Goal: Task Accomplishment & Management: Complete application form

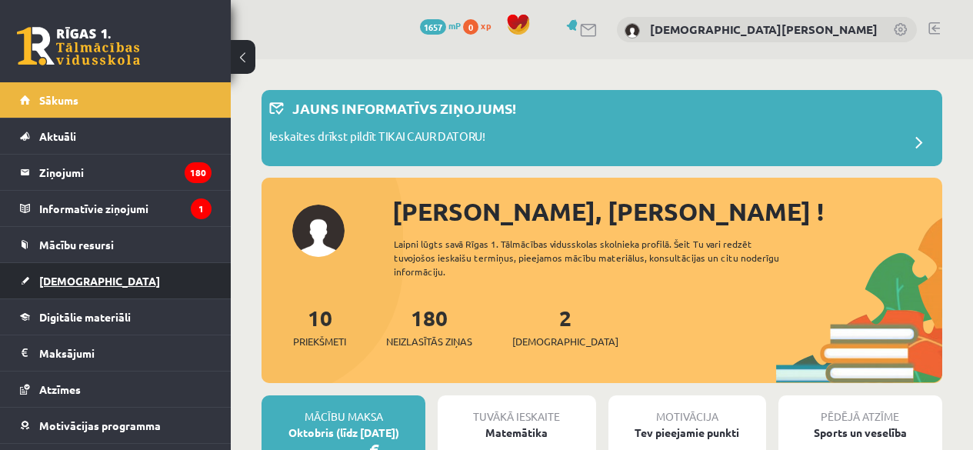
scroll to position [136, 0]
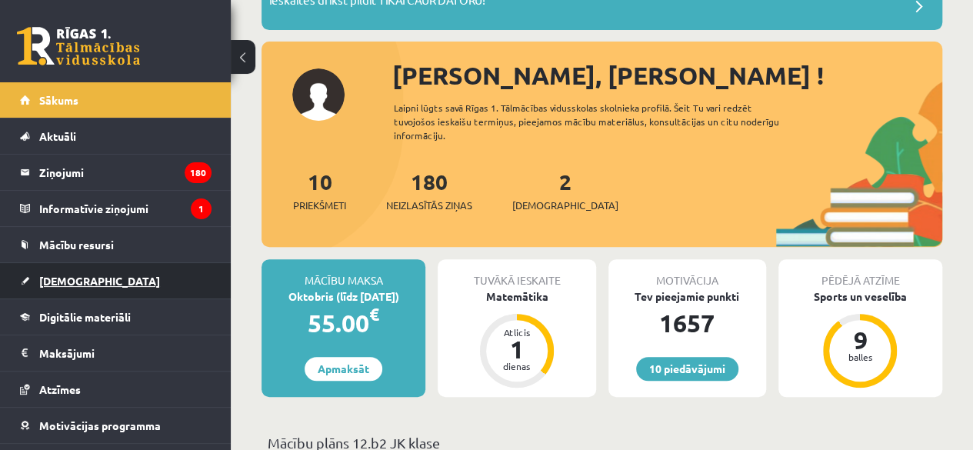
click at [64, 287] on link "[DEMOGRAPHIC_DATA]" at bounding box center [115, 280] width 191 height 35
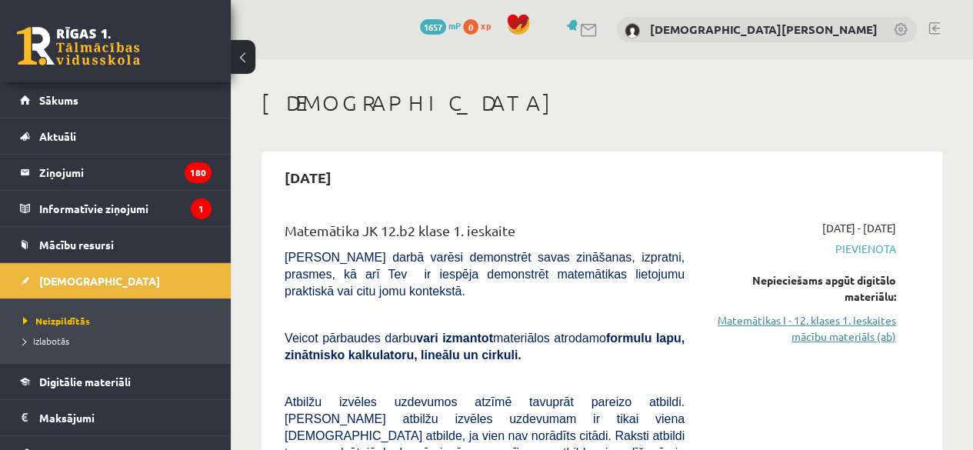
click at [836, 319] on link "Matemātikas I - 12. klases 1. ieskaites mācību materiāls (ab)" at bounding box center [801, 328] width 188 height 32
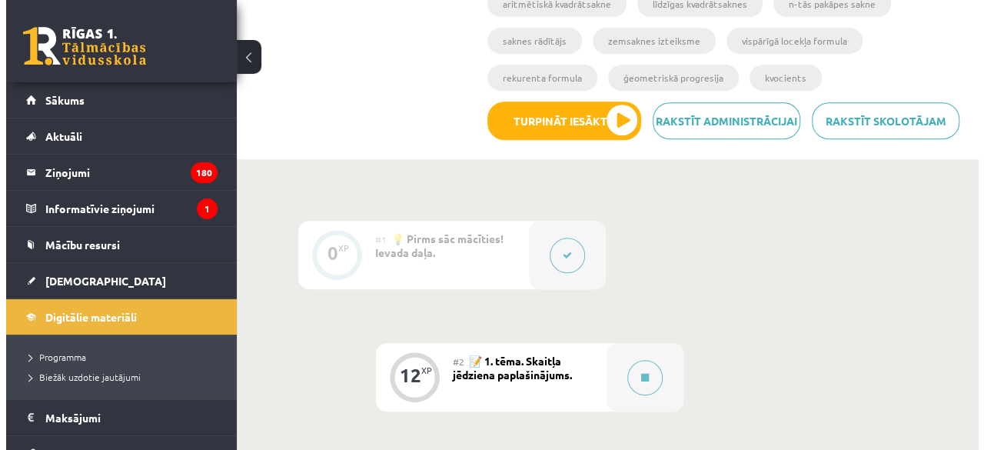
scroll to position [343, 0]
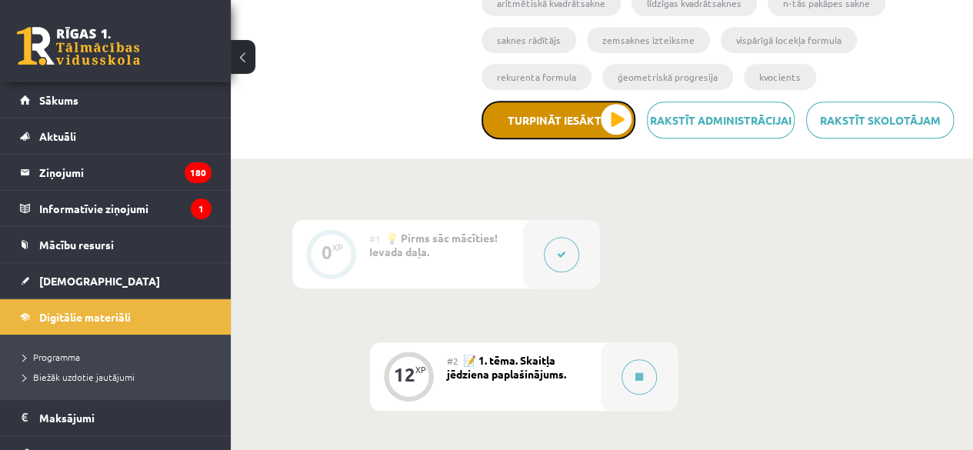
click at [613, 116] on button "Turpināt iesākto" at bounding box center [558, 120] width 154 height 38
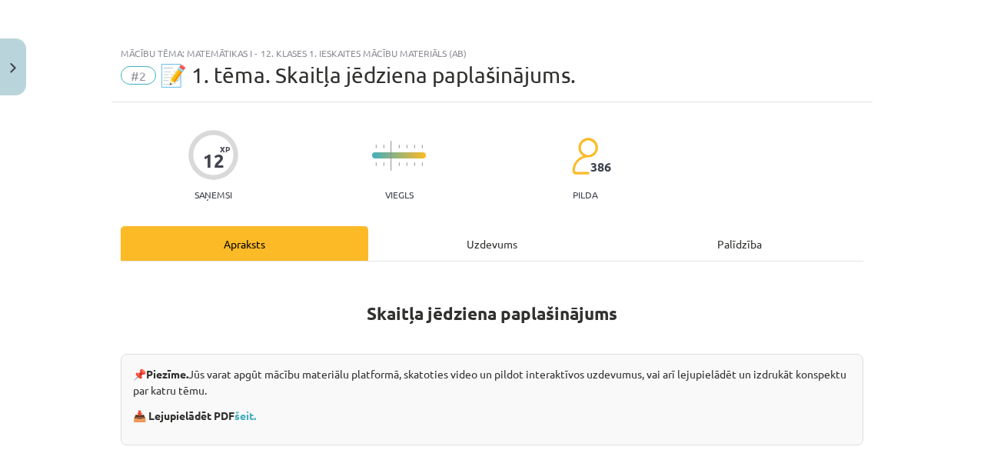
click at [480, 234] on div "Uzdevums" at bounding box center [492, 243] width 248 height 35
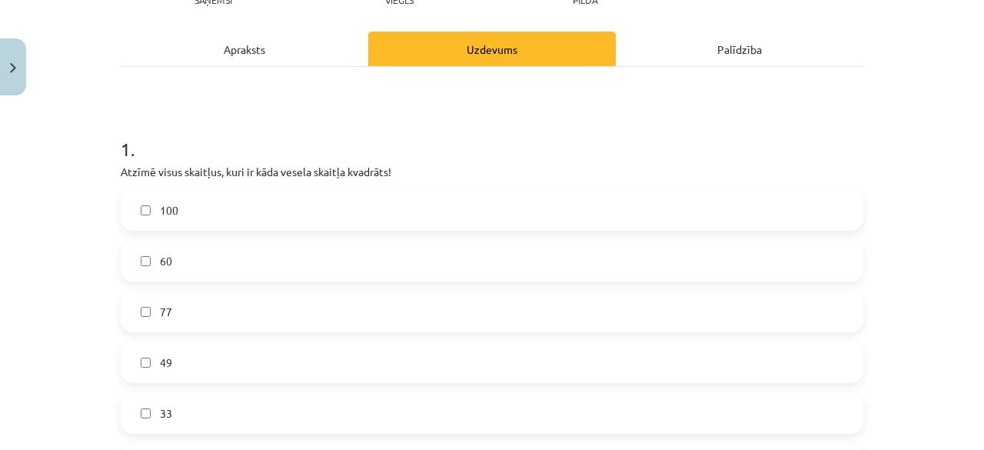
scroll to position [205, 0]
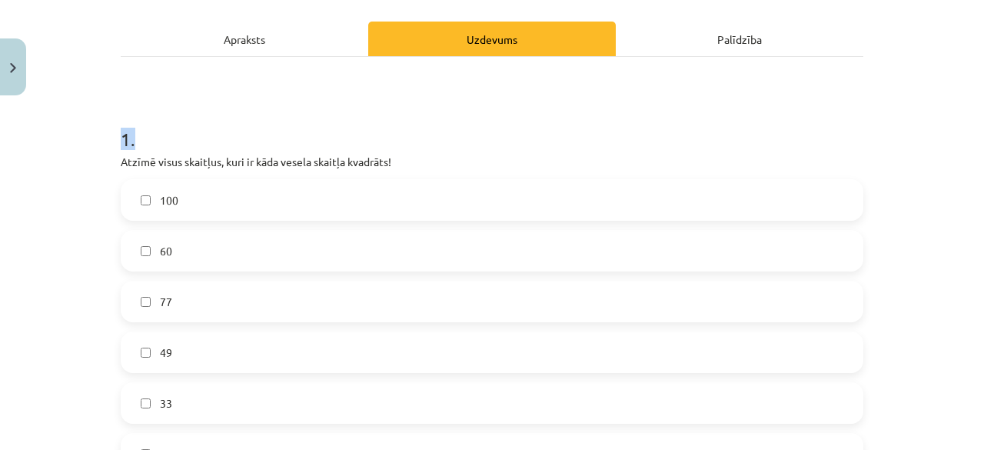
drag, startPoint x: 111, startPoint y: 137, endPoint x: 329, endPoint y: 85, distance: 223.6
click at [215, 103] on h1 "1 ." at bounding box center [492, 125] width 743 height 48
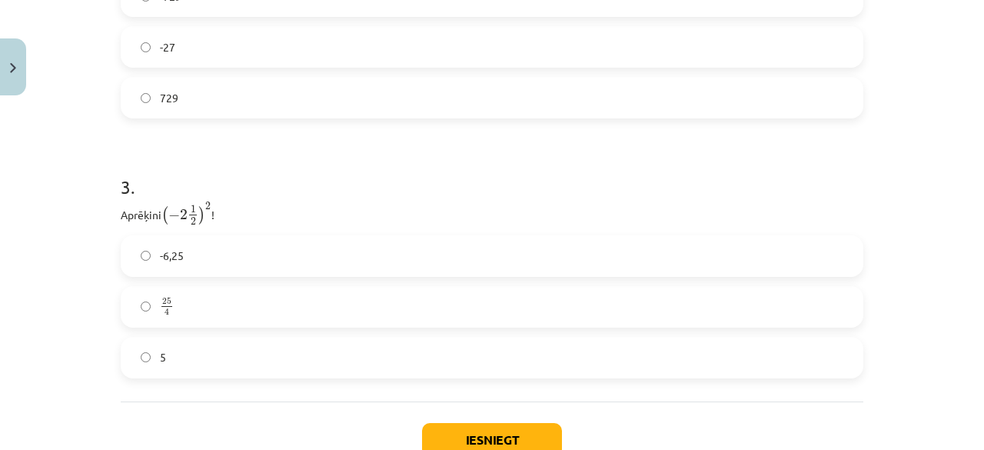
scroll to position [1022, 0]
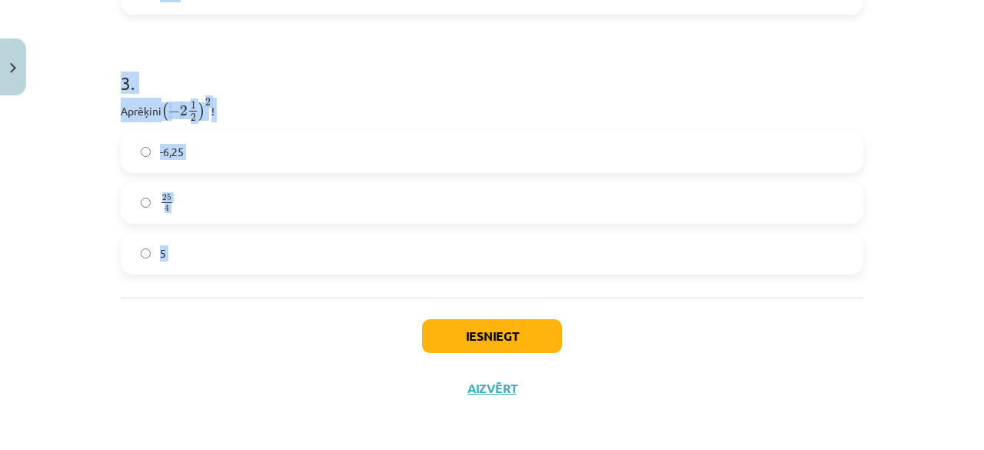
drag, startPoint x: 111, startPoint y: 131, endPoint x: 235, endPoint y: 321, distance: 226.7
click at [136, 100] on p "Aprēķini ( − 2 1 2 ) 2 ( − 2 1 2 ) 2 !" at bounding box center [492, 110] width 743 height 25
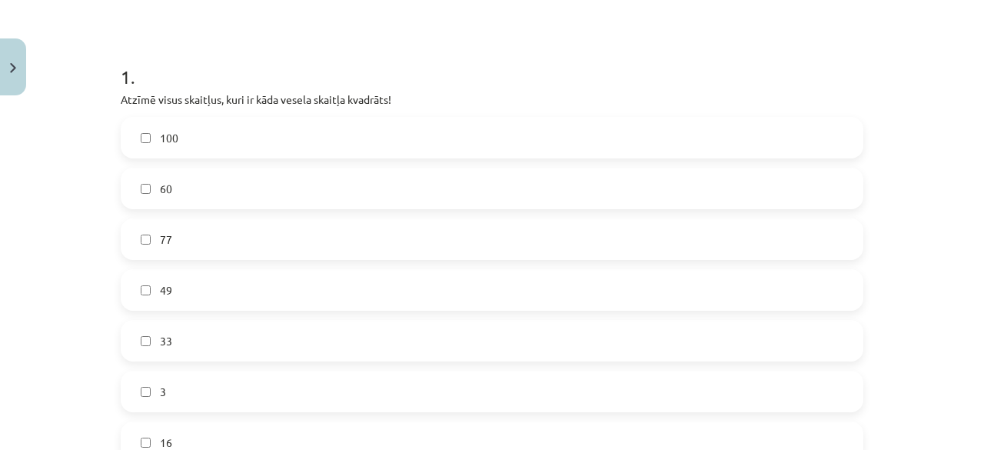
scroll to position [258, 0]
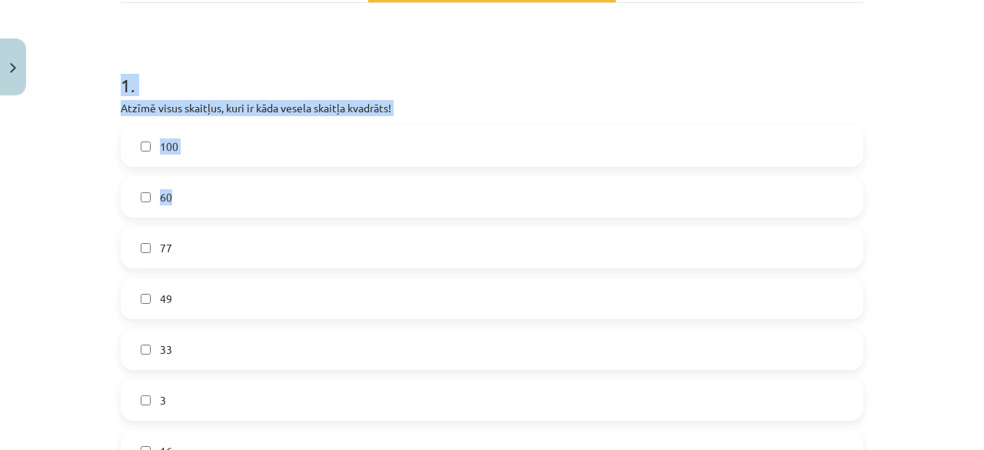
drag, startPoint x: 117, startPoint y: 81, endPoint x: 195, endPoint y: 187, distance: 132.0
click at [195, 187] on div "1 . Atzīmē visus skaitļus, kuri ir kāda vesela skaitļa kvadrāts! 100 60 77 49 3…" at bounding box center [492, 260] width 743 height 424
click at [434, 93] on h1 "1 ." at bounding box center [492, 72] width 743 height 48
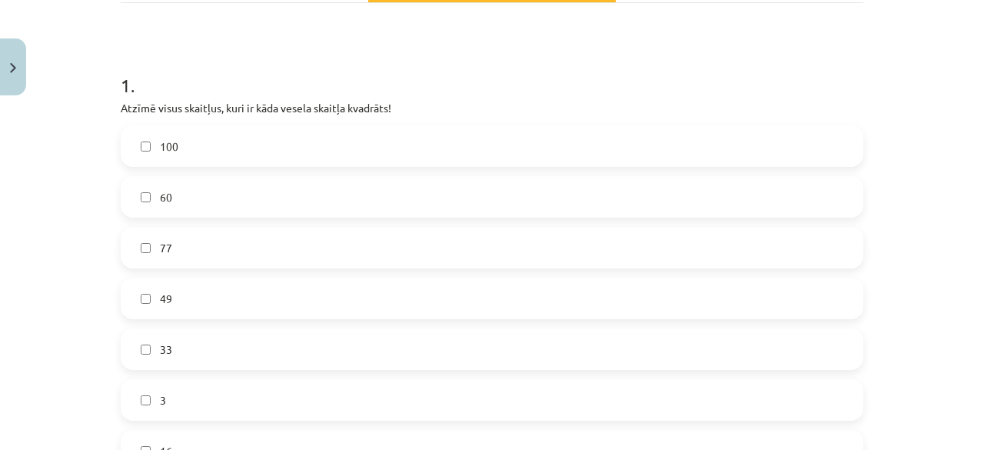
click at [214, 138] on label "100" at bounding box center [492, 146] width 740 height 38
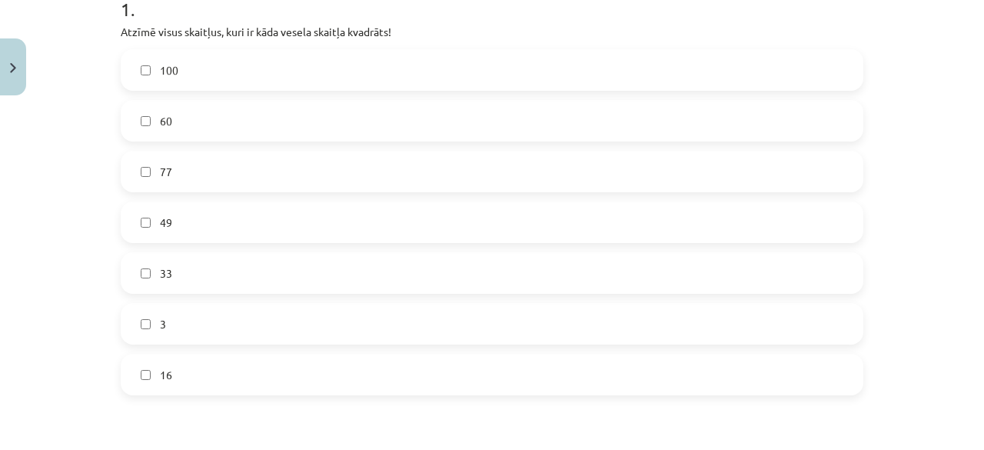
scroll to position [335, 0]
click at [180, 228] on label "49" at bounding box center [492, 221] width 740 height 38
click at [161, 377] on span "16" at bounding box center [166, 374] width 12 height 16
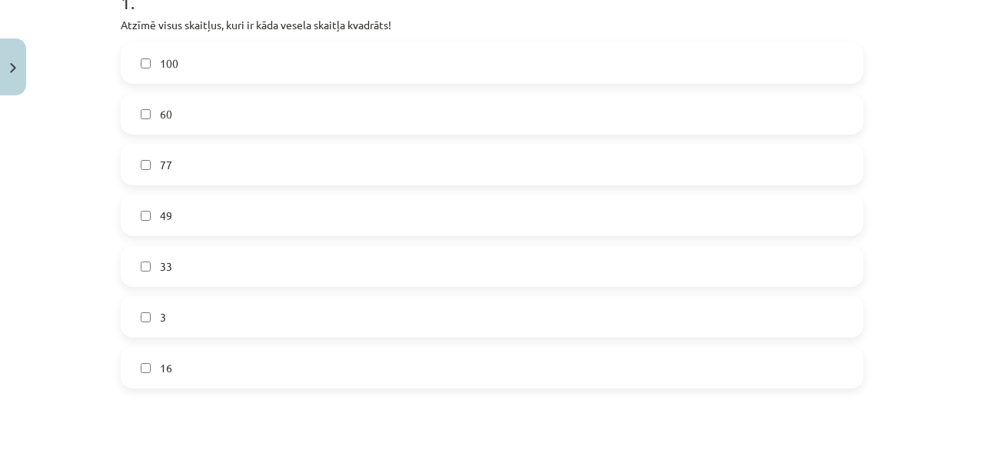
scroll to position [340, 0]
click at [191, 221] on label "49" at bounding box center [492, 217] width 740 height 38
click at [206, 214] on label "49" at bounding box center [492, 217] width 740 height 38
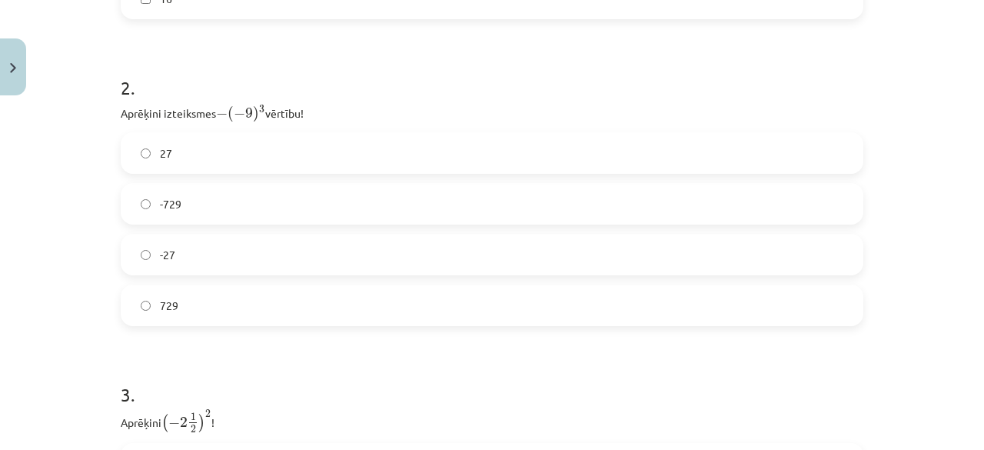
scroll to position [714, 0]
click at [191, 143] on label "27" at bounding box center [492, 150] width 740 height 38
click at [160, 250] on span "-27" at bounding box center [167, 252] width 15 height 16
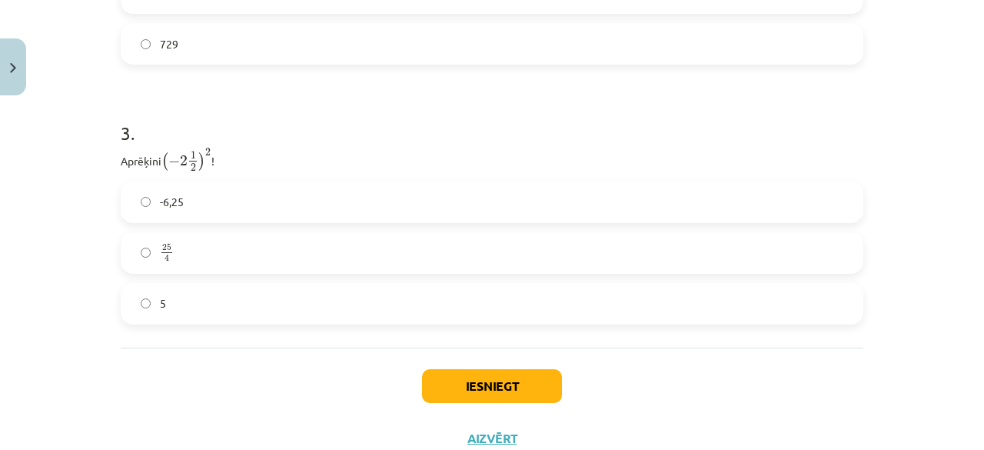
scroll to position [975, 0]
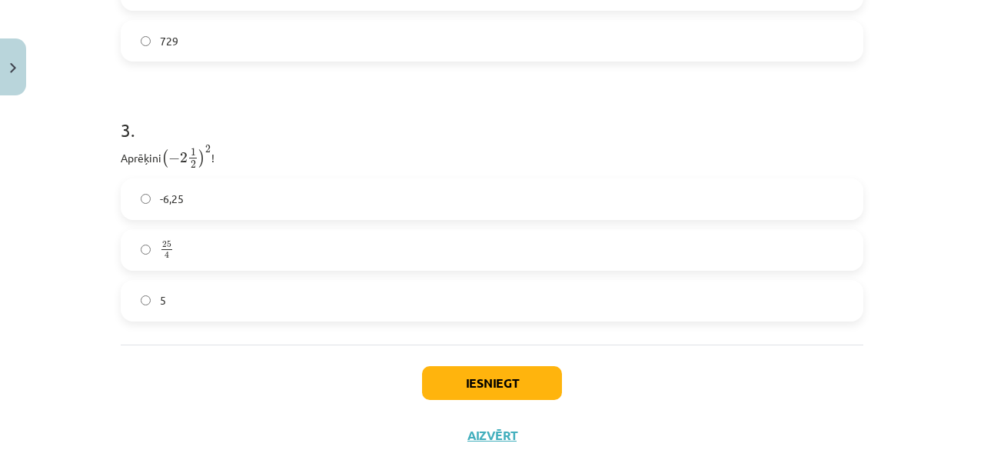
click at [203, 300] on label "5" at bounding box center [492, 300] width 740 height 38
click at [478, 369] on button "Iesniegt" at bounding box center [492, 383] width 140 height 34
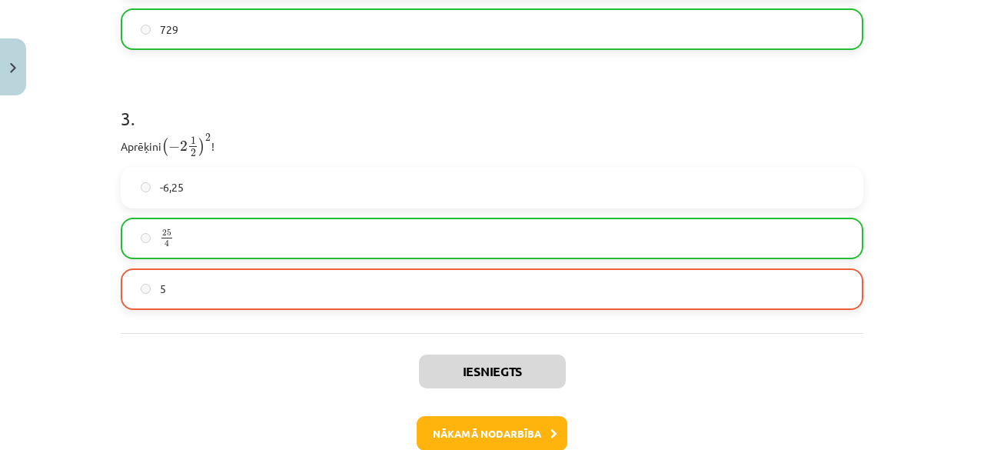
scroll to position [987, 0]
click at [471, 424] on button "Nākamā nodarbība" at bounding box center [492, 432] width 151 height 35
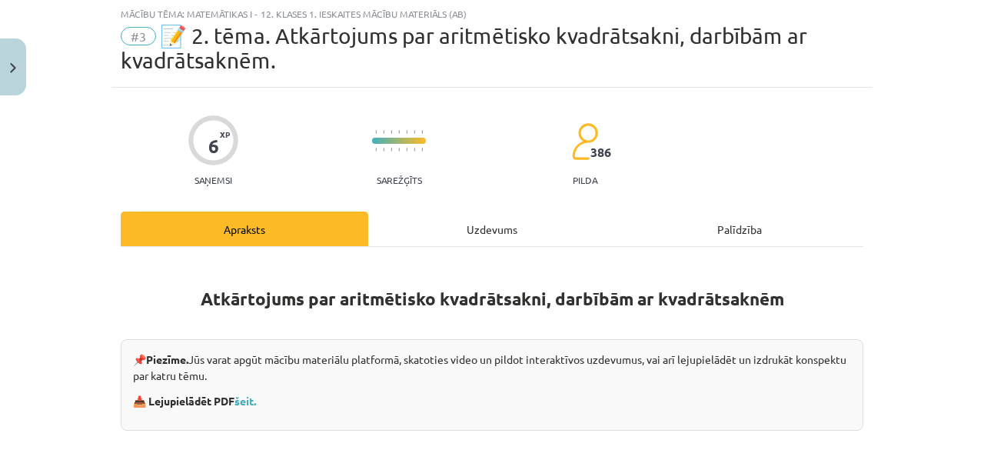
scroll to position [38, 0]
click at [464, 220] on div "Uzdevums" at bounding box center [492, 229] width 248 height 35
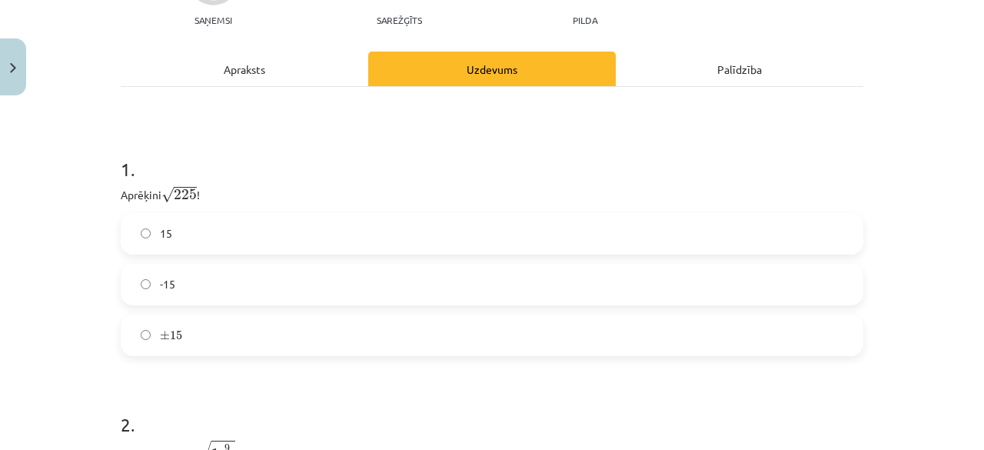
scroll to position [200, 0]
click at [215, 228] on label "15" at bounding box center [492, 233] width 740 height 38
click at [205, 224] on label "15" at bounding box center [492, 233] width 740 height 38
click at [166, 345] on label "± 15 ± 15" at bounding box center [492, 334] width 740 height 38
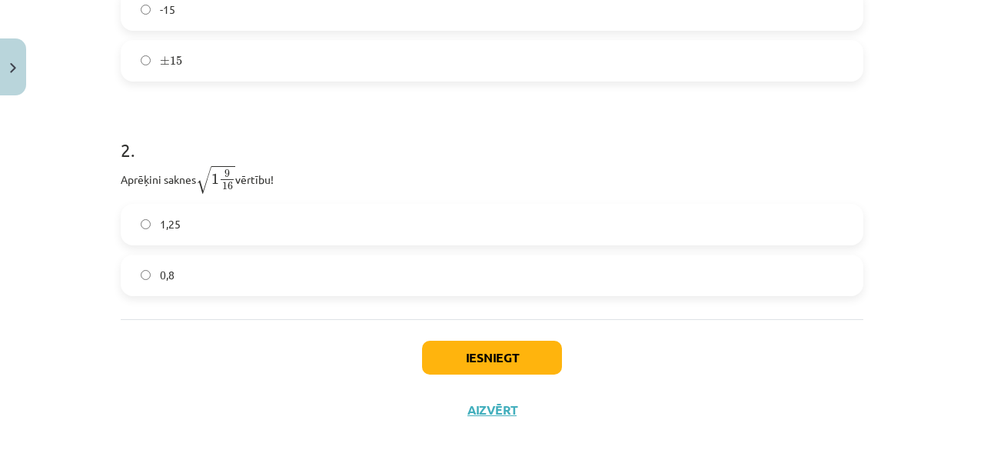
scroll to position [478, 0]
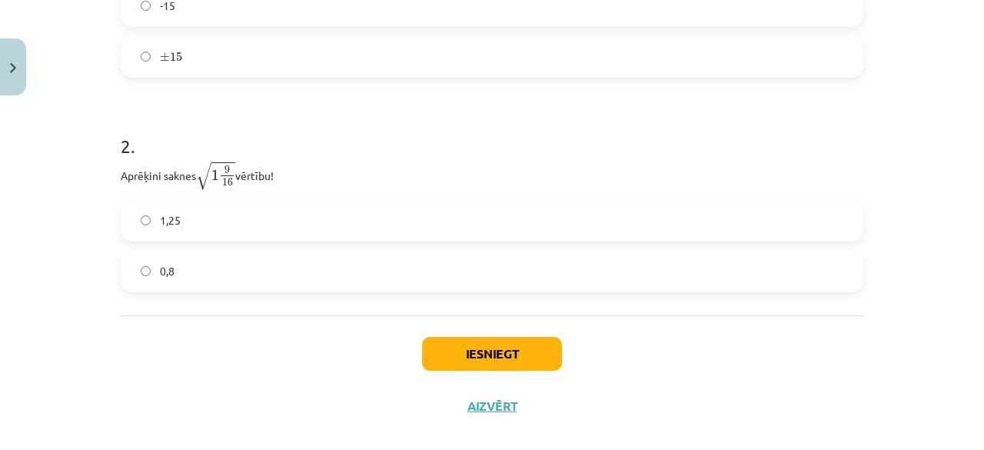
click at [165, 256] on label "0,8" at bounding box center [492, 271] width 740 height 38
click at [509, 345] on button "Iesniegt" at bounding box center [492, 354] width 140 height 34
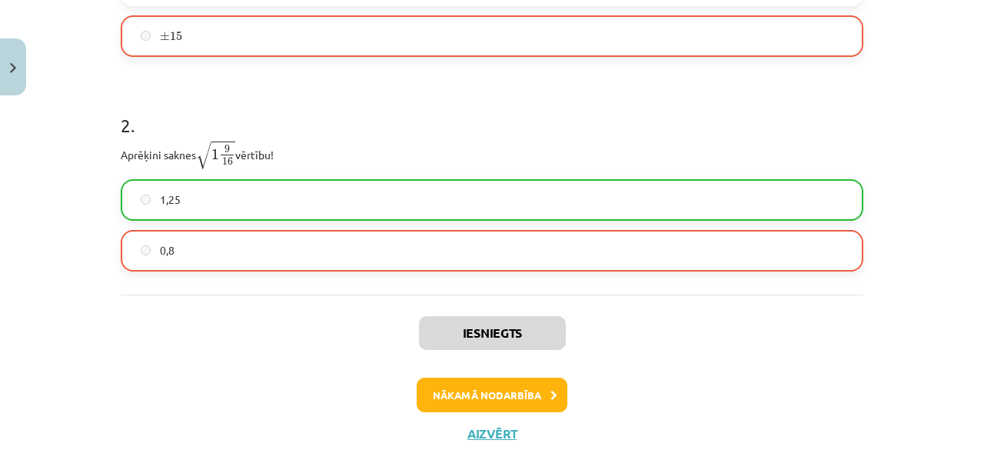
scroll to position [502, 0]
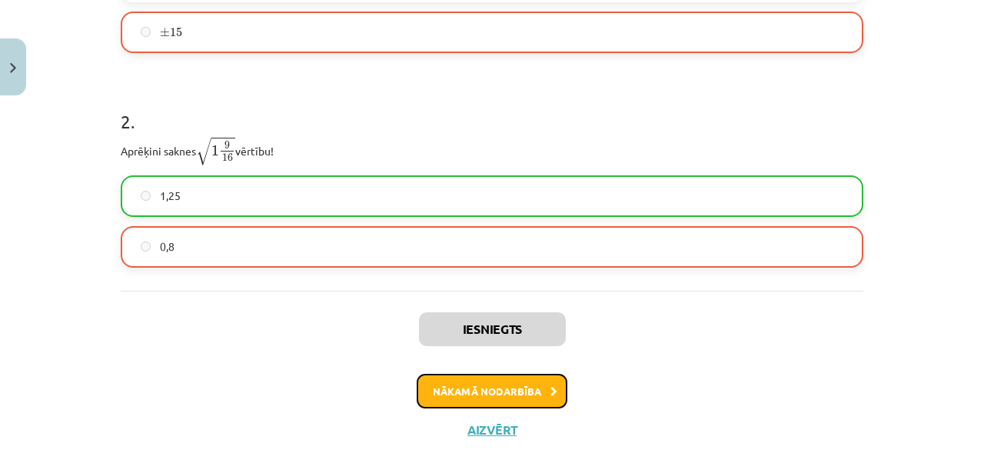
click at [483, 394] on button "Nākamā nodarbība" at bounding box center [492, 391] width 151 height 35
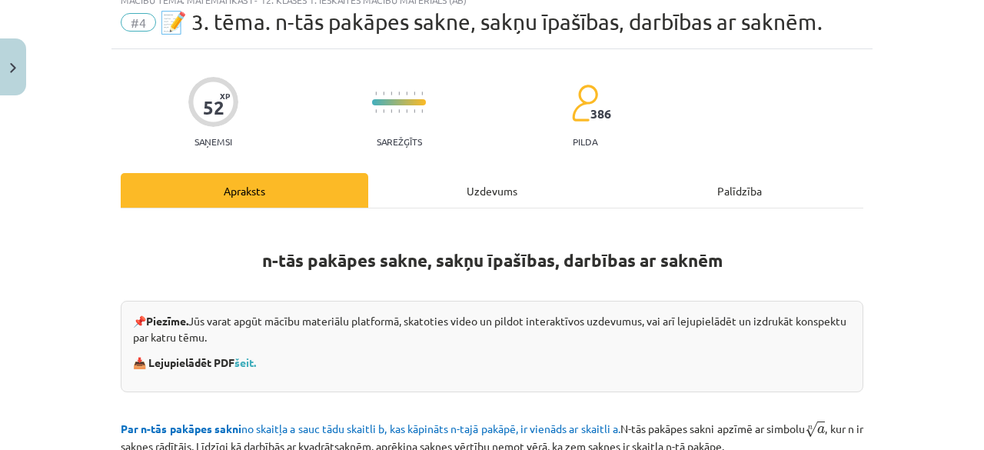
scroll to position [38, 0]
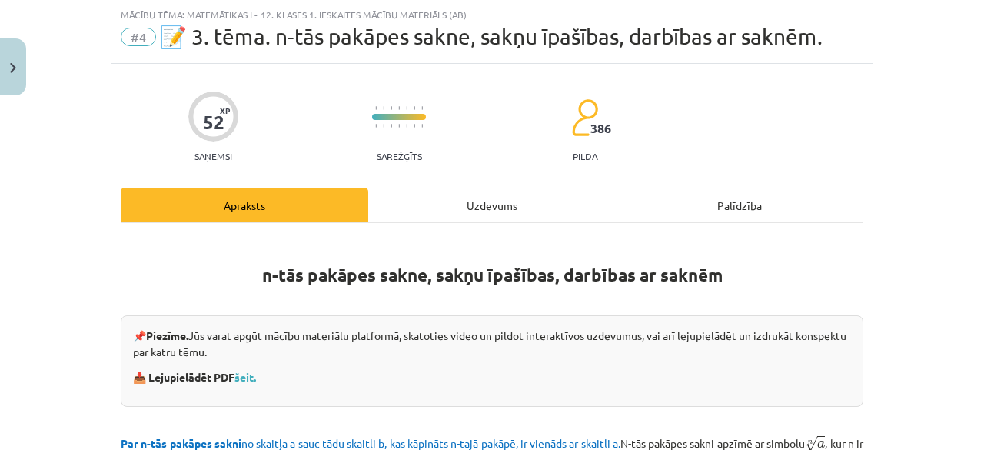
click at [471, 209] on div "Uzdevums" at bounding box center [492, 205] width 248 height 35
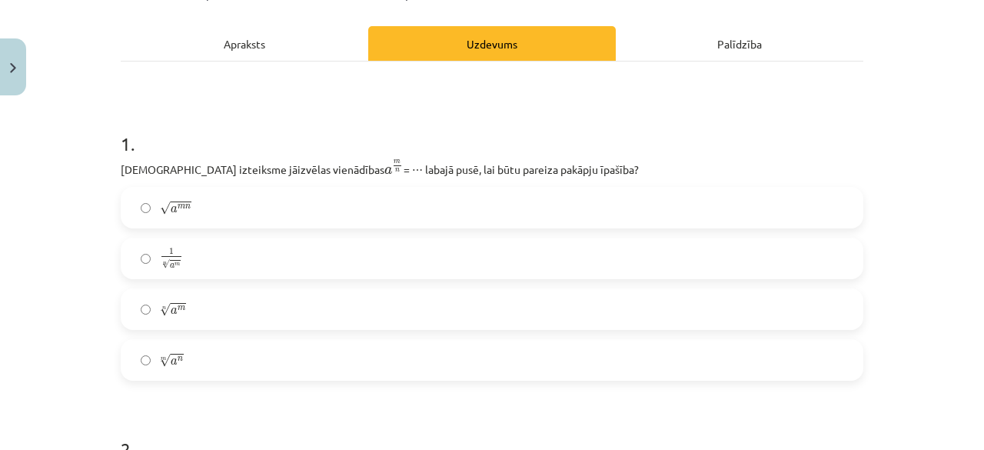
scroll to position [201, 0]
click at [241, 361] on label "m √ a n a n m" at bounding box center [492, 359] width 740 height 38
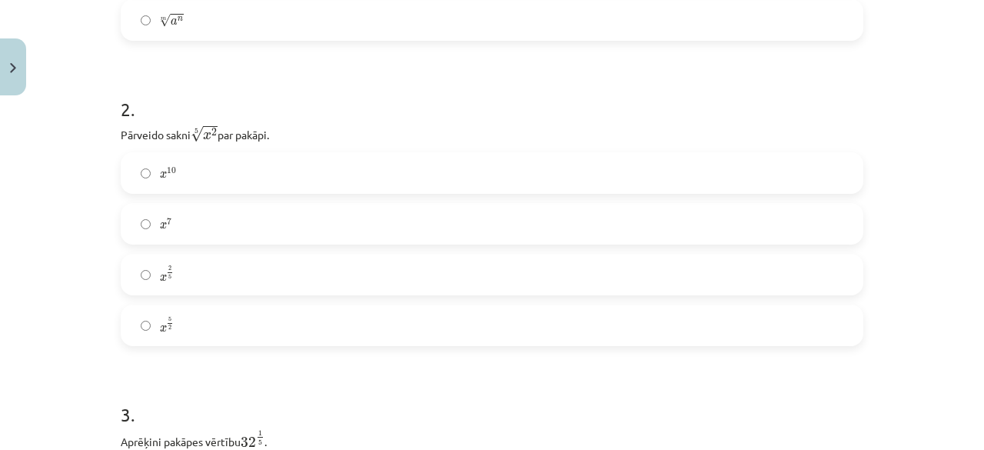
scroll to position [541, 0]
click at [208, 171] on label "x 10 x 10" at bounding box center [492, 172] width 740 height 38
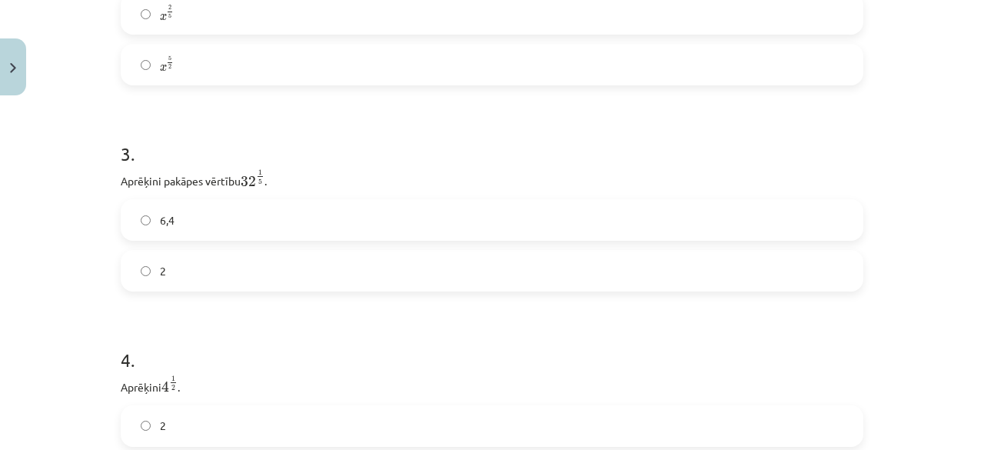
scroll to position [829, 0]
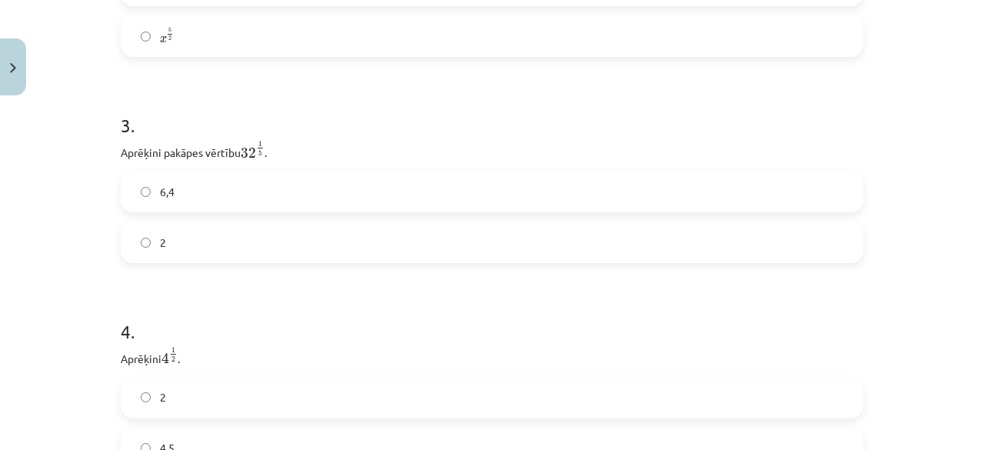
click at [175, 244] on label "2" at bounding box center [492, 242] width 740 height 38
click at [195, 198] on label "6,4" at bounding box center [492, 191] width 740 height 38
click at [184, 247] on label "4,5" at bounding box center [492, 234] width 740 height 38
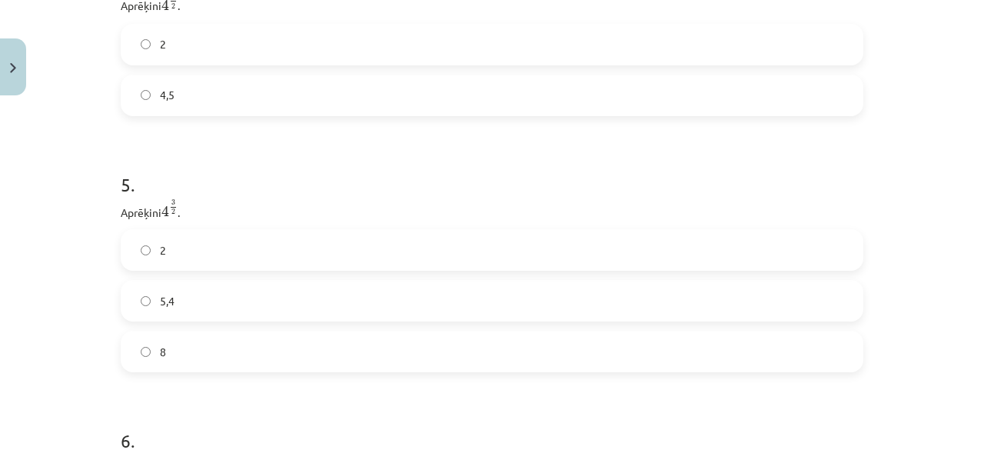
scroll to position [1183, 0]
click at [175, 364] on label "8" at bounding box center [492, 350] width 740 height 38
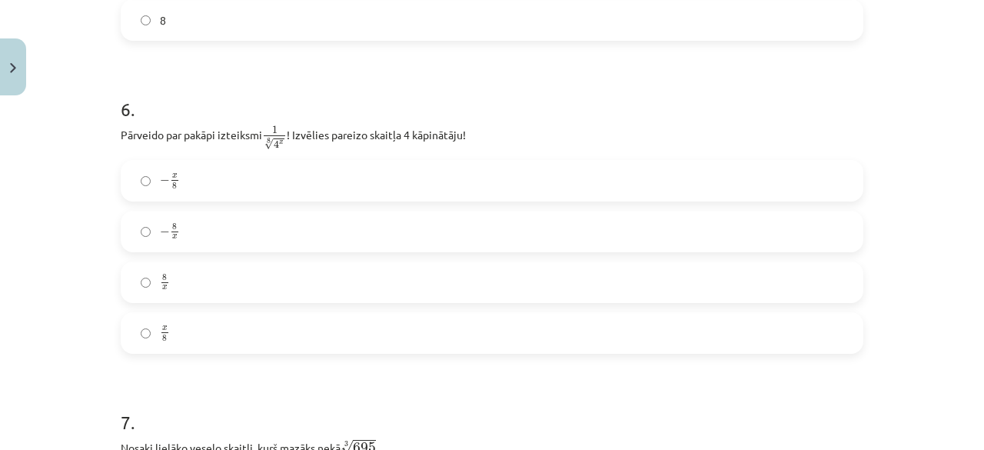
scroll to position [1514, 0]
click at [207, 238] on label "− 8 x − 8 x" at bounding box center [492, 230] width 740 height 38
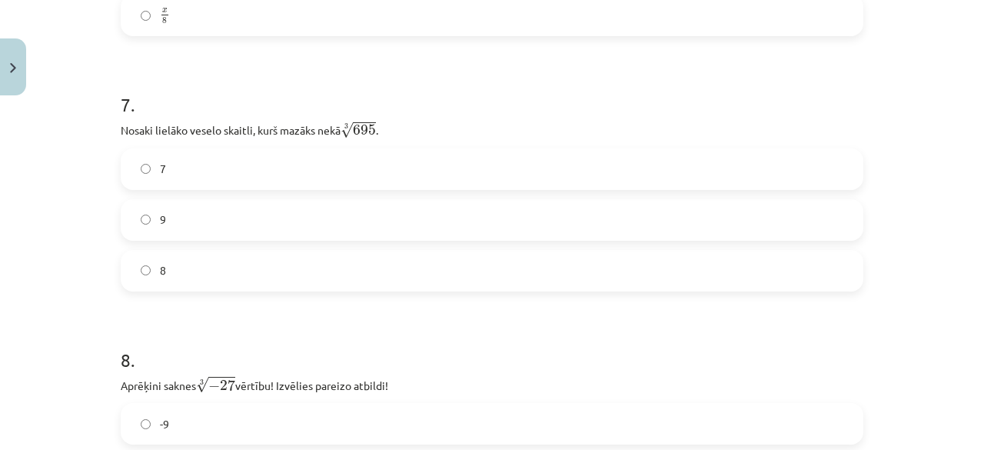
scroll to position [1832, 0]
click at [197, 215] on label "9" at bounding box center [492, 219] width 740 height 38
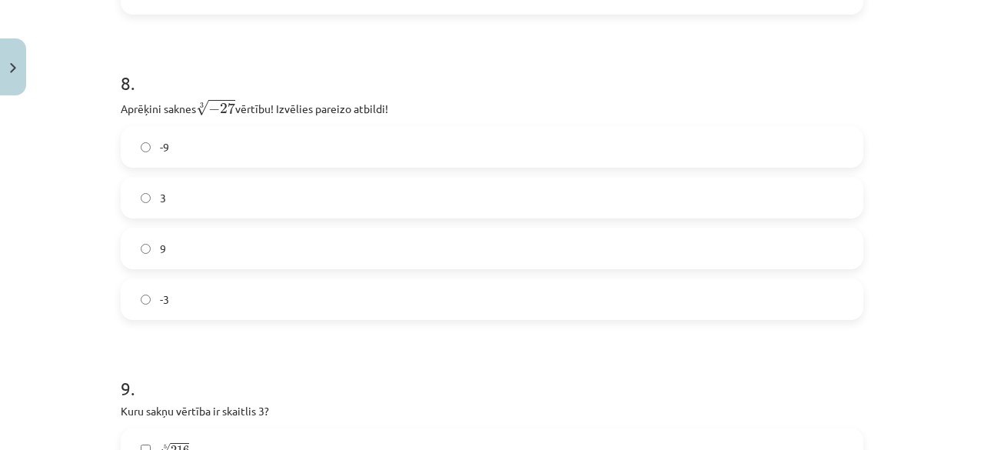
scroll to position [2108, 0]
click at [166, 255] on label "9" at bounding box center [492, 247] width 740 height 38
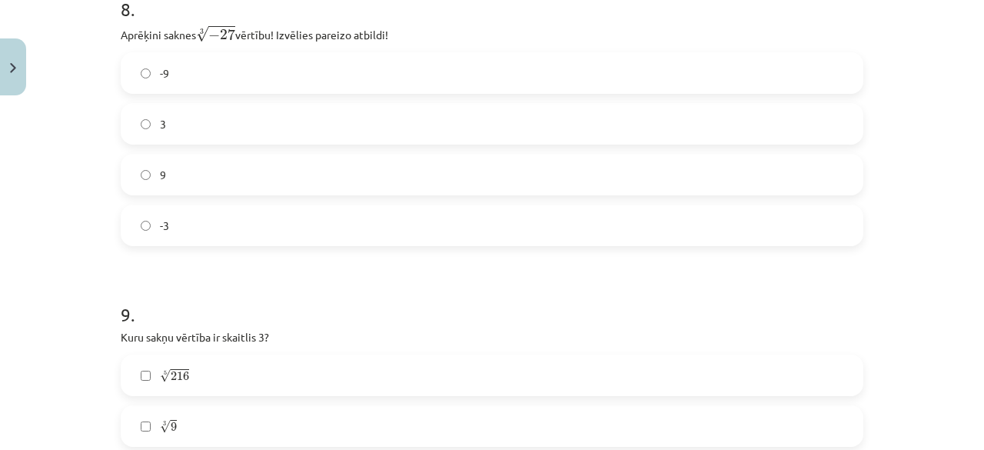
scroll to position [2171, 0]
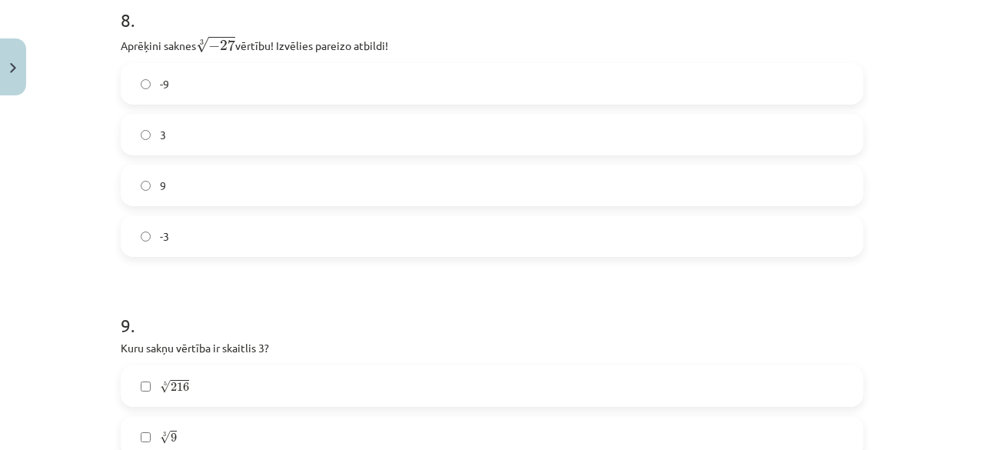
click at [166, 255] on label "-3" at bounding box center [492, 236] width 740 height 38
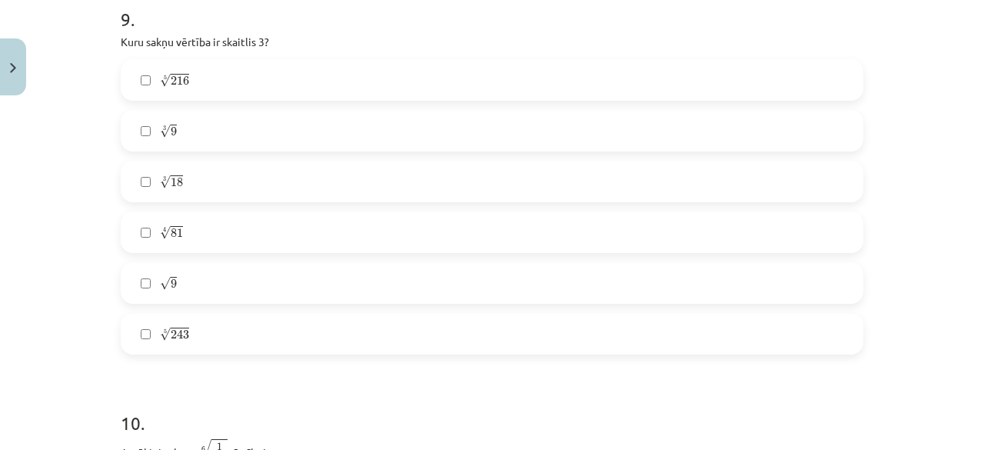
scroll to position [2480, 0]
click at [171, 127] on span "9" at bounding box center [174, 128] width 6 height 9
click at [171, 82] on span "216" at bounding box center [180, 77] width 18 height 9
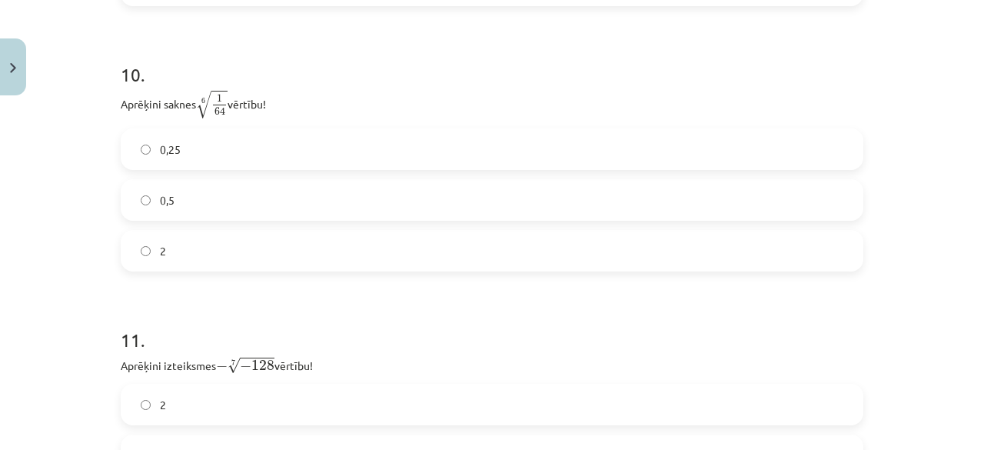
scroll to position [2829, 0]
click at [181, 252] on label "2" at bounding box center [492, 247] width 740 height 38
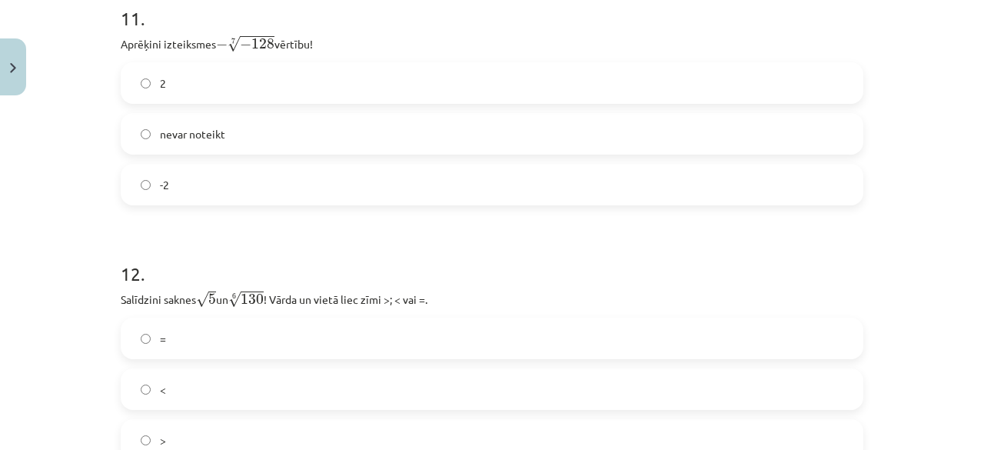
scroll to position [3138, 0]
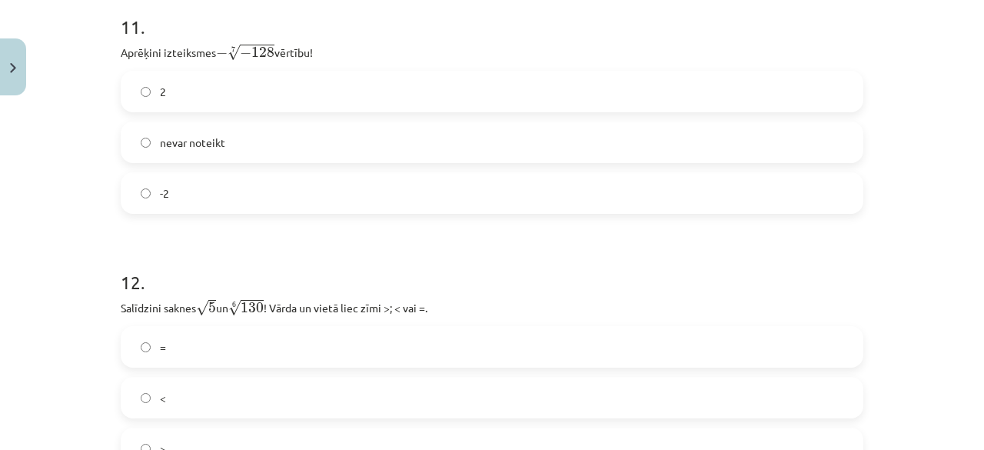
click at [210, 101] on label "2" at bounding box center [492, 91] width 740 height 38
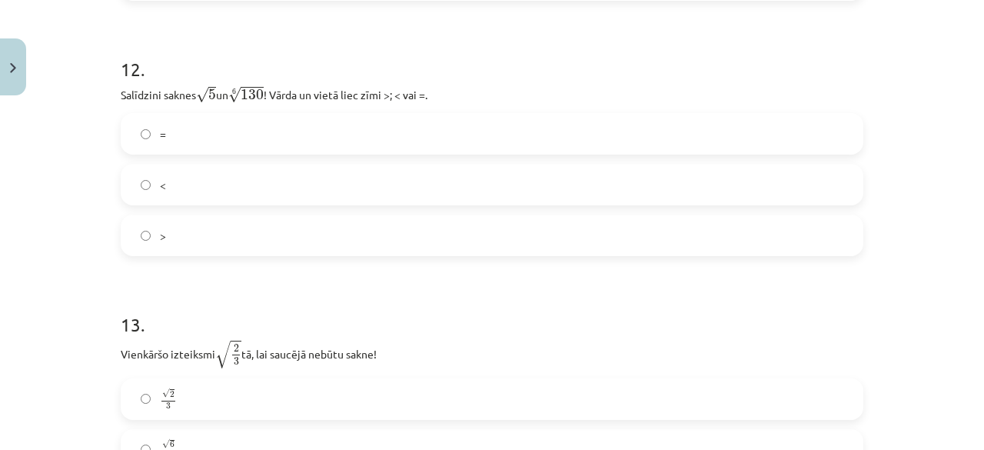
scroll to position [3352, 0]
click at [171, 238] on label ">" at bounding box center [492, 234] width 740 height 38
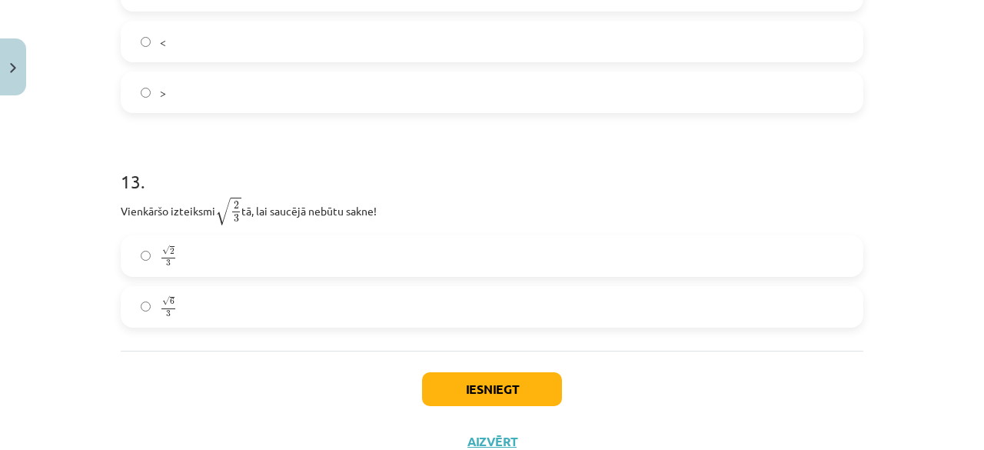
scroll to position [3504, 0]
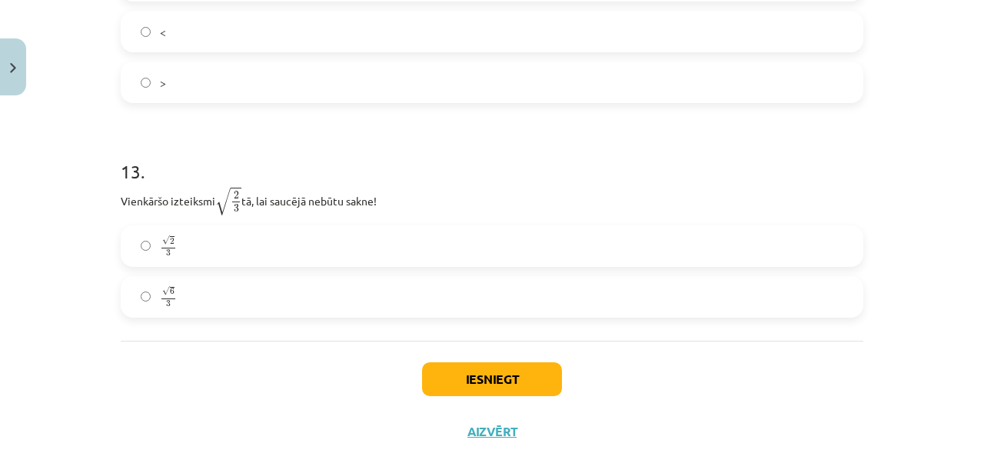
click at [192, 301] on label "√ 6 3 6 3" at bounding box center [492, 297] width 740 height 38
click at [431, 386] on button "Iesniegt" at bounding box center [492, 379] width 140 height 34
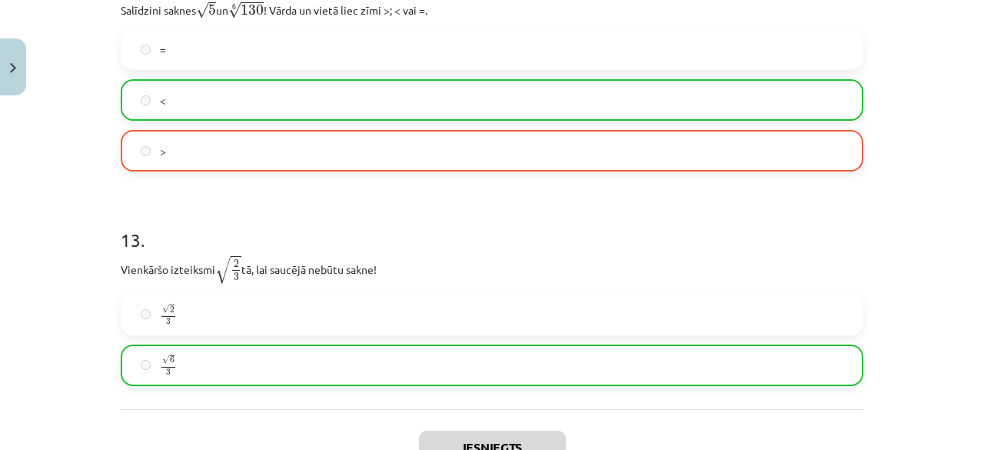
scroll to position [3603, 0]
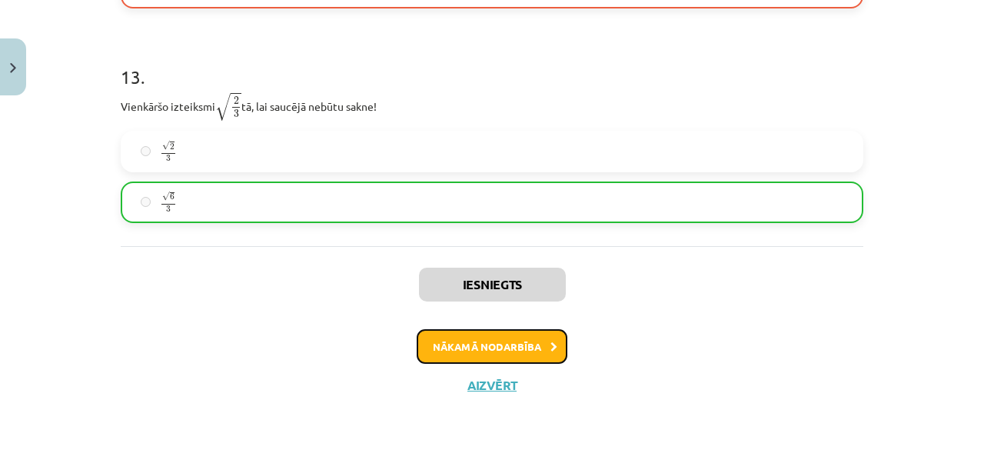
click at [504, 336] on button "Nākamā nodarbība" at bounding box center [492, 346] width 151 height 35
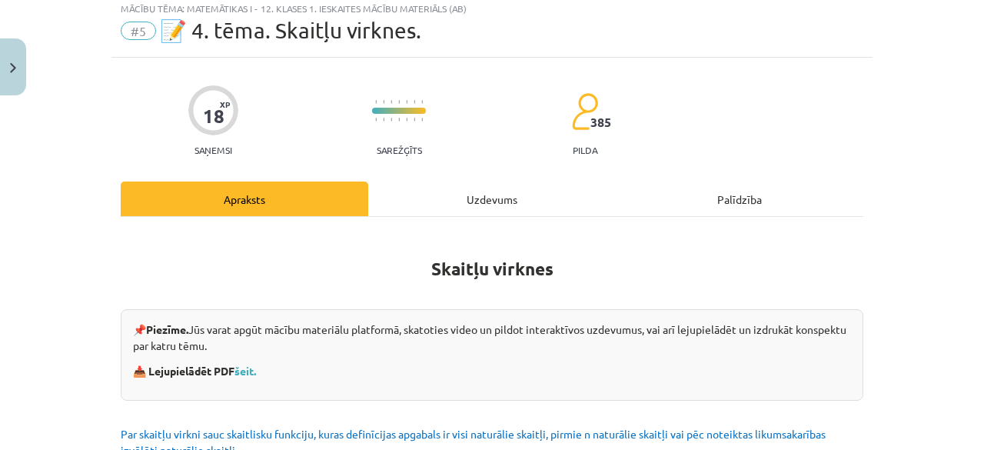
scroll to position [38, 0]
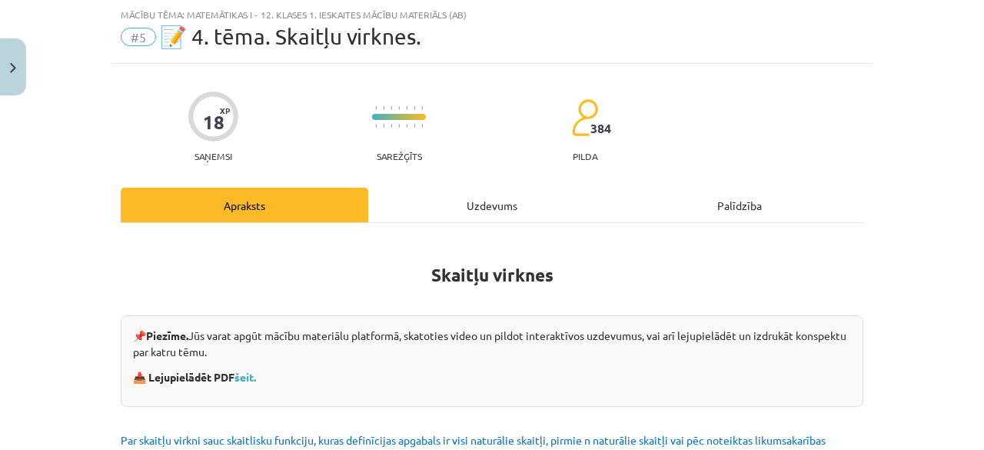
click at [474, 189] on div "Uzdevums" at bounding box center [492, 205] width 248 height 35
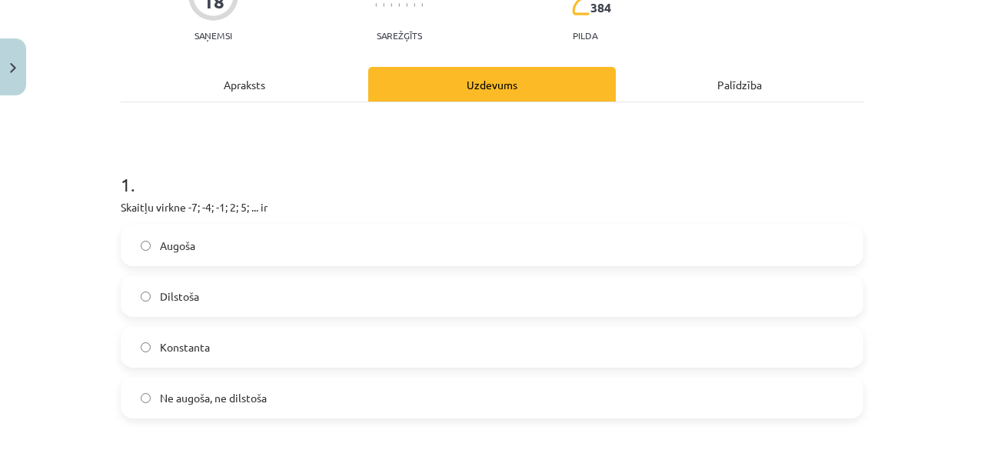
scroll to position [160, 0]
click at [241, 252] on label "Augoša" at bounding box center [492, 244] width 740 height 38
click at [202, 343] on span "Konstanta" at bounding box center [185, 346] width 50 height 16
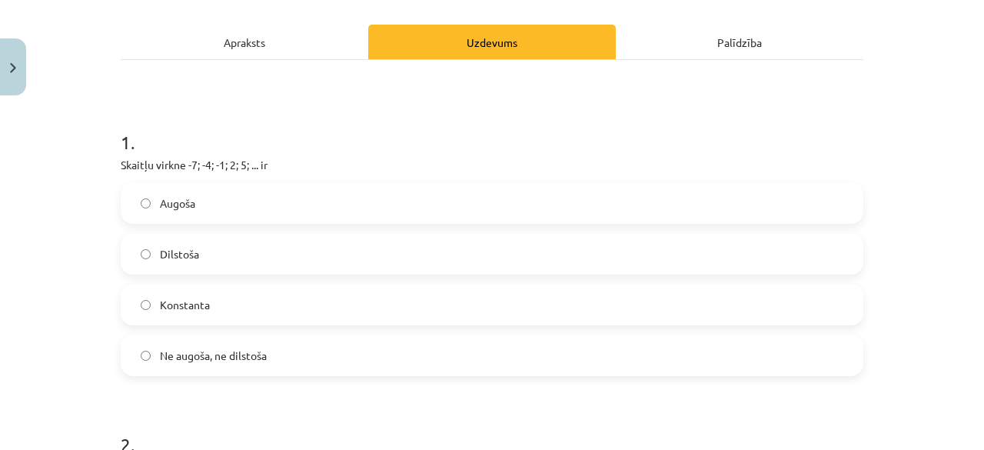
scroll to position [205, 0]
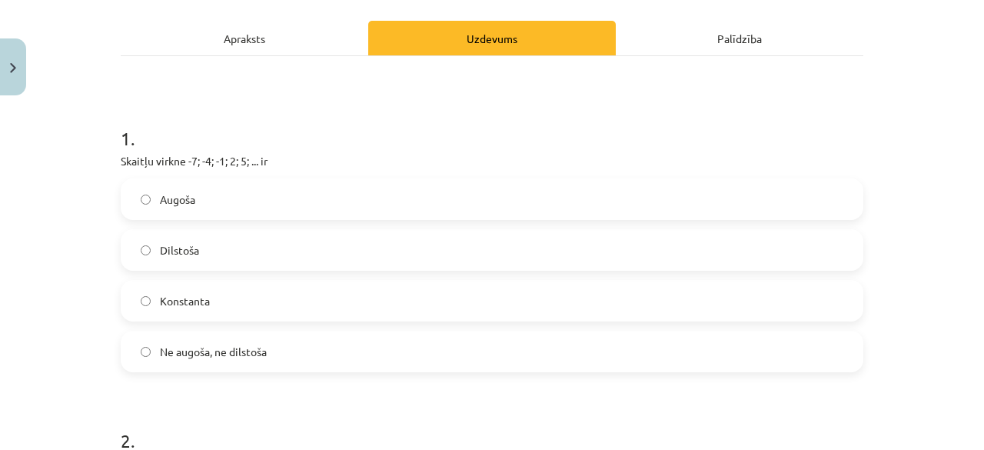
click at [240, 200] on label "Augoša" at bounding box center [492, 199] width 740 height 38
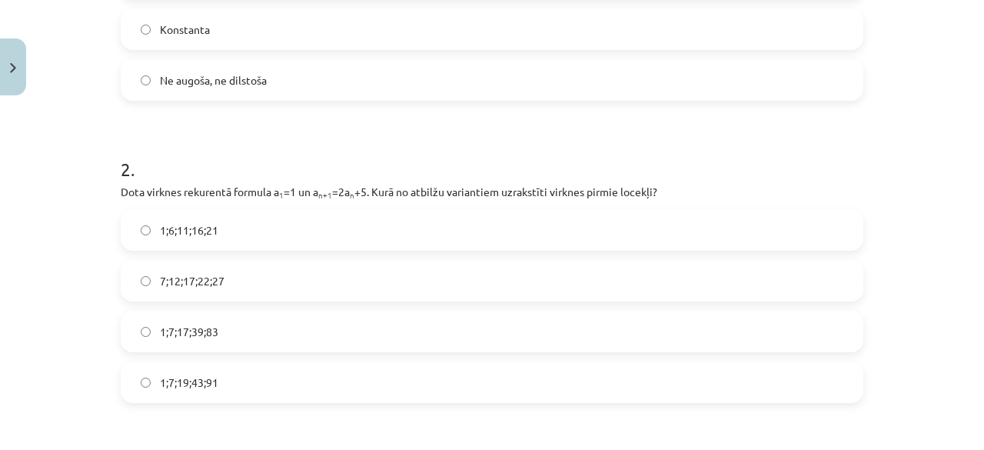
scroll to position [486, 0]
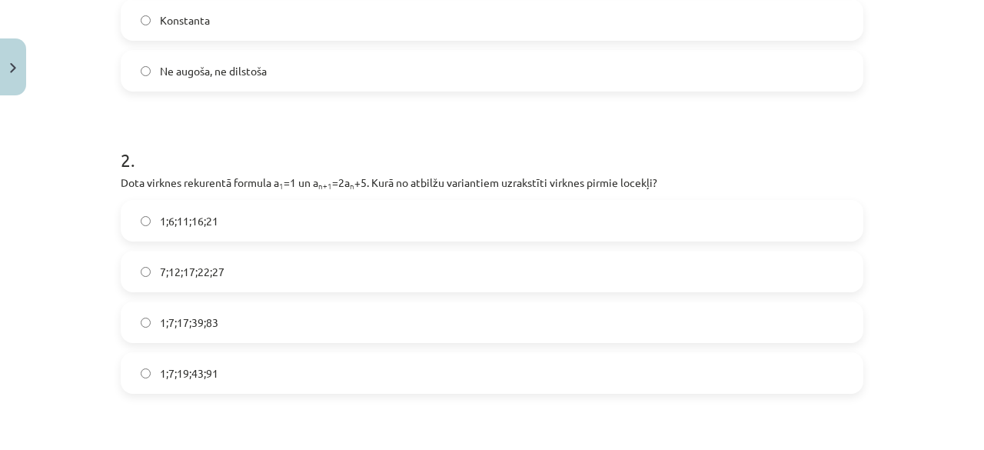
click at [211, 330] on label "1;7;17;39;83" at bounding box center [492, 322] width 740 height 38
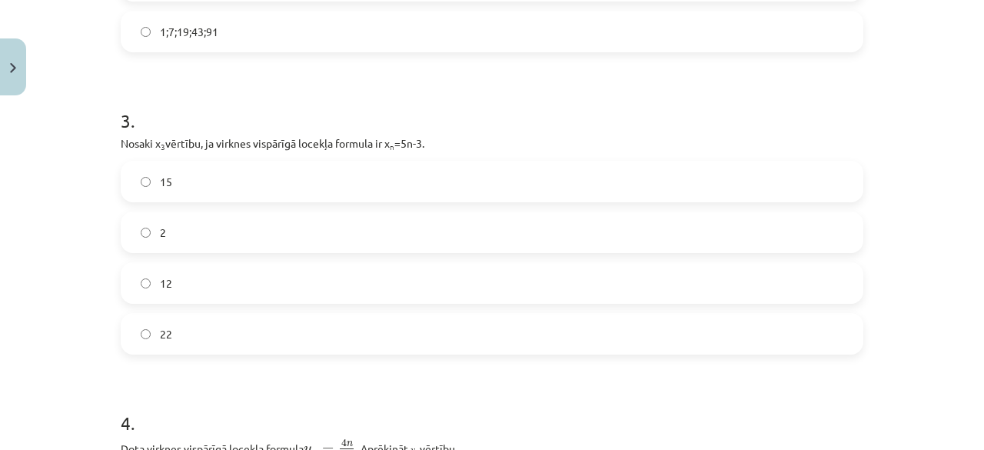
scroll to position [834, 0]
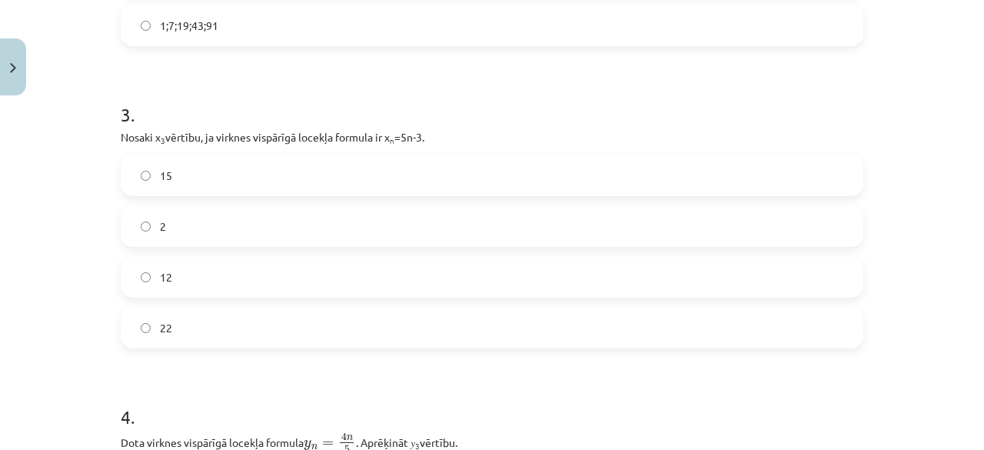
click at [228, 275] on label "12" at bounding box center [492, 277] width 740 height 38
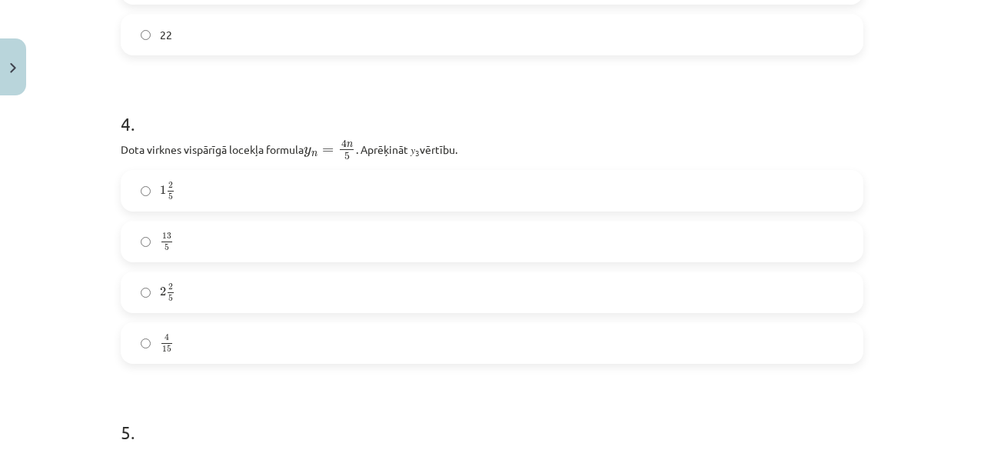
scroll to position [1132, 0]
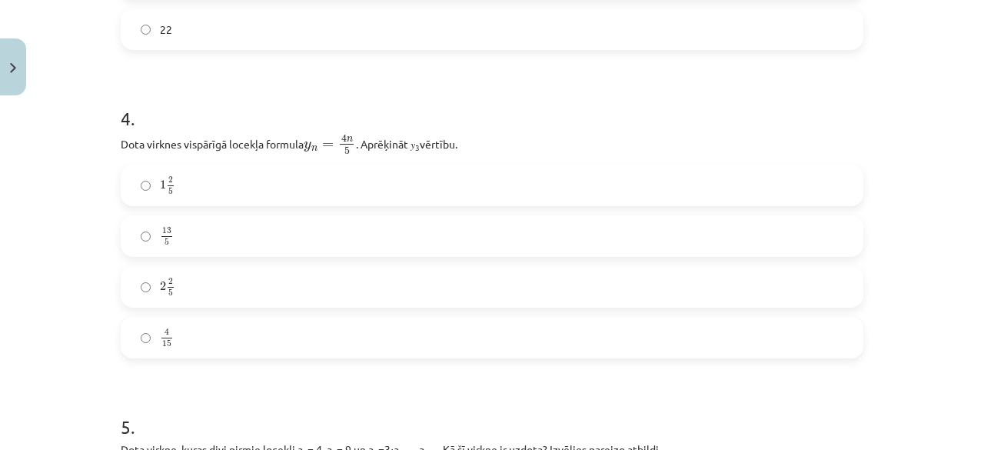
click at [221, 281] on label "2 2 5 2 2 5" at bounding box center [492, 287] width 740 height 38
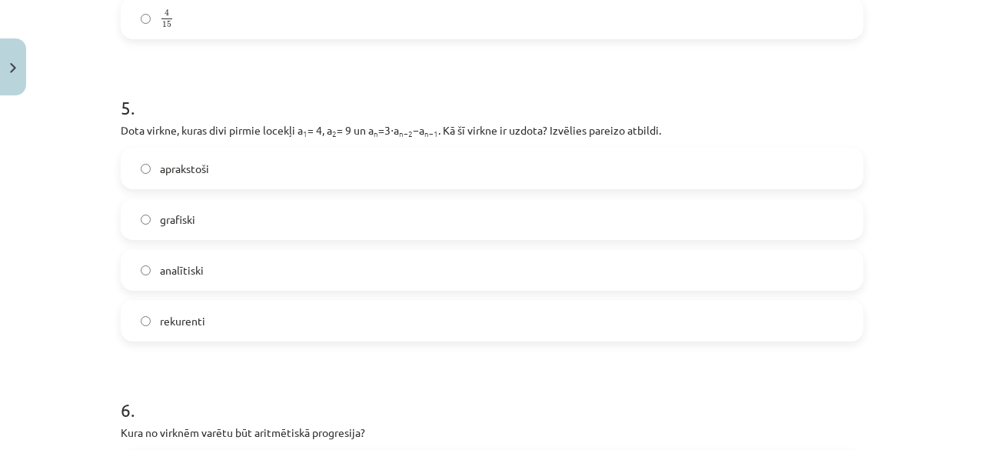
scroll to position [1453, 0]
click at [231, 175] on label "aprakstoši" at bounding box center [492, 166] width 740 height 38
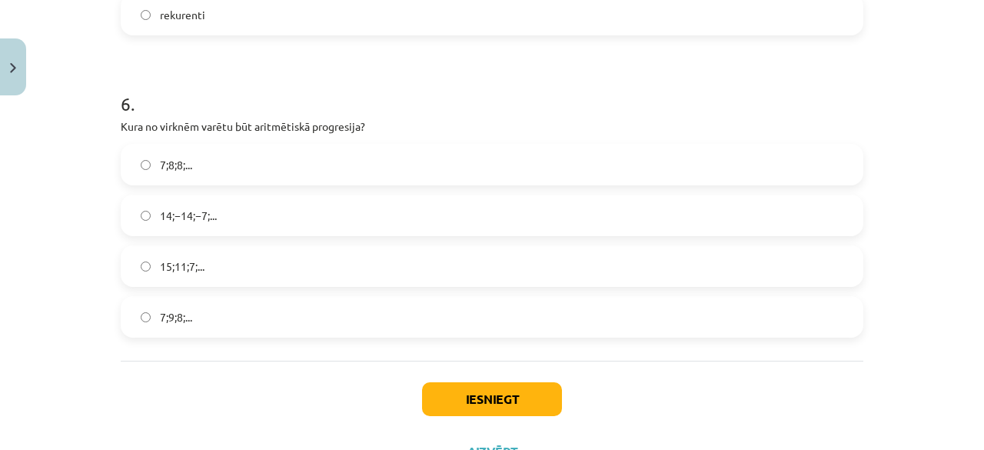
scroll to position [1767, 0]
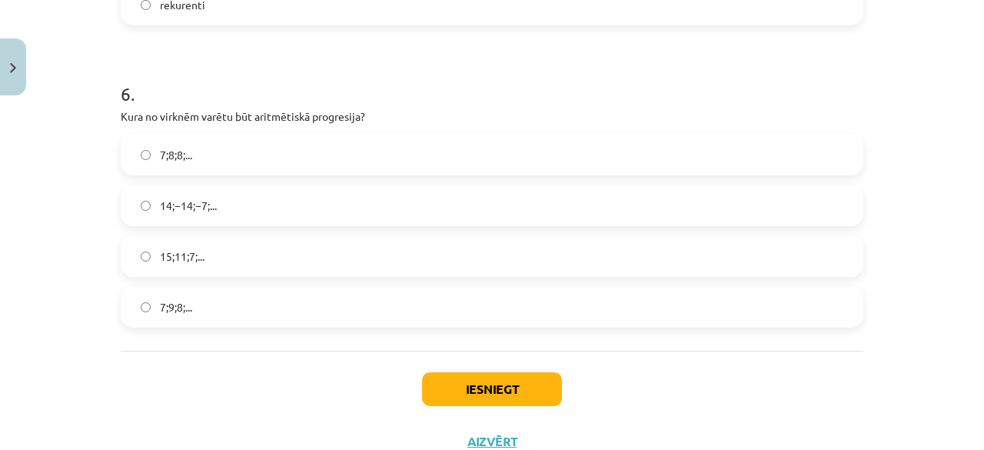
click at [225, 258] on label "15;11;7;..." at bounding box center [492, 256] width 740 height 38
click at [453, 378] on button "Iesniegt" at bounding box center [492, 389] width 140 height 34
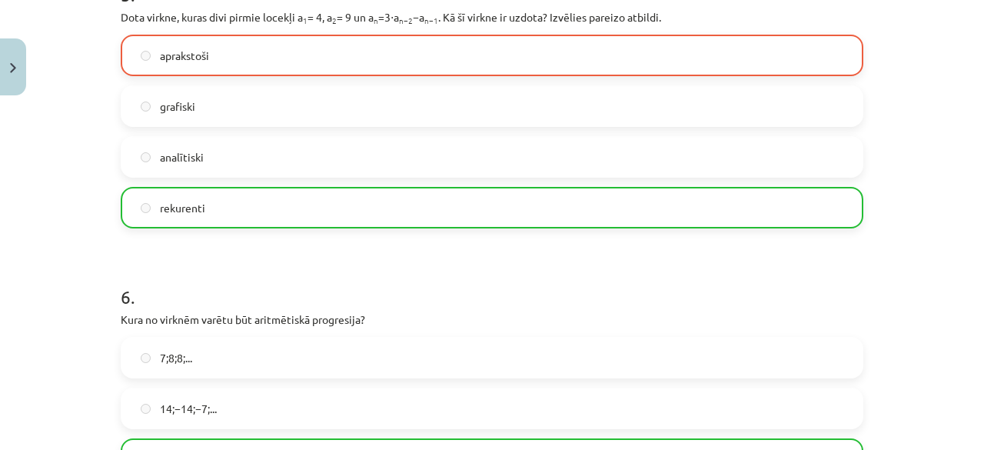
scroll to position [1870, 0]
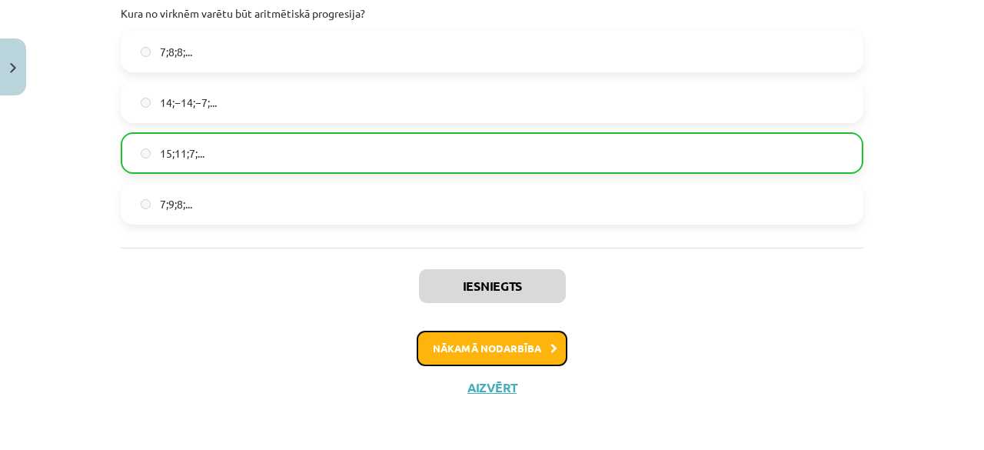
click at [484, 351] on button "Nākamā nodarbība" at bounding box center [492, 348] width 151 height 35
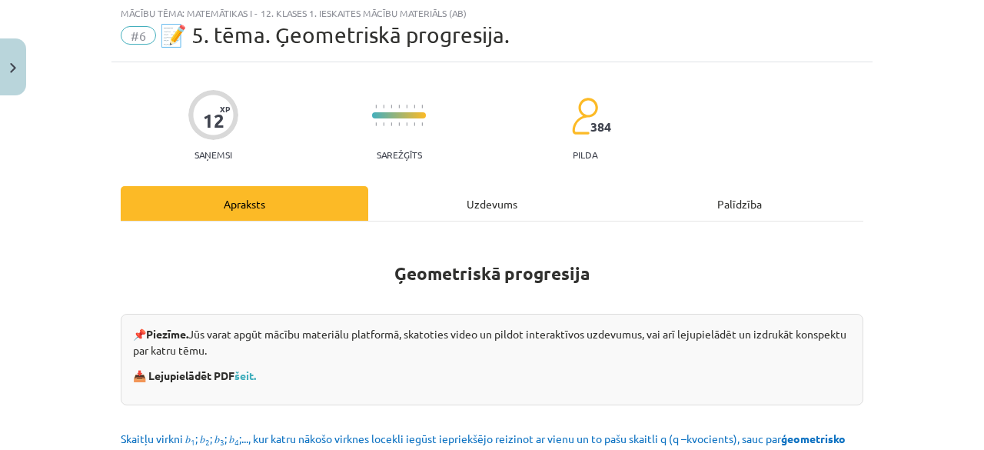
scroll to position [38, 0]
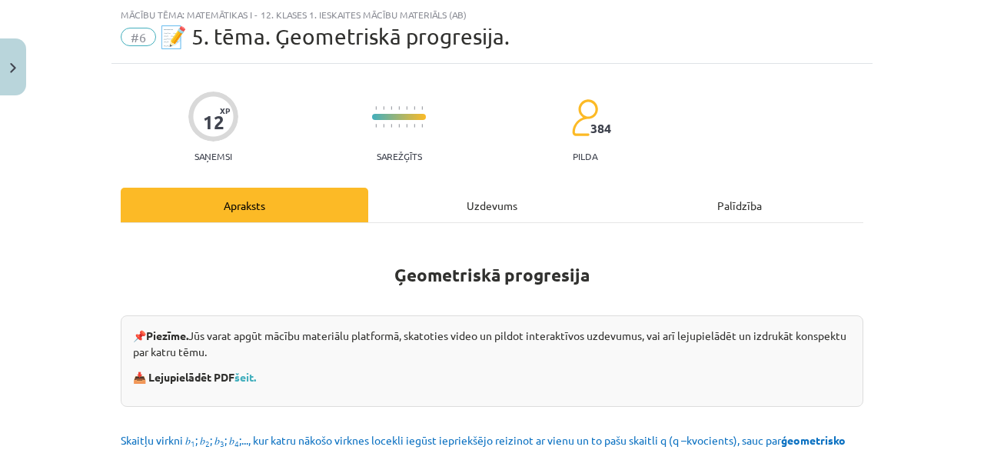
click at [477, 193] on div "Uzdevums" at bounding box center [492, 205] width 248 height 35
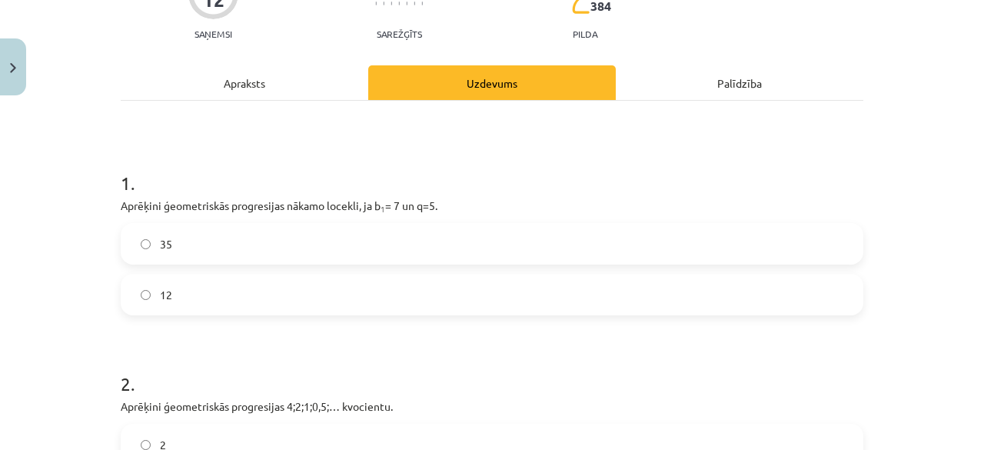
scroll to position [171, 0]
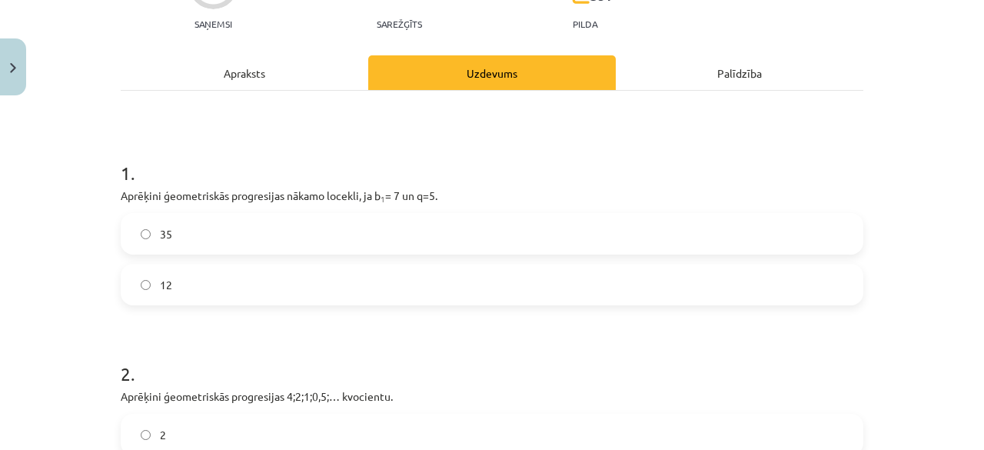
click at [285, 232] on label "35" at bounding box center [492, 234] width 740 height 38
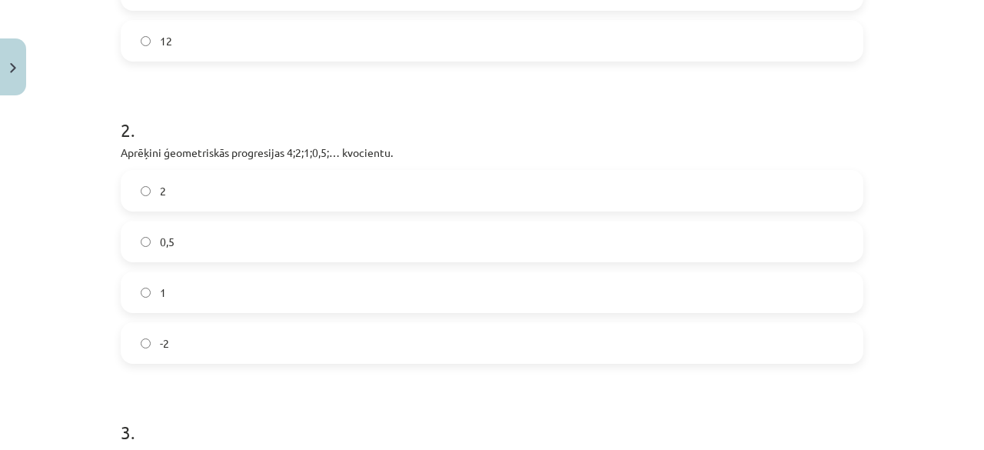
scroll to position [415, 0]
click at [269, 186] on label "2" at bounding box center [492, 190] width 740 height 38
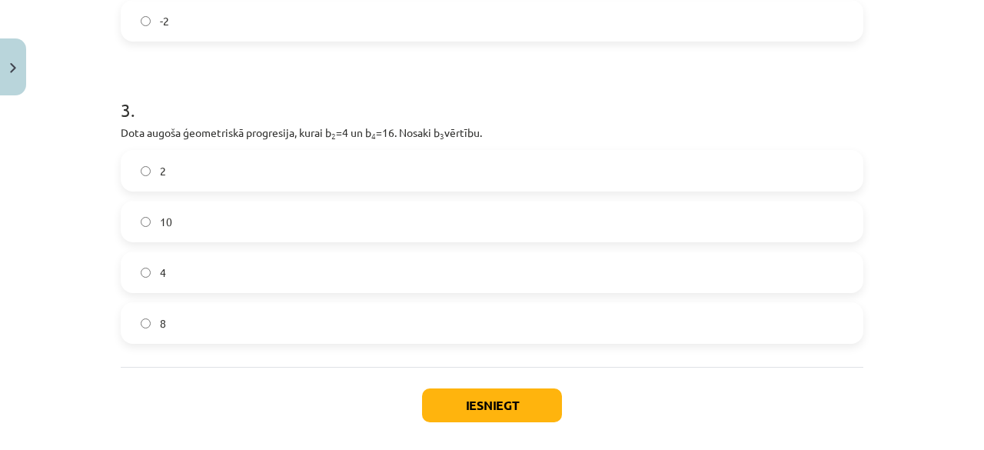
scroll to position [738, 0]
click at [337, 218] on label "10" at bounding box center [492, 220] width 740 height 38
click at [459, 407] on button "Iesniegt" at bounding box center [492, 404] width 140 height 34
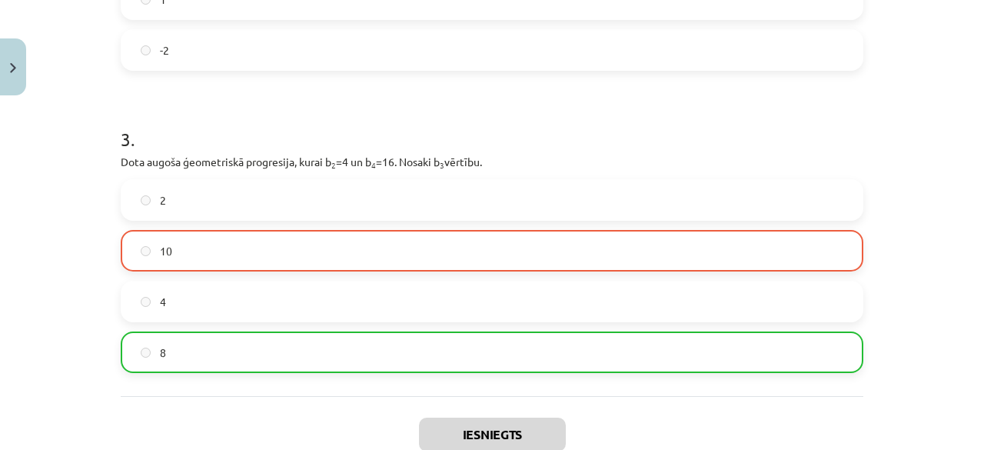
scroll to position [856, 0]
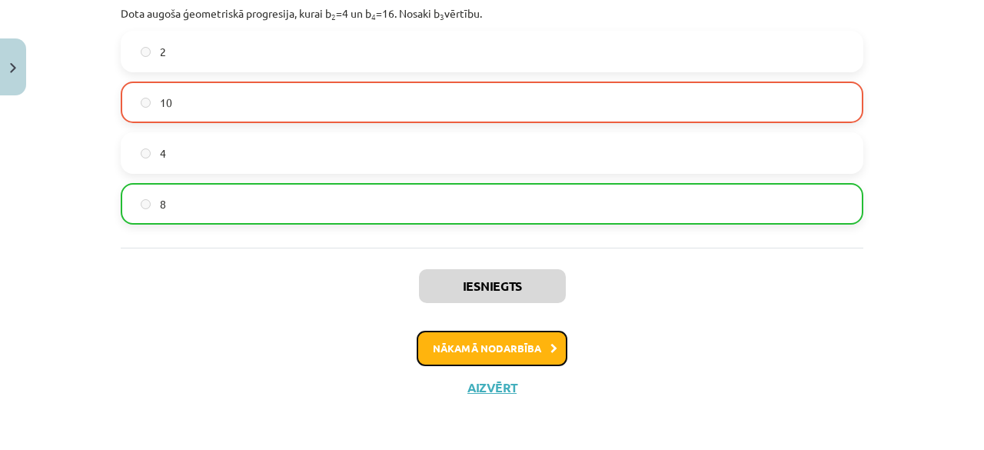
click at [444, 357] on button "Nākamā nodarbība" at bounding box center [492, 348] width 151 height 35
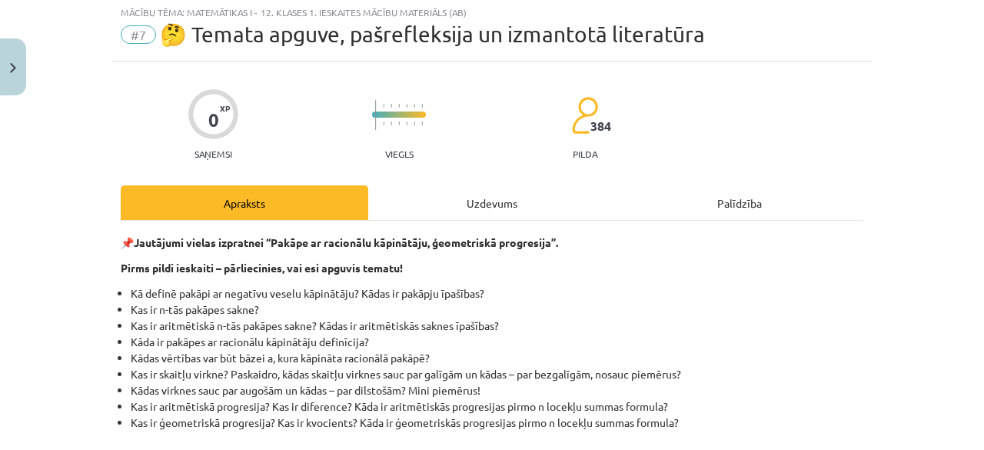
scroll to position [38, 0]
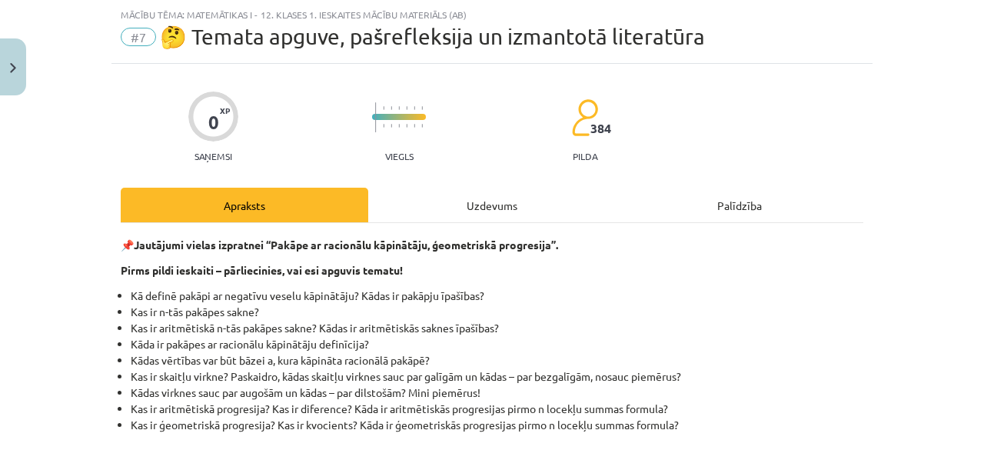
click at [479, 210] on div "Uzdevums" at bounding box center [492, 205] width 248 height 35
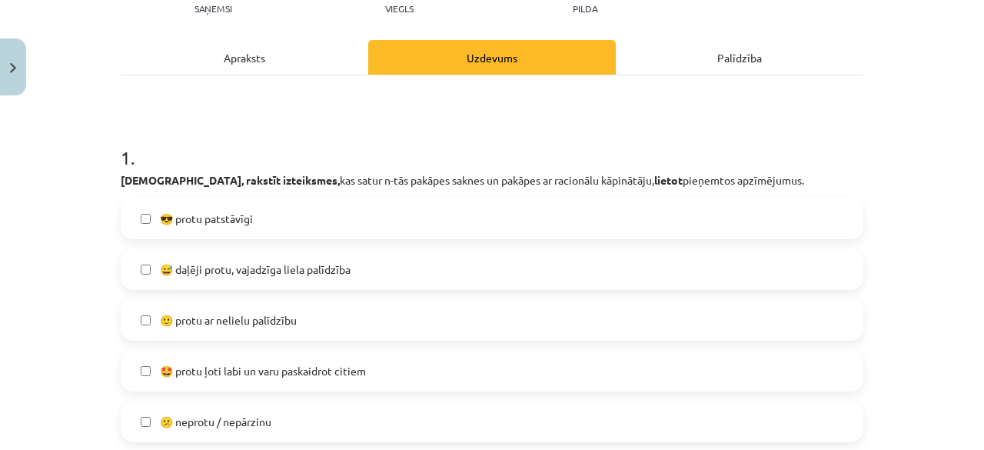
scroll to position [189, 0]
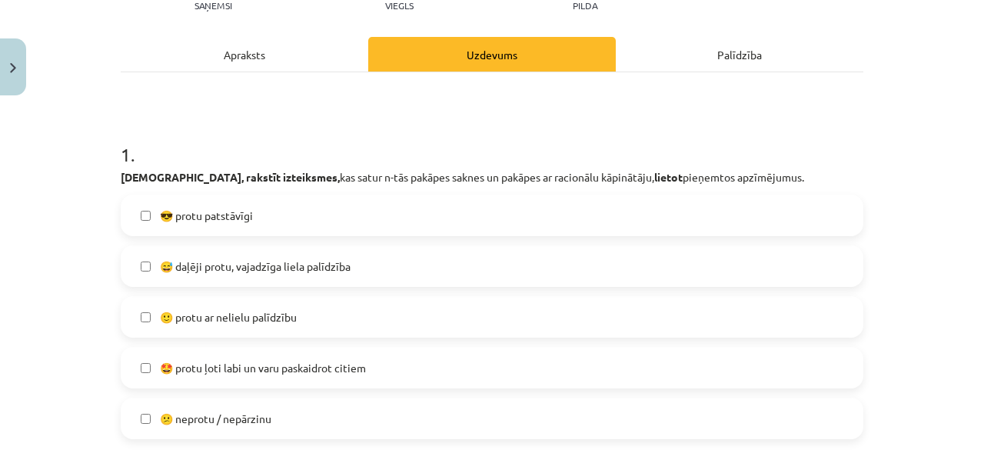
click at [294, 315] on label "🙂 protu ar nelielu palīdzību" at bounding box center [492, 317] width 740 height 38
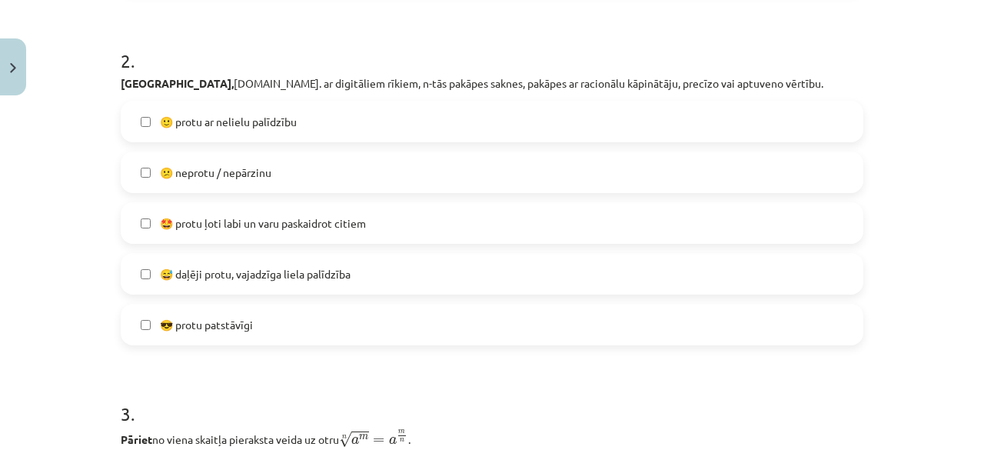
scroll to position [641, 0]
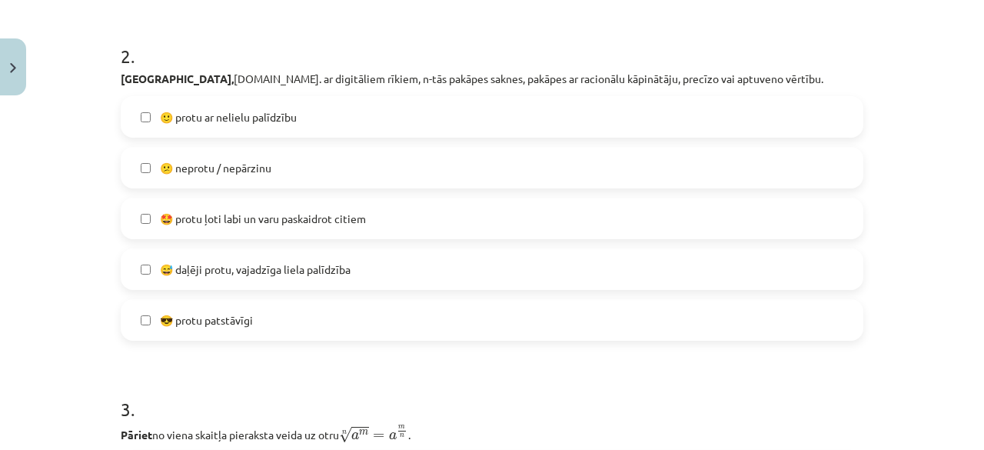
click at [303, 251] on label "😅 daļēji protu, vajadzīga liela palīdzība" at bounding box center [492, 269] width 740 height 38
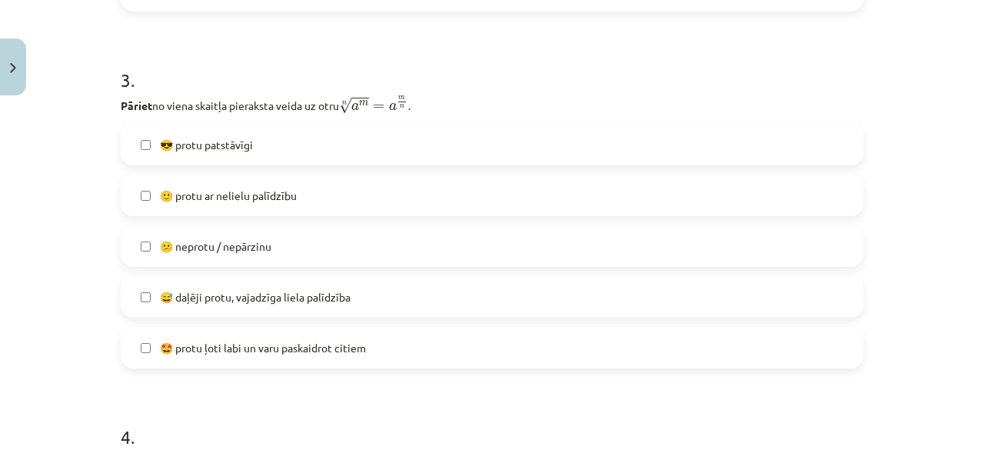
scroll to position [973, 0]
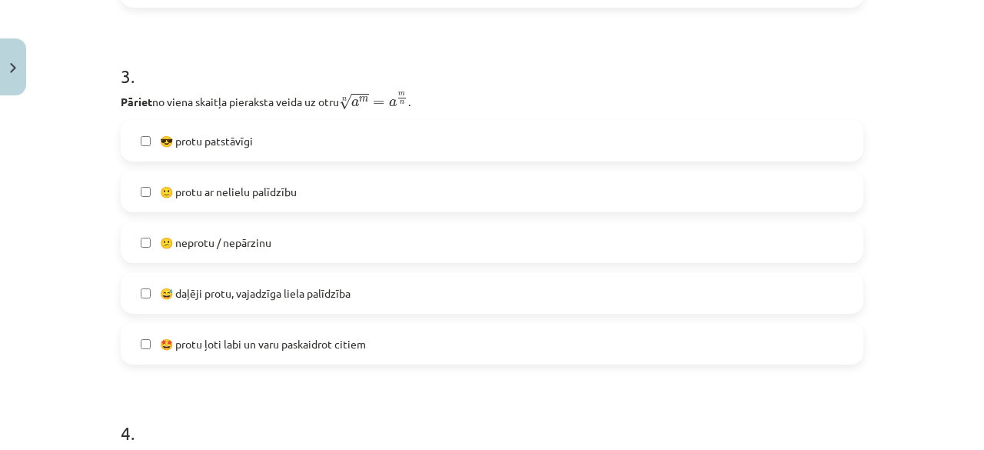
click at [308, 305] on label "😅 daļēji protu, vajadzīga liela palīdzība" at bounding box center [492, 293] width 740 height 38
click at [294, 194] on span "🙂 protu ar nelielu palīdzību" at bounding box center [228, 192] width 137 height 16
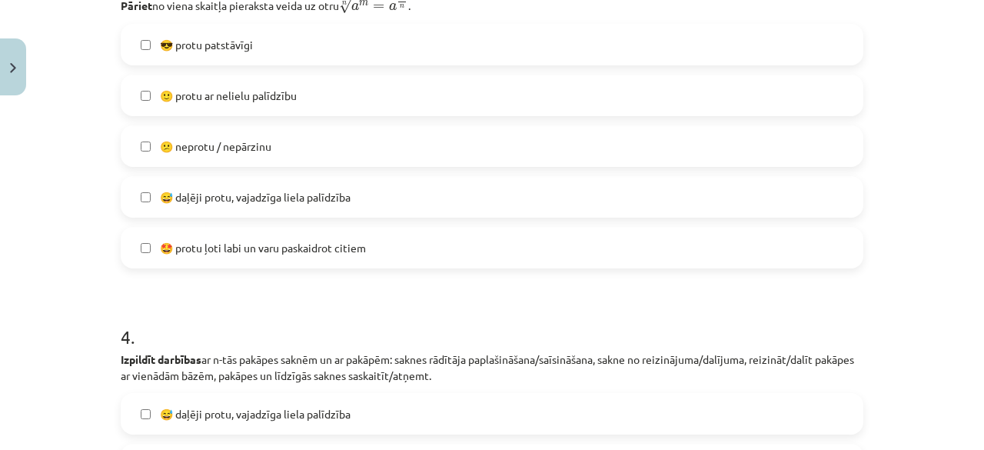
scroll to position [1071, 0]
click at [294, 194] on span "😅 daļēji protu, vajadzīga liela palīdzība" at bounding box center [255, 196] width 191 height 16
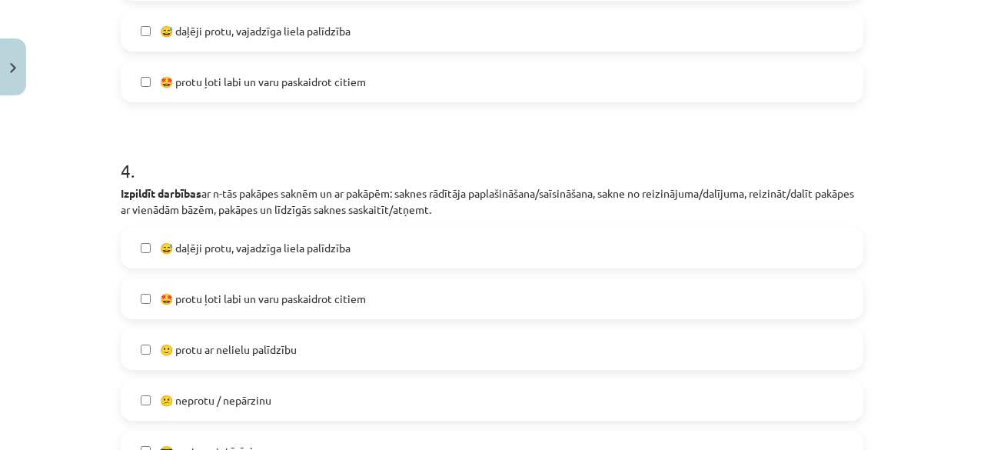
scroll to position [1238, 0]
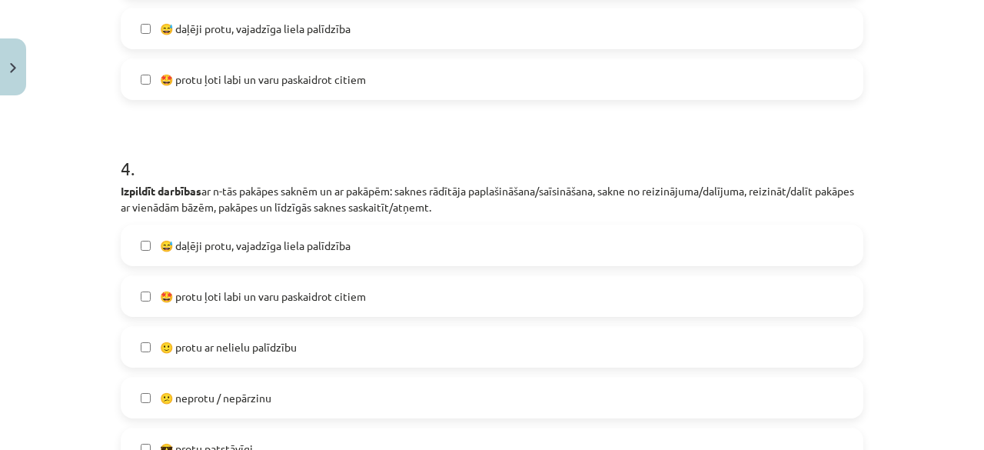
click at [281, 330] on label "🙂 protu ar nelielu palīdzību" at bounding box center [492, 347] width 740 height 38
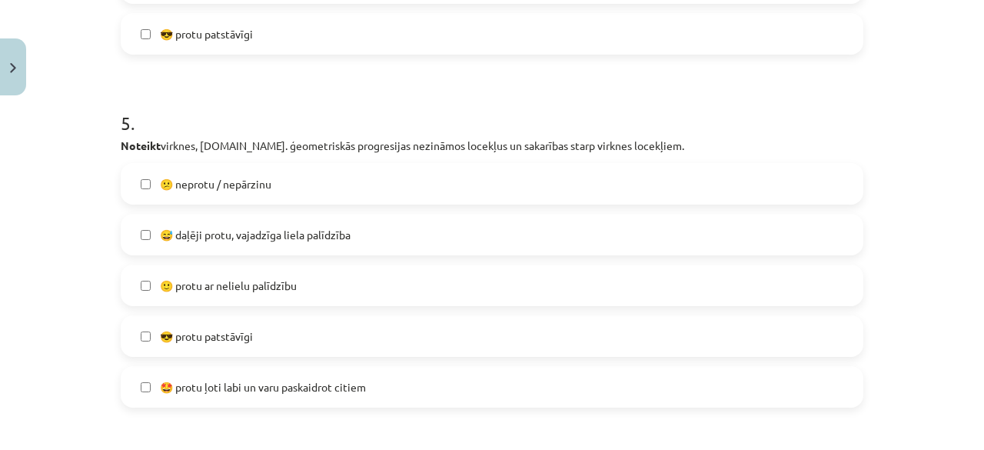
scroll to position [1653, 0]
click at [258, 284] on span "🙂 protu ar nelielu palīdzību" at bounding box center [228, 285] width 137 height 16
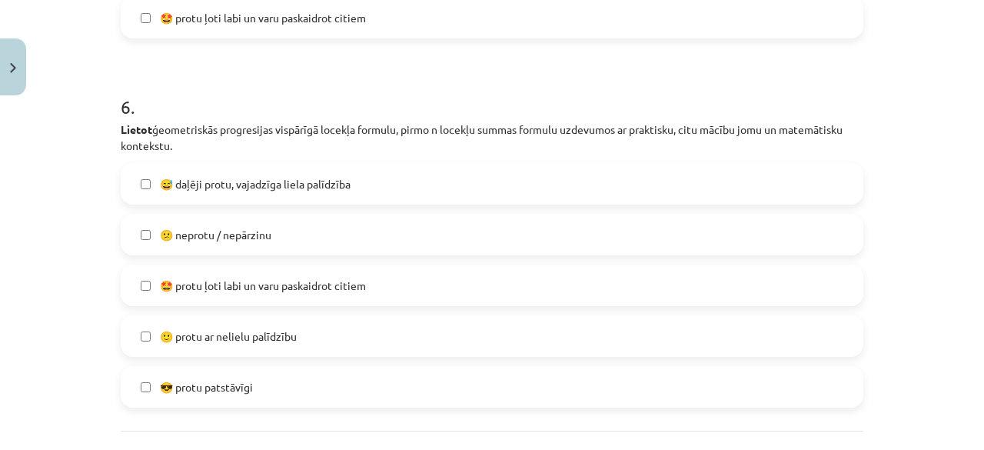
scroll to position [2026, 0]
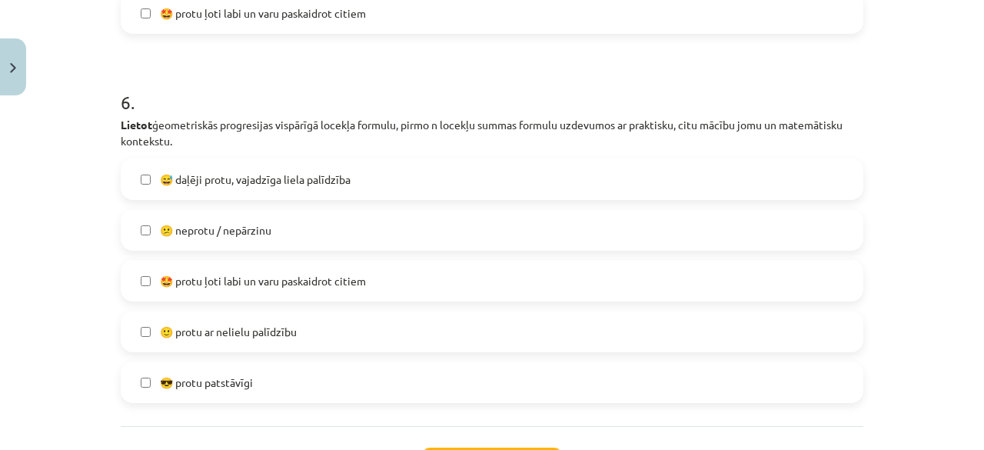
click at [254, 191] on label "😅 daļēji protu, vajadzīga liela palīdzība" at bounding box center [492, 179] width 740 height 38
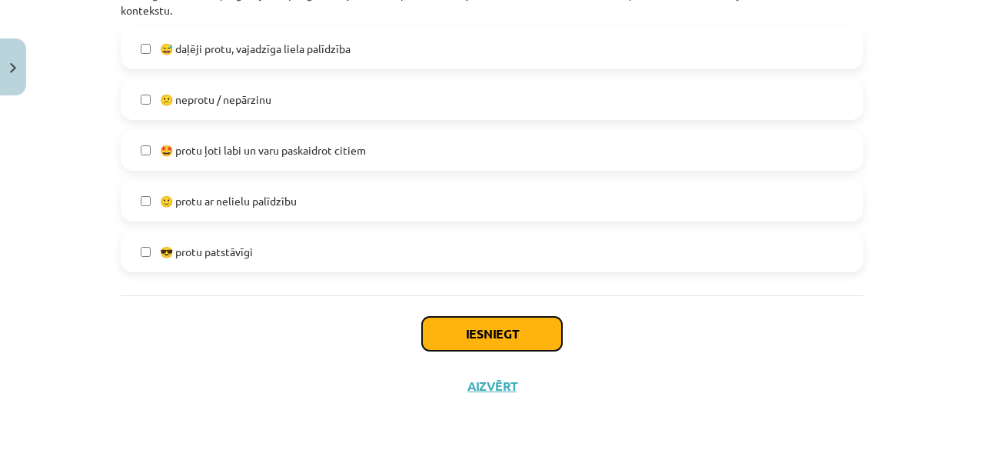
click at [458, 338] on button "Iesniegt" at bounding box center [492, 334] width 140 height 34
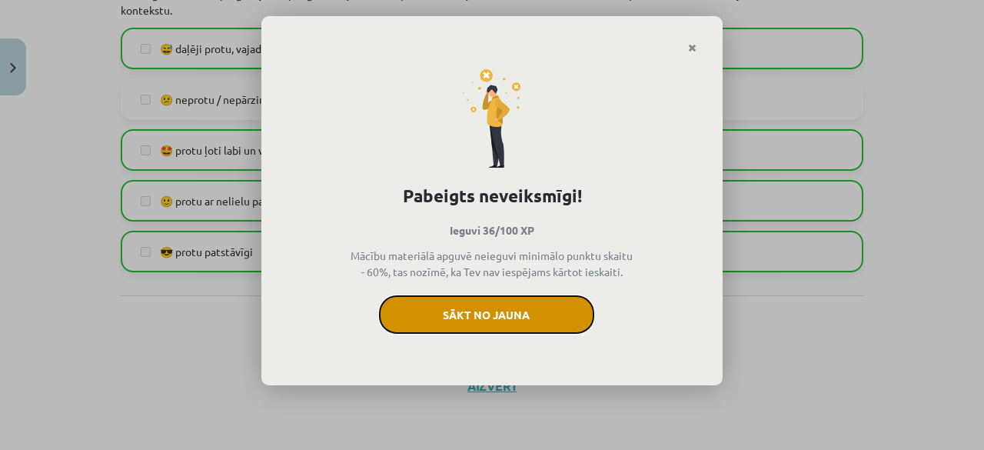
click at [503, 311] on button "Sākt no jauna" at bounding box center [486, 314] width 215 height 38
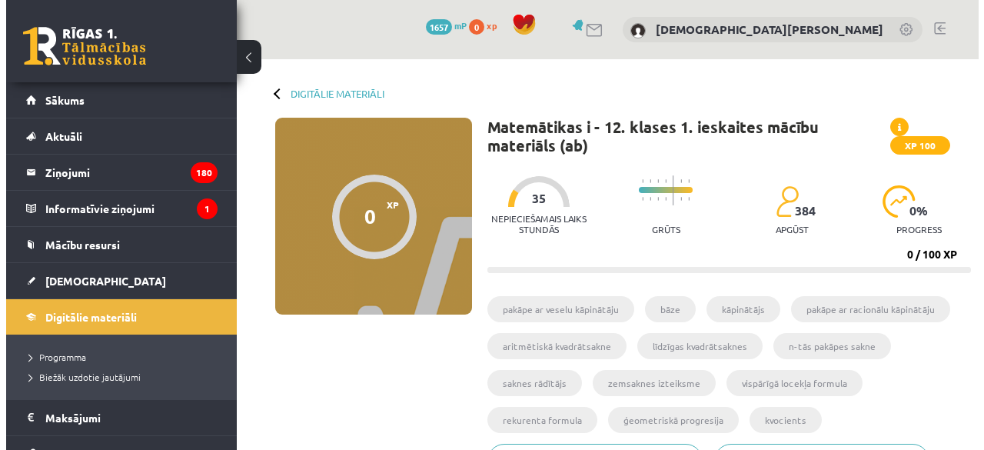
scroll to position [335, 0]
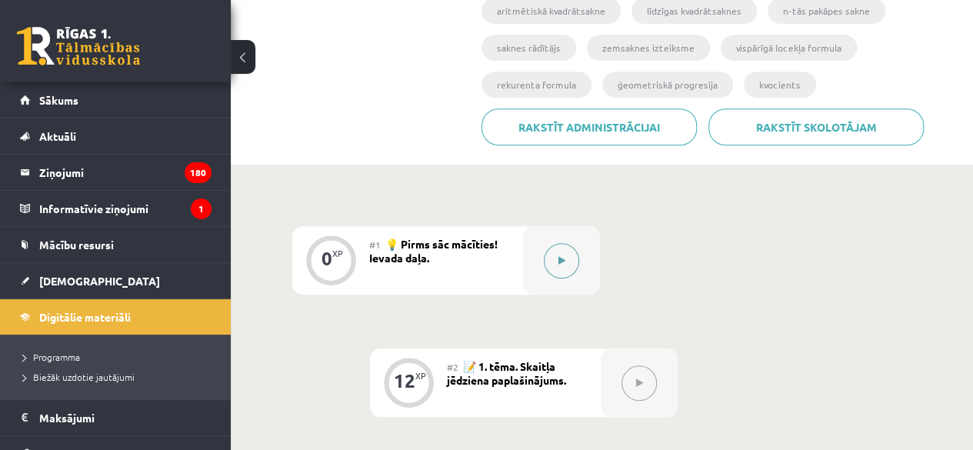
click at [556, 268] on button at bounding box center [561, 260] width 35 height 35
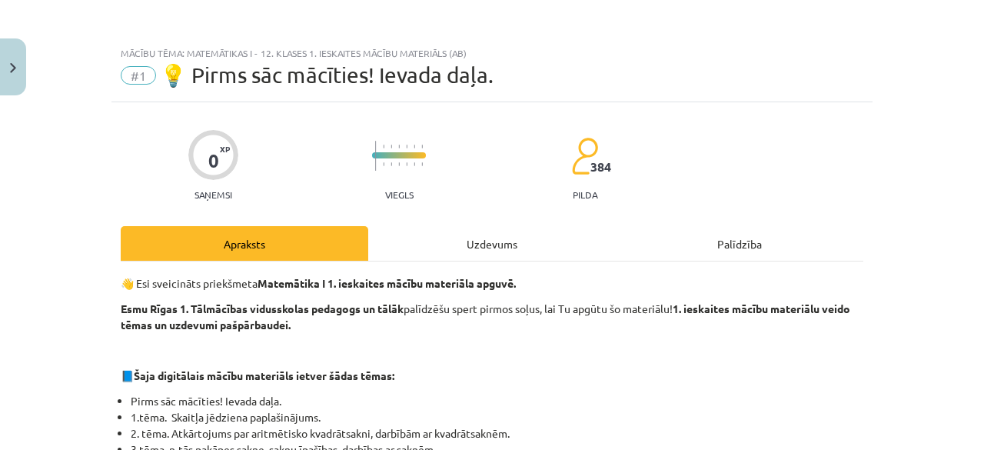
click at [459, 258] on div "Uzdevums" at bounding box center [492, 243] width 248 height 35
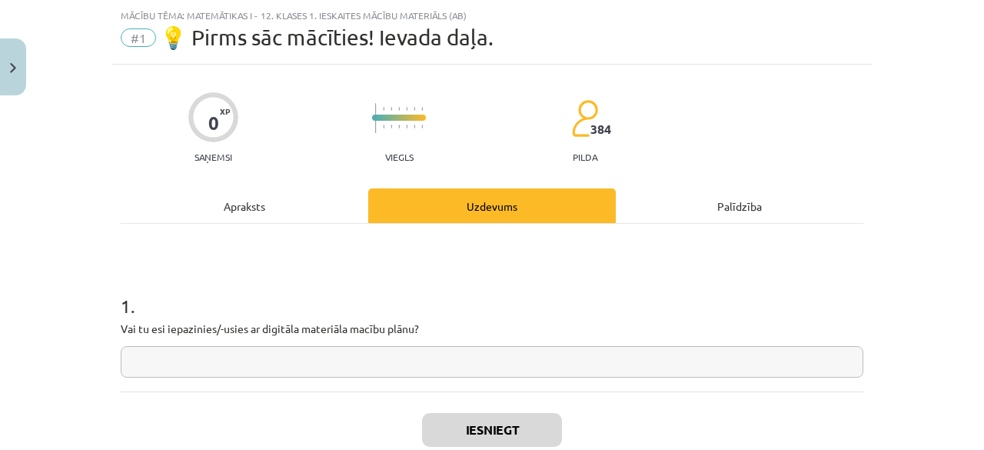
scroll to position [38, 0]
click at [418, 359] on input "text" at bounding box center [492, 361] width 743 height 32
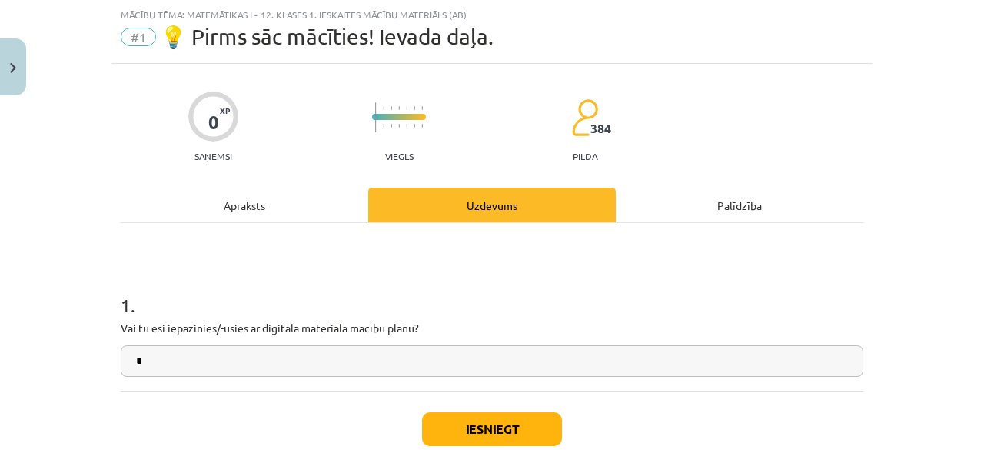
type input "*"
click at [472, 420] on button "Iesniegt" at bounding box center [492, 429] width 140 height 34
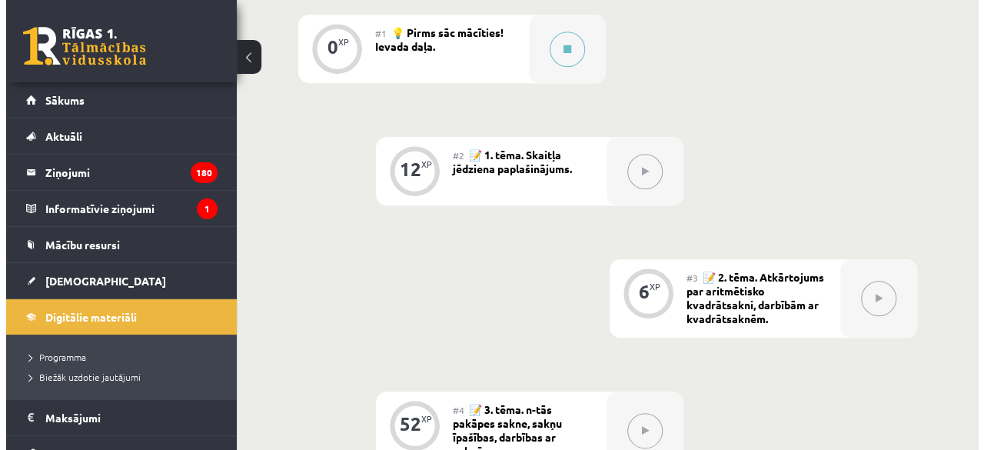
scroll to position [556, 0]
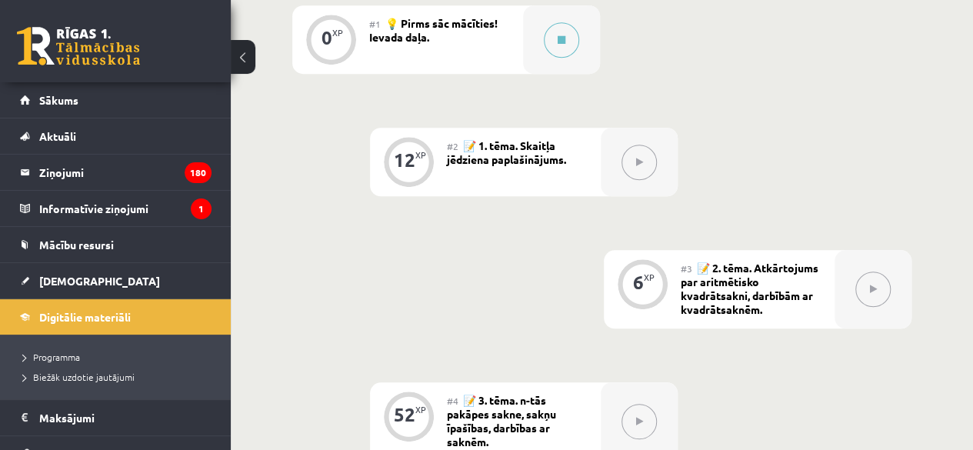
click at [635, 167] on button at bounding box center [638, 162] width 35 height 35
click at [548, 47] on button at bounding box center [561, 39] width 35 height 35
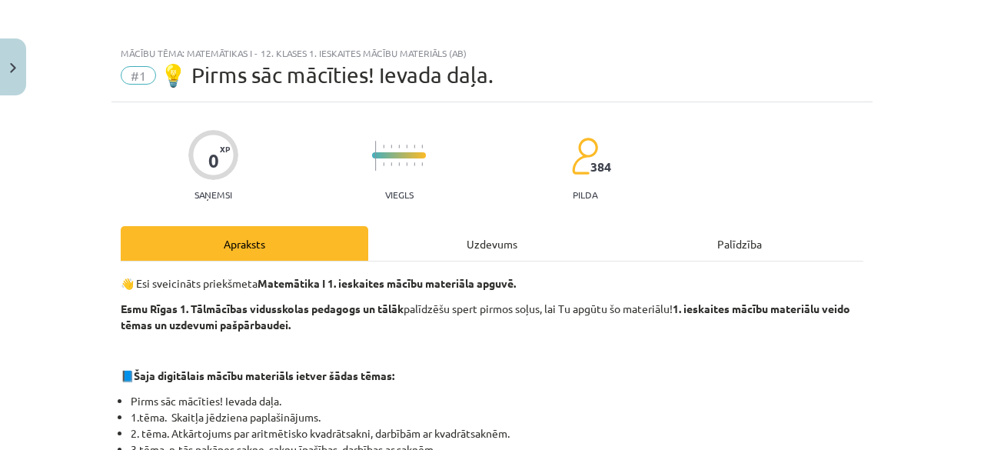
click at [471, 245] on div "Uzdevums" at bounding box center [492, 243] width 248 height 35
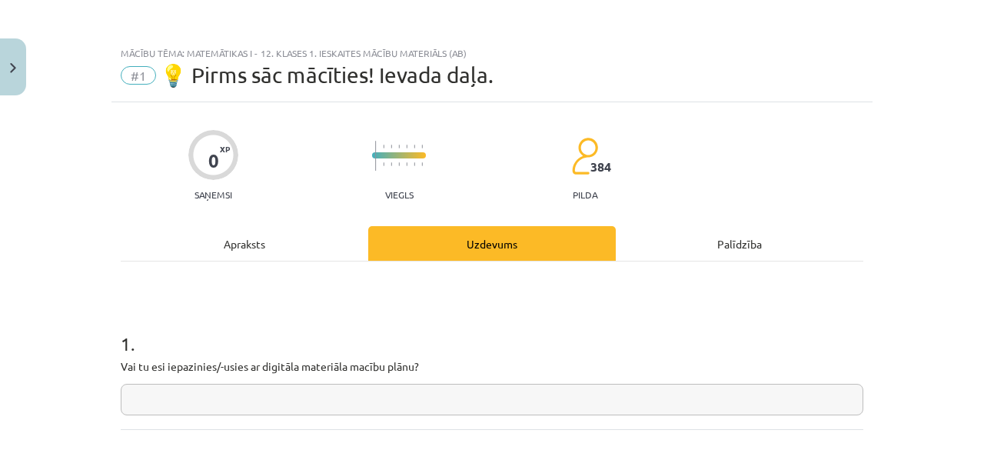
scroll to position [38, 0]
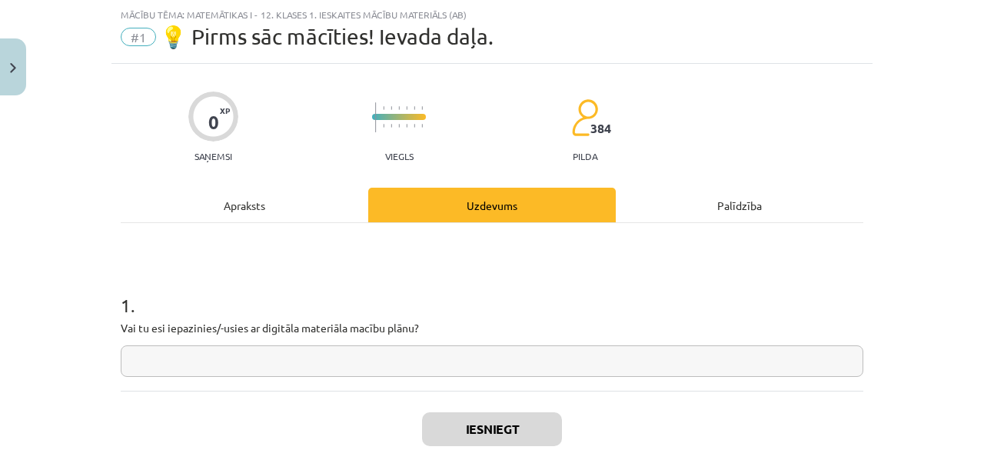
click at [390, 358] on input "text" at bounding box center [492, 361] width 743 height 32
type input "*"
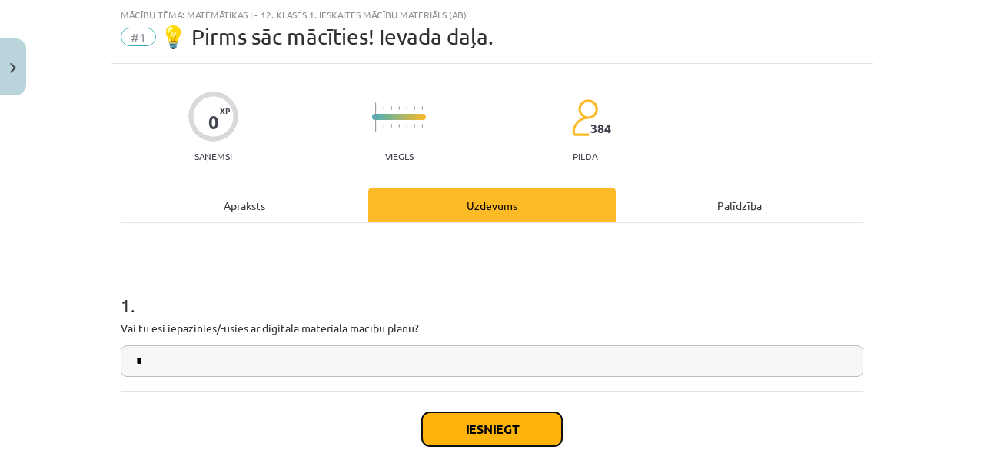
click at [460, 414] on button "Iesniegt" at bounding box center [492, 429] width 140 height 34
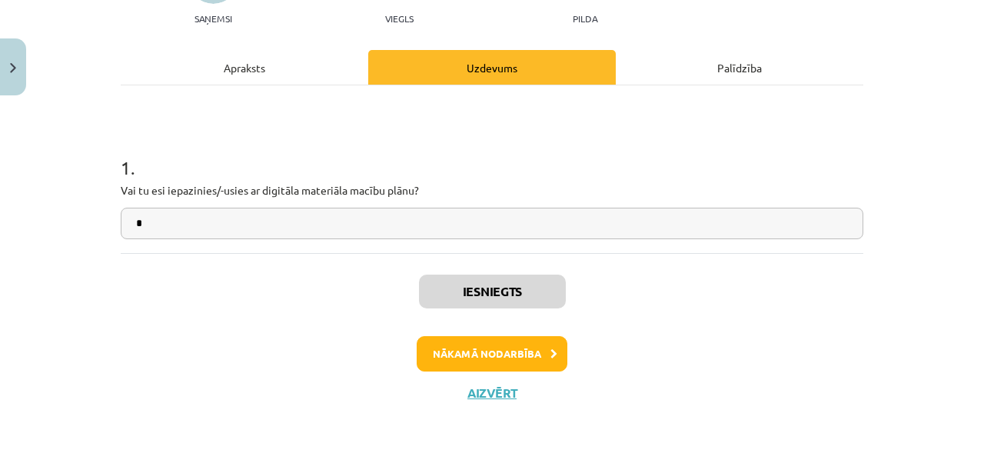
scroll to position [180, 0]
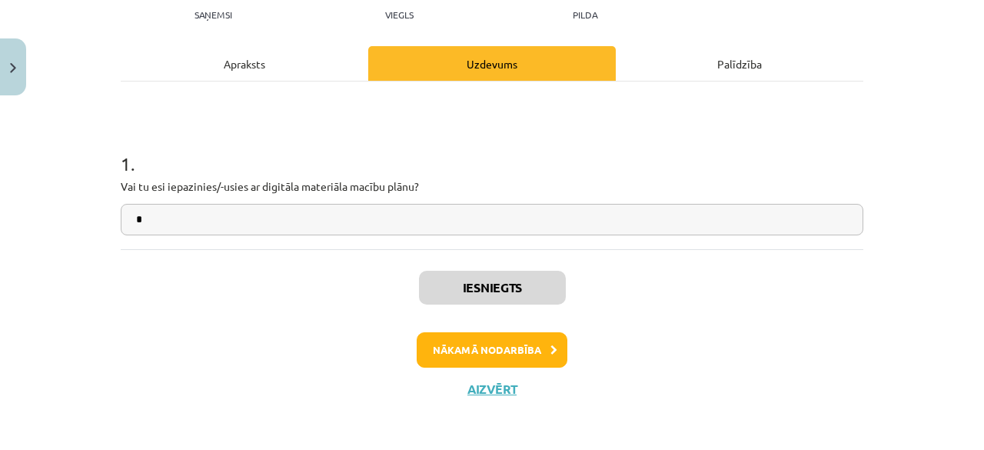
click at [457, 331] on div "Iesniegts Nākamā nodarbība Aizvērt" at bounding box center [492, 327] width 743 height 157
click at [454, 354] on button "Nākamā nodarbība" at bounding box center [492, 349] width 151 height 35
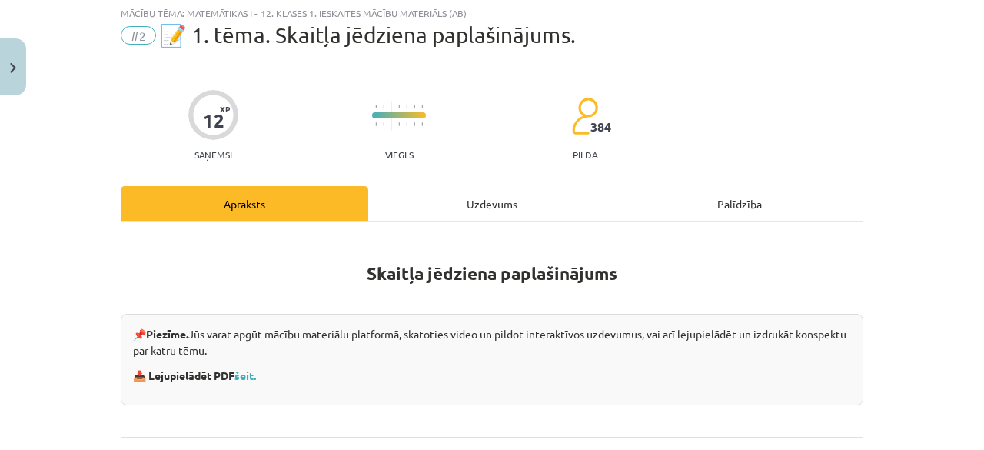
scroll to position [38, 0]
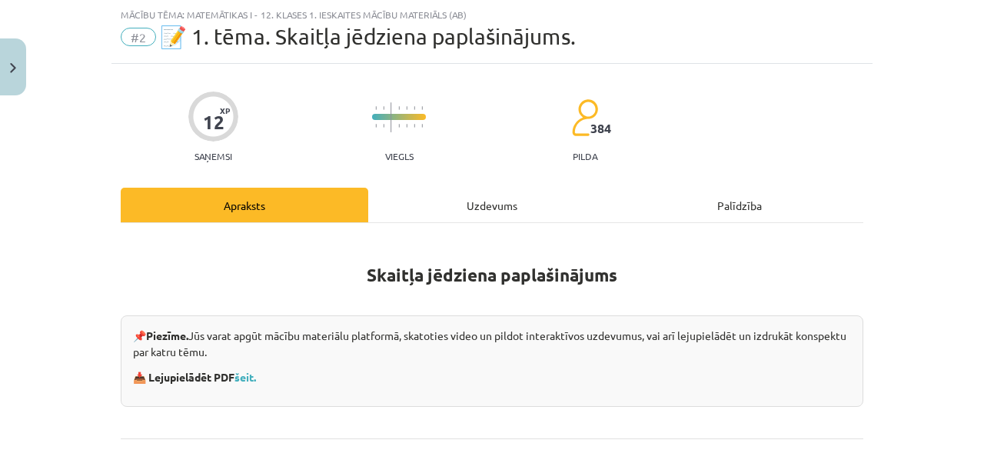
click at [453, 205] on div "Uzdevums" at bounding box center [492, 205] width 248 height 35
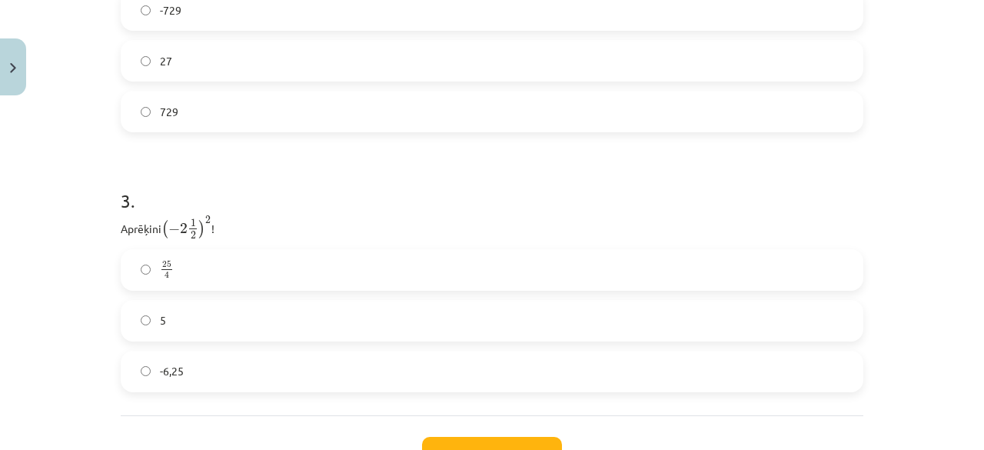
scroll to position [1022, 0]
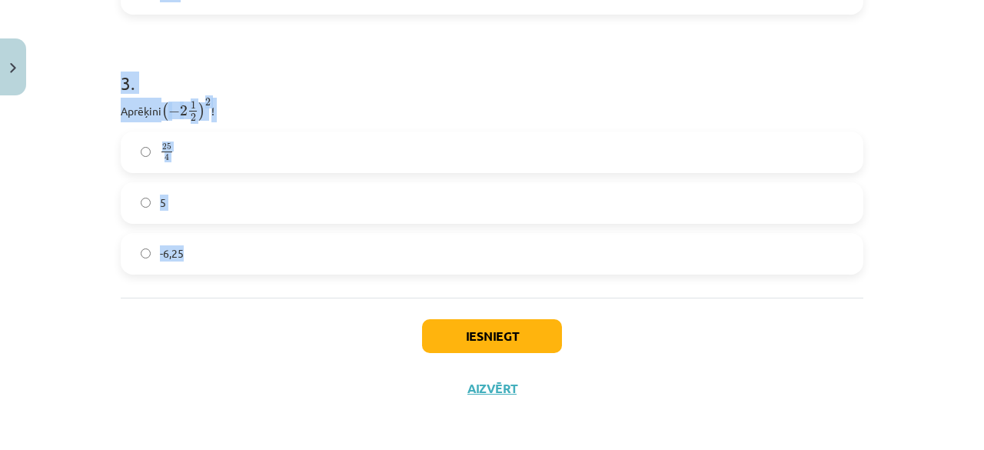
drag, startPoint x: 114, startPoint y: 120, endPoint x: 243, endPoint y: 268, distance: 196.8
copy form "1 . Atzīmē visus skaitļus, kuri ir kāda vesela skaitļa kvadrāts! 60 16 77 33 3 …"
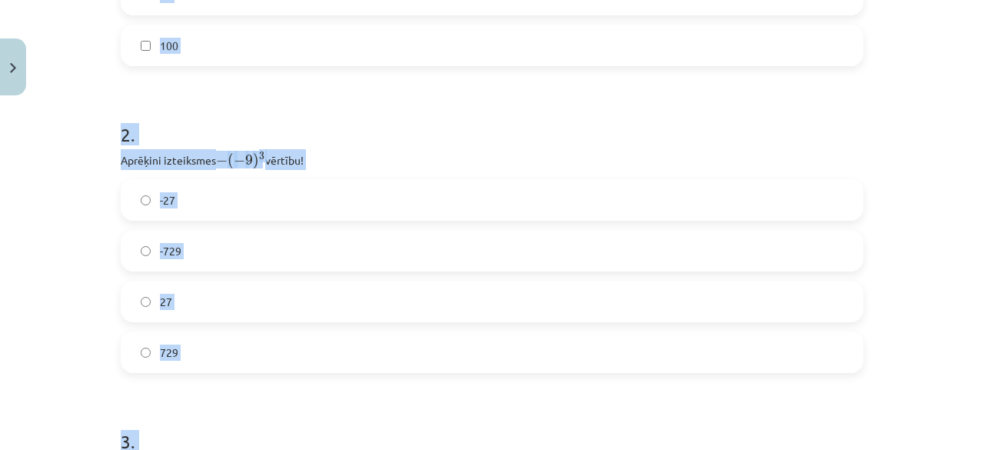
scroll to position [582, 0]
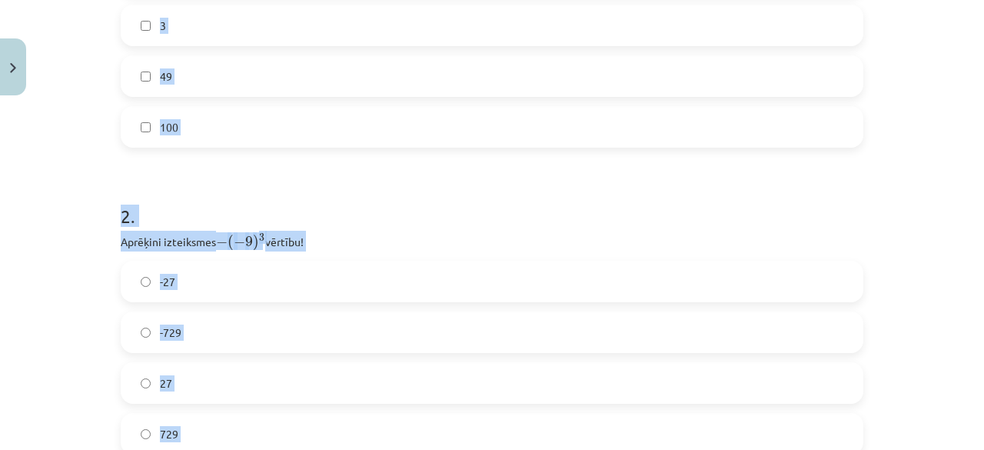
click at [380, 179] on h1 "2 ." at bounding box center [492, 202] width 743 height 48
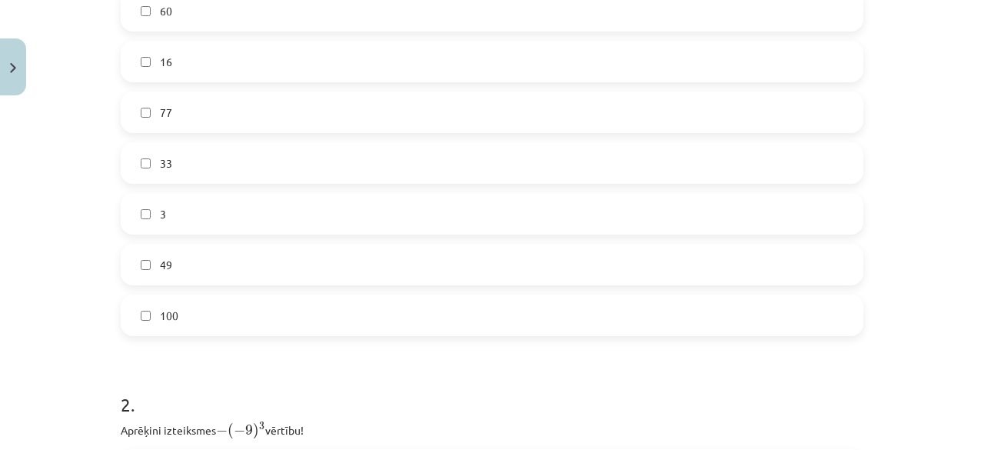
scroll to position [391, 0]
click at [208, 55] on label "16" at bounding box center [492, 64] width 740 height 38
click at [180, 258] on label "49" at bounding box center [492, 267] width 740 height 38
click at [179, 329] on label "100" at bounding box center [492, 317] width 740 height 38
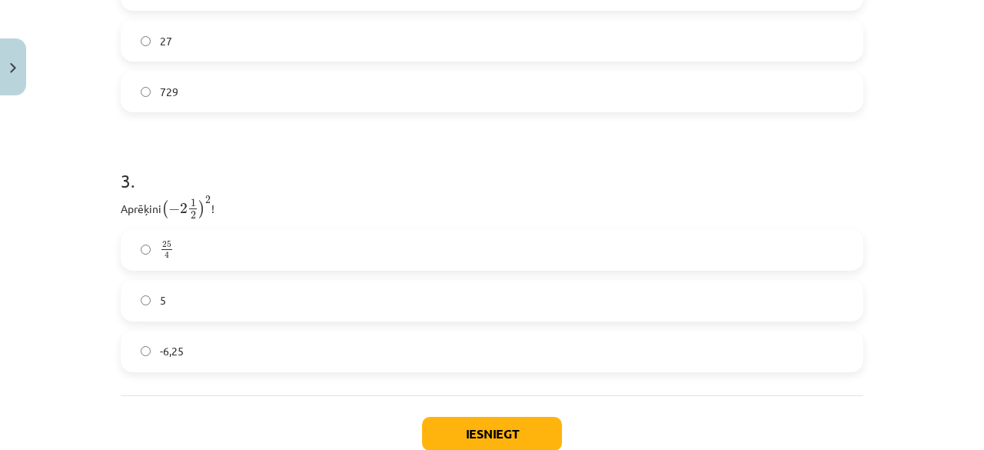
scroll to position [937, 0]
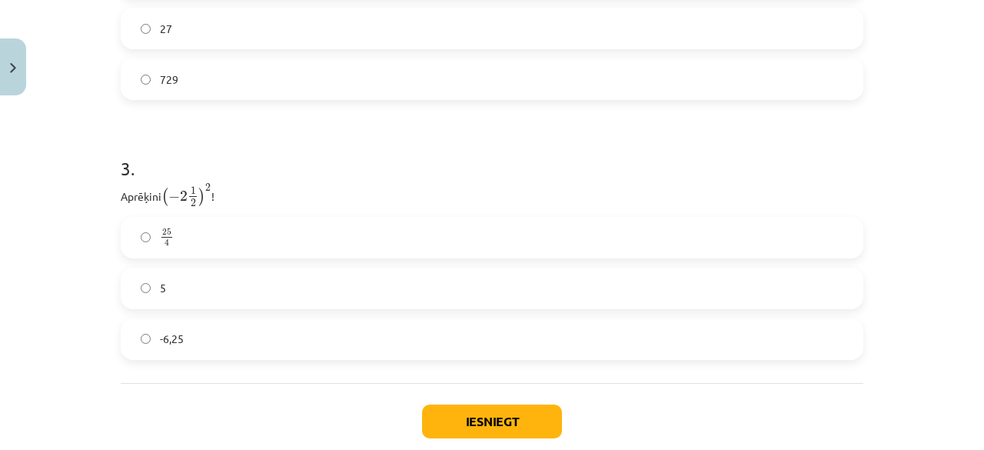
click at [192, 228] on label "25 4 25 4" at bounding box center [492, 237] width 740 height 38
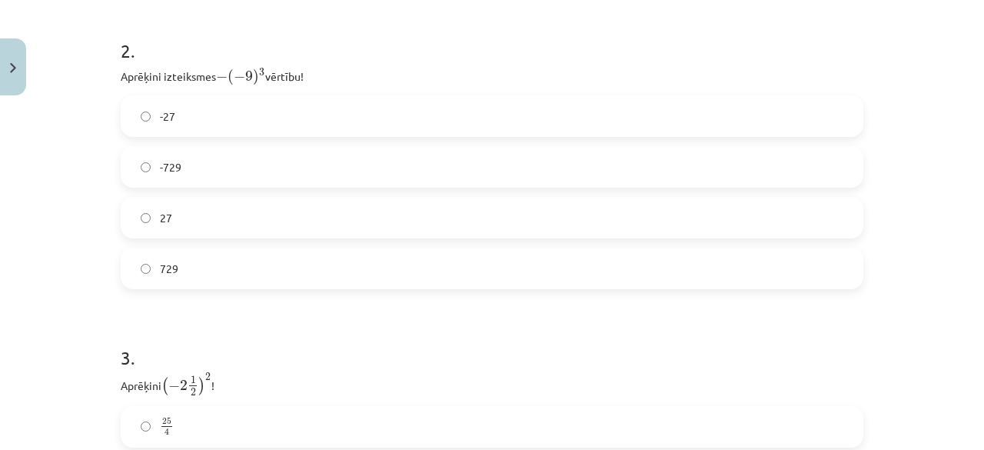
scroll to position [729, 0]
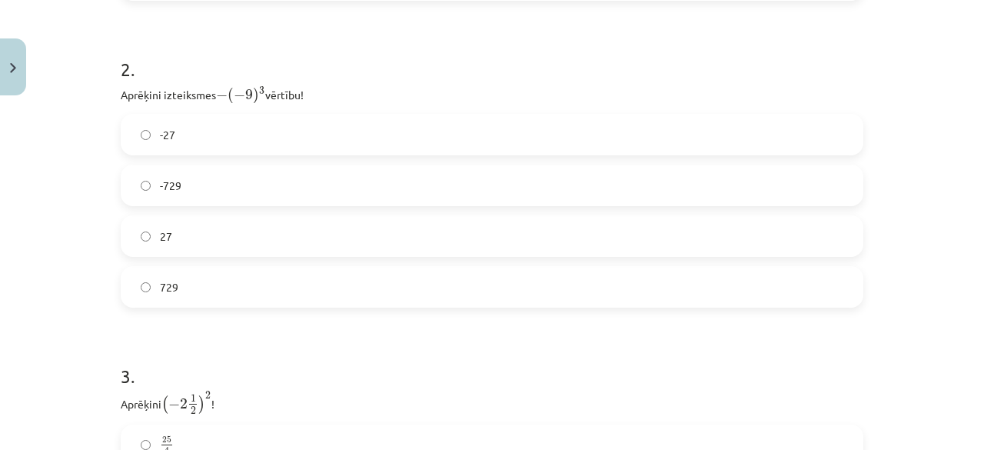
click at [177, 275] on label "729" at bounding box center [492, 287] width 740 height 38
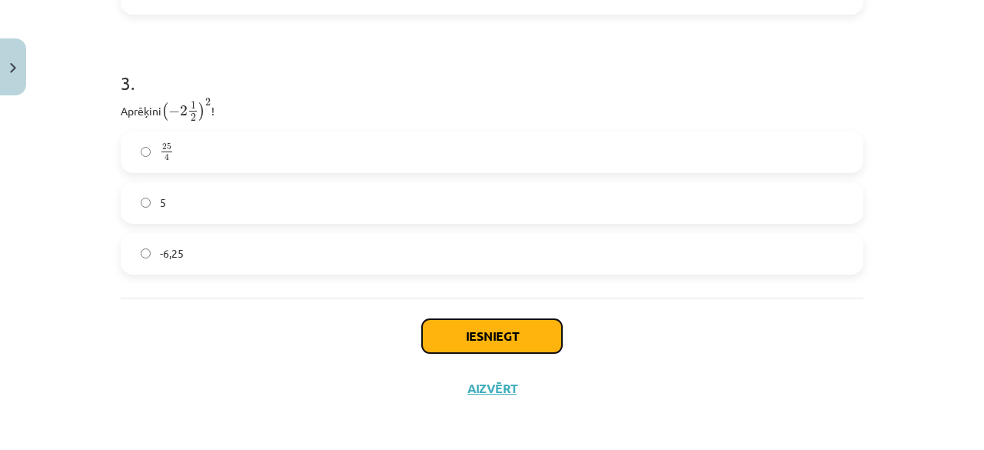
click at [473, 334] on button "Iesniegt" at bounding box center [492, 336] width 140 height 34
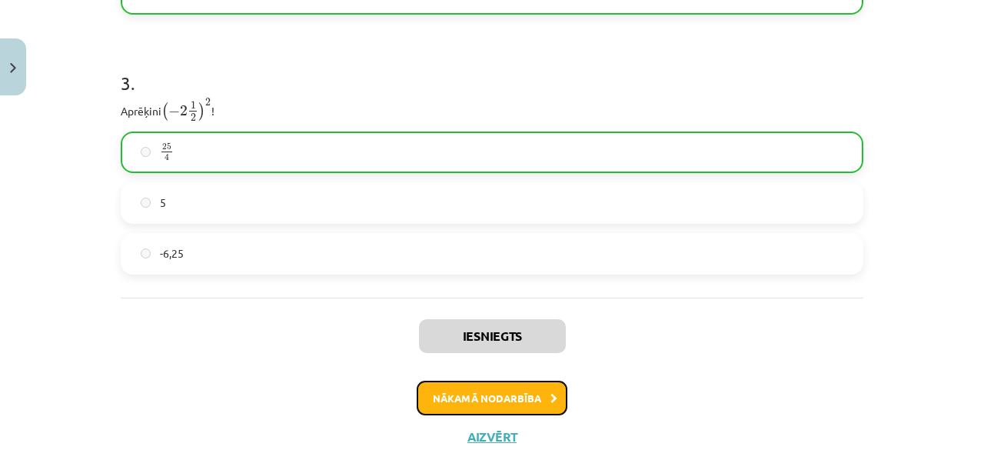
click at [481, 392] on button "Nākamā nodarbība" at bounding box center [492, 398] width 151 height 35
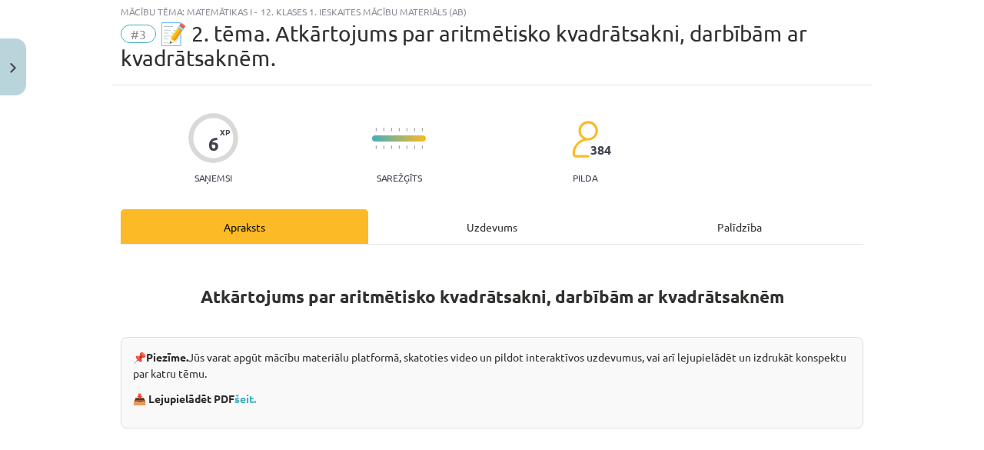
scroll to position [38, 0]
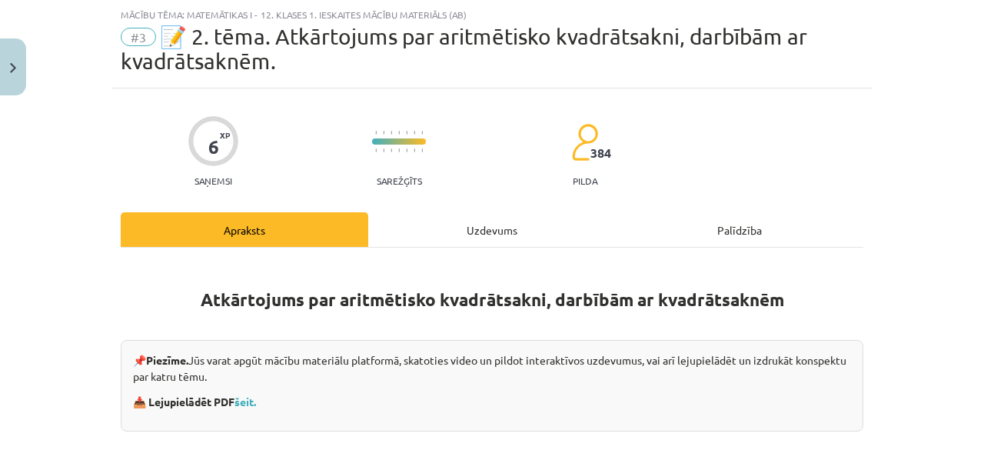
click at [446, 234] on div "Uzdevums" at bounding box center [492, 229] width 248 height 35
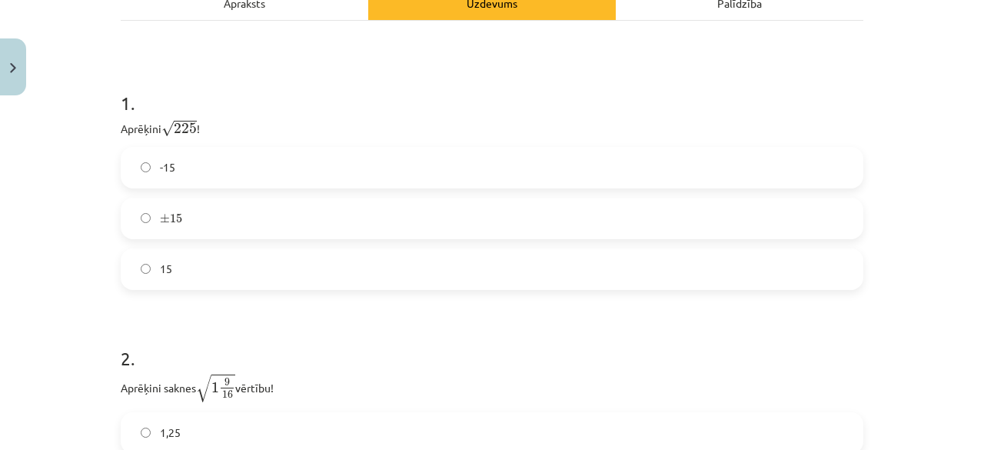
scroll to position [266, 0]
click at [152, 275] on label "15" at bounding box center [492, 268] width 740 height 38
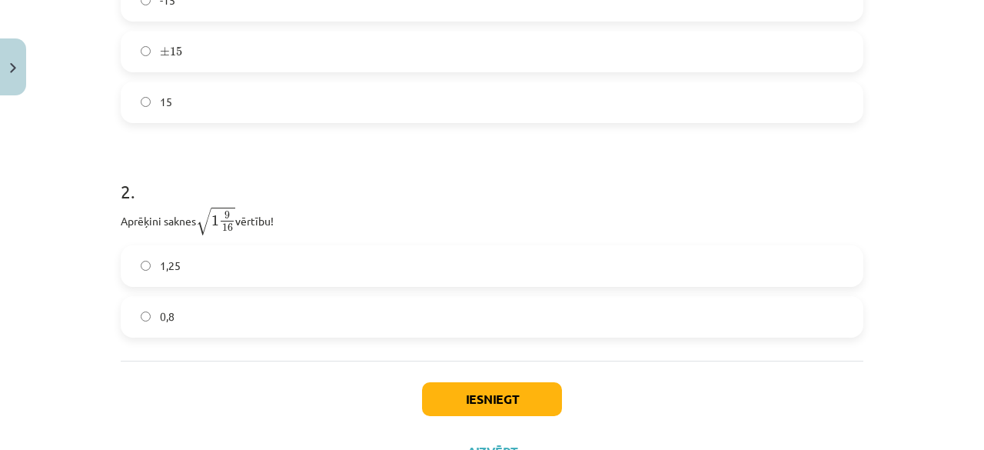
scroll to position [497, 0]
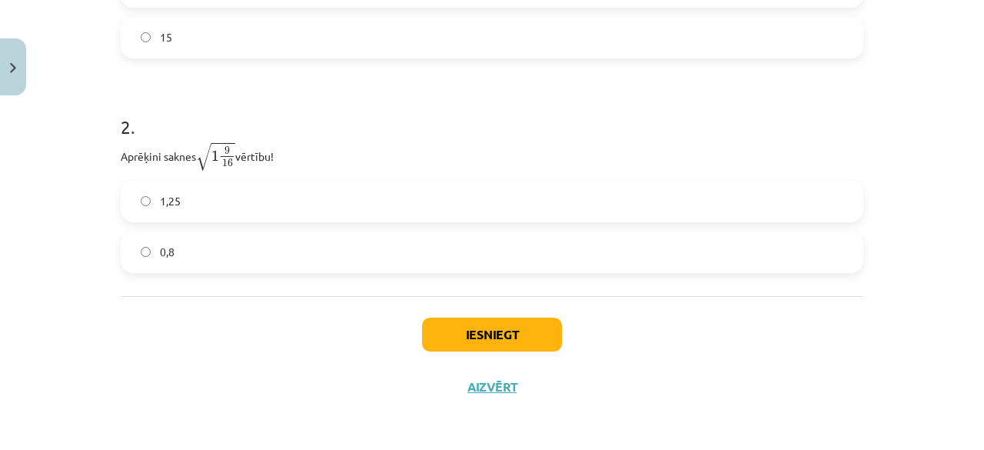
click at [177, 249] on label "0,8" at bounding box center [492, 252] width 740 height 38
click at [478, 334] on button "Iesniegt" at bounding box center [492, 335] width 140 height 34
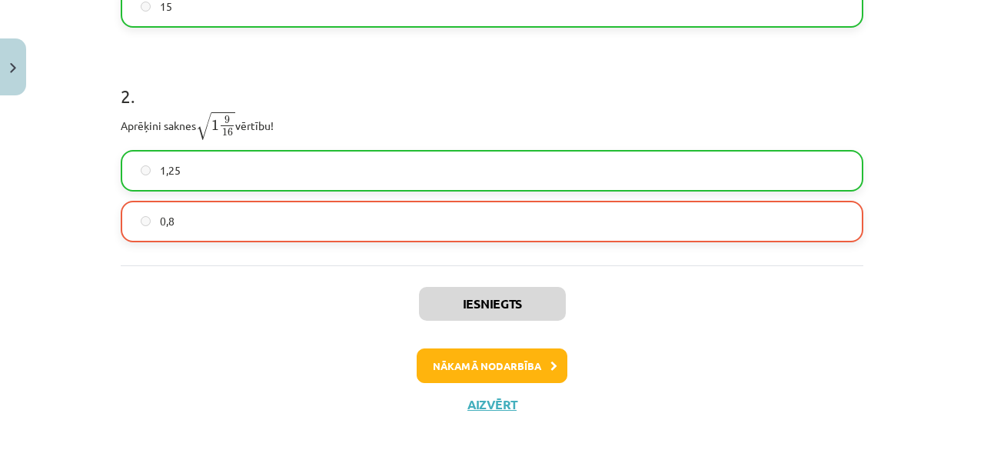
scroll to position [545, 0]
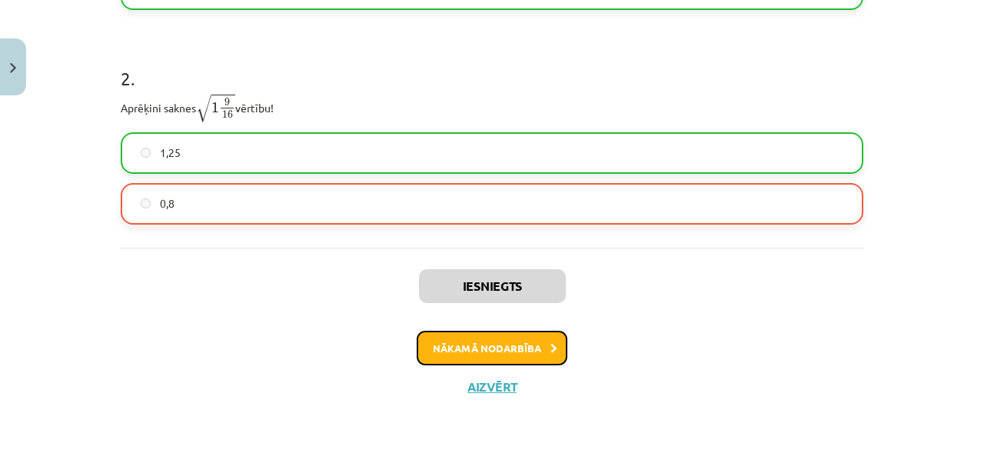
click at [461, 349] on button "Nākamā nodarbība" at bounding box center [492, 348] width 151 height 35
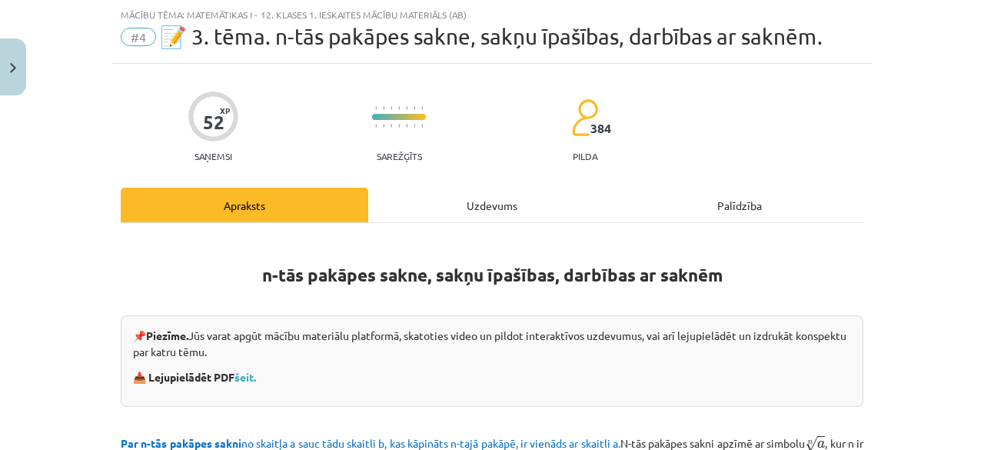
scroll to position [38, 0]
click at [478, 196] on div "Uzdevums" at bounding box center [492, 205] width 248 height 35
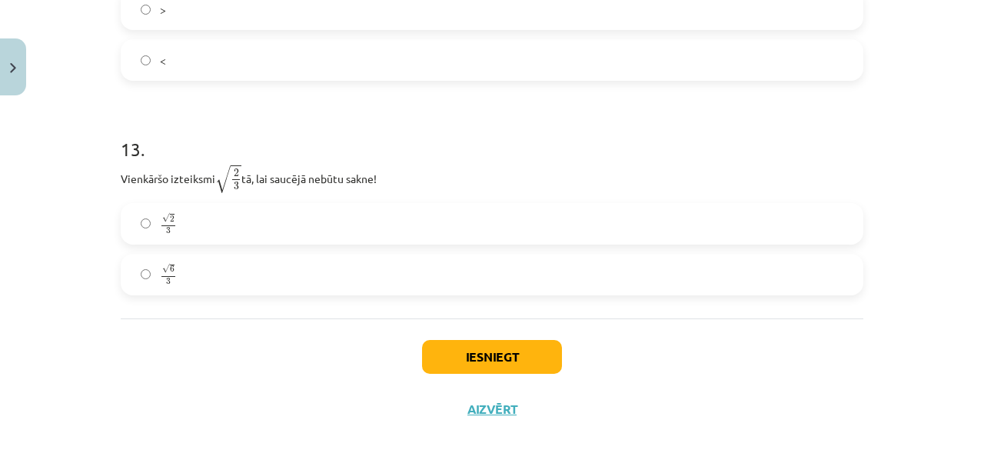
scroll to position [3555, 0]
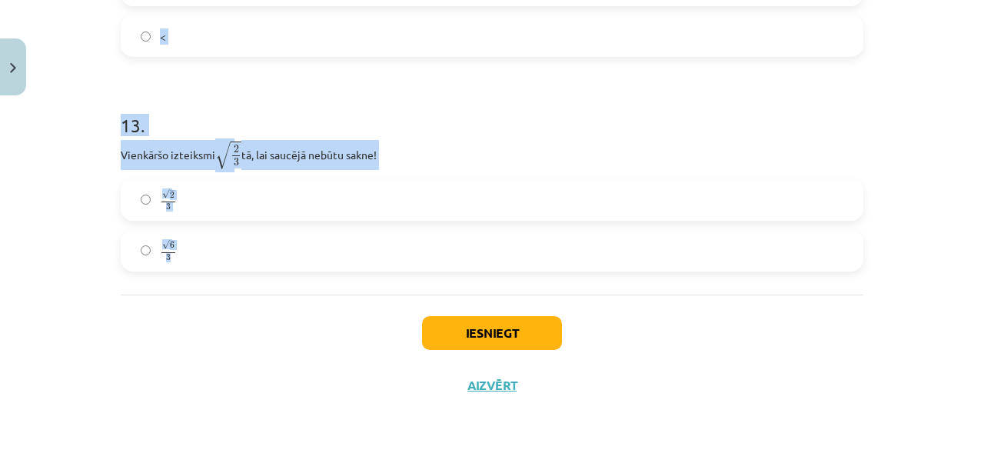
drag, startPoint x: 111, startPoint y: 75, endPoint x: 321, endPoint y: 272, distance: 288.3
copy form "1 . Kura izteiksme jāizvēlas vienādības a m n a m n = ⋯ labajā pusē, lai būtu p…"
click at [392, 111] on h1 "13 ." at bounding box center [492, 112] width 743 height 48
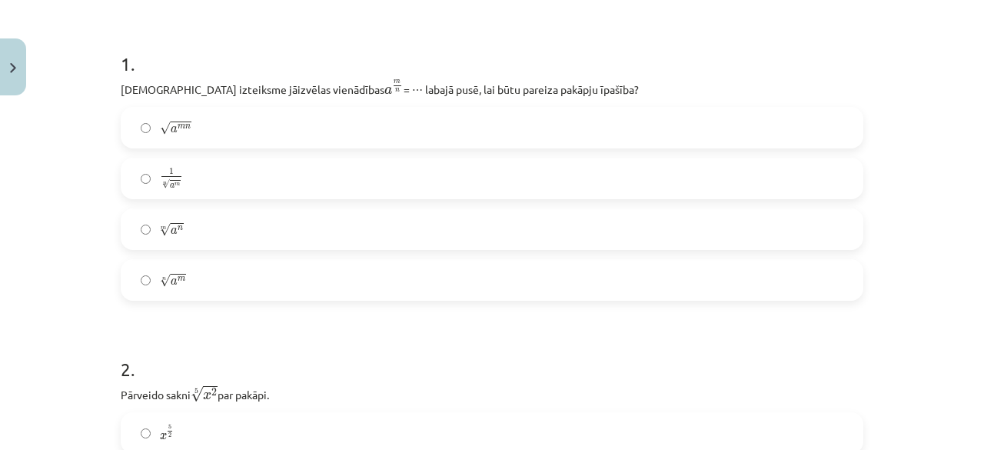
scroll to position [299, 0]
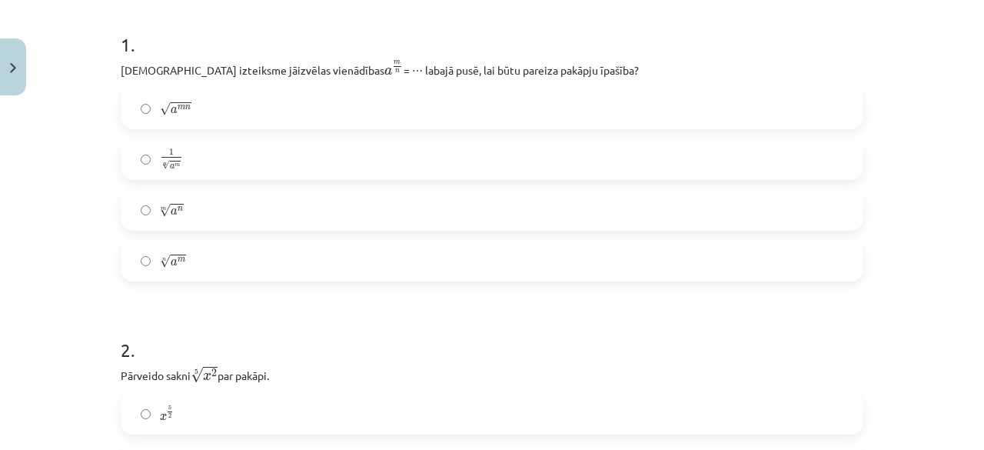
click at [202, 142] on label "1 n √ a m 1 a m n" at bounding box center [492, 159] width 740 height 38
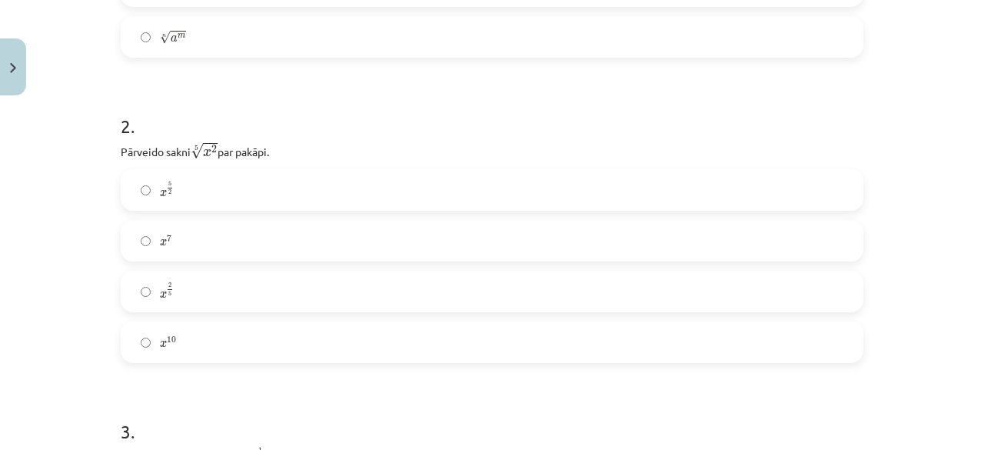
scroll to position [525, 0]
click at [188, 294] on label "x 2 5 x 2 5" at bounding box center [492, 289] width 740 height 38
click at [160, 245] on span "2" at bounding box center [163, 238] width 6 height 16
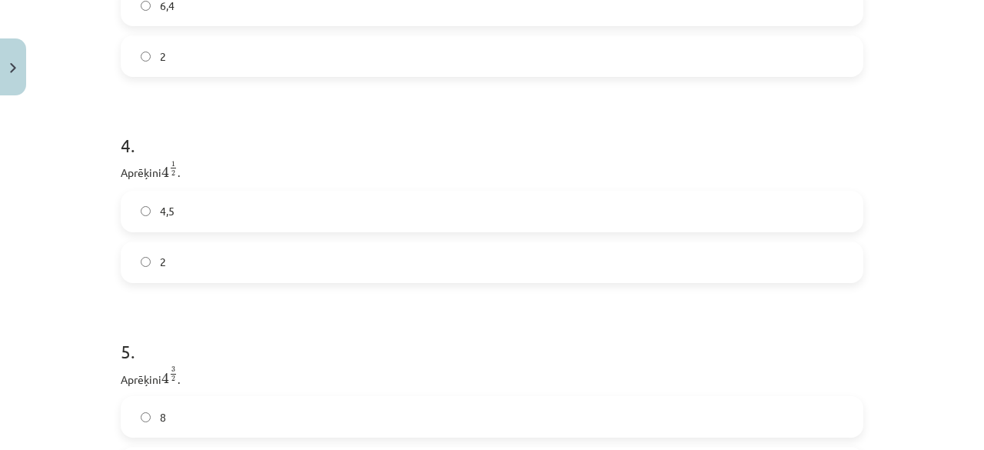
scroll to position [1024, 0]
click at [215, 251] on label "2" at bounding box center [492, 253] width 740 height 38
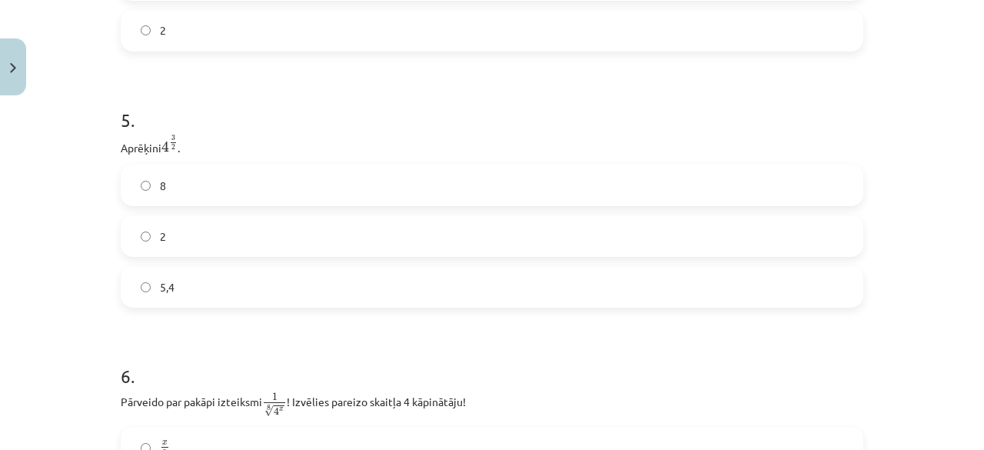
scroll to position [1247, 0]
click at [160, 193] on span "8" at bounding box center [163, 185] width 6 height 16
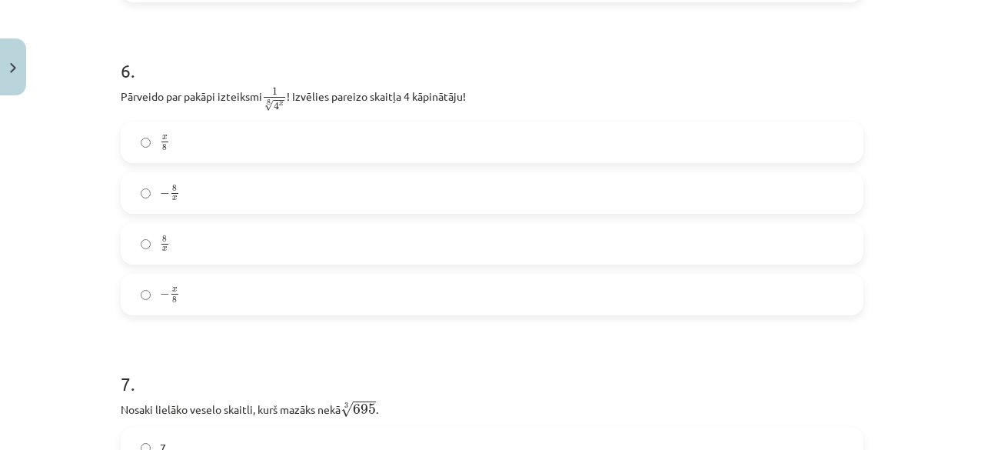
scroll to position [1552, 0]
click at [171, 148] on label "x 8 x 8" at bounding box center [492, 141] width 740 height 38
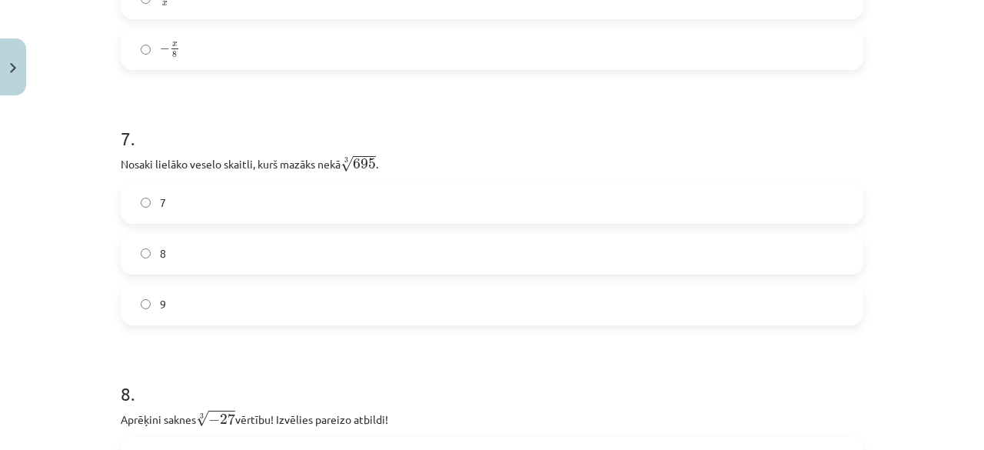
scroll to position [1885, 0]
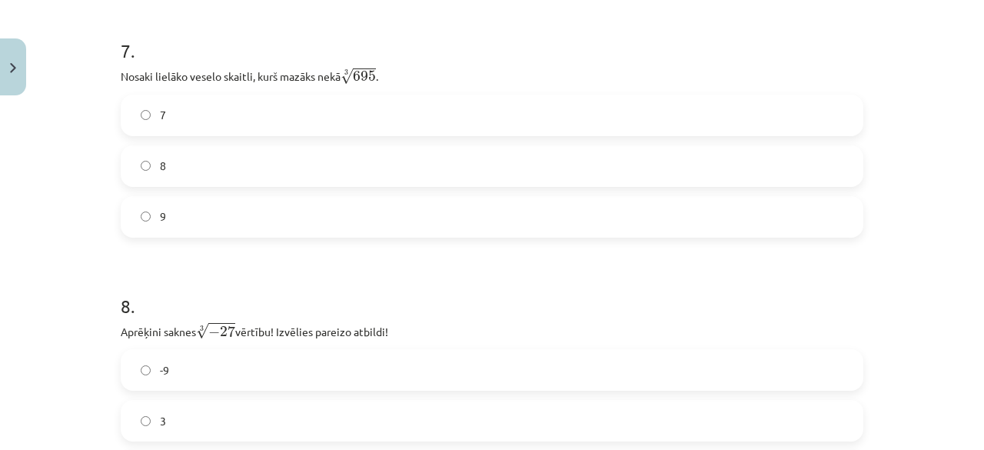
click at [190, 151] on label "8" at bounding box center [492, 166] width 740 height 38
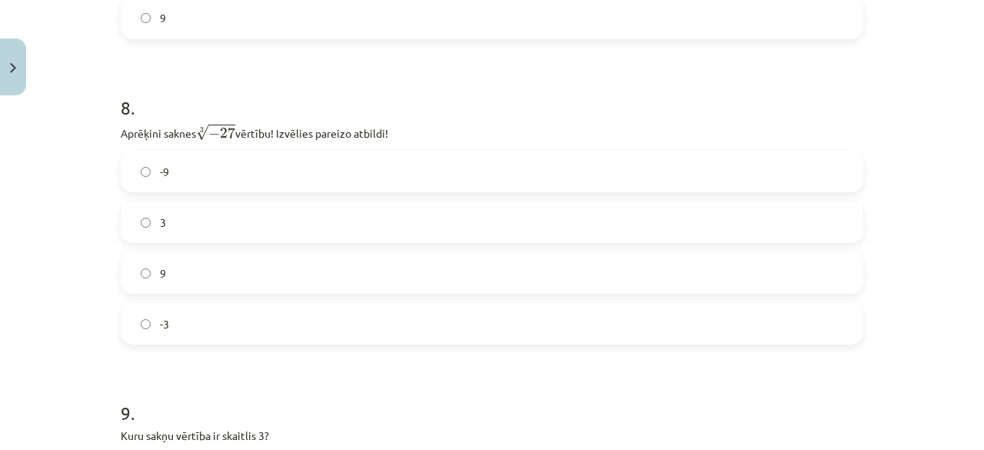
scroll to position [2090, 0]
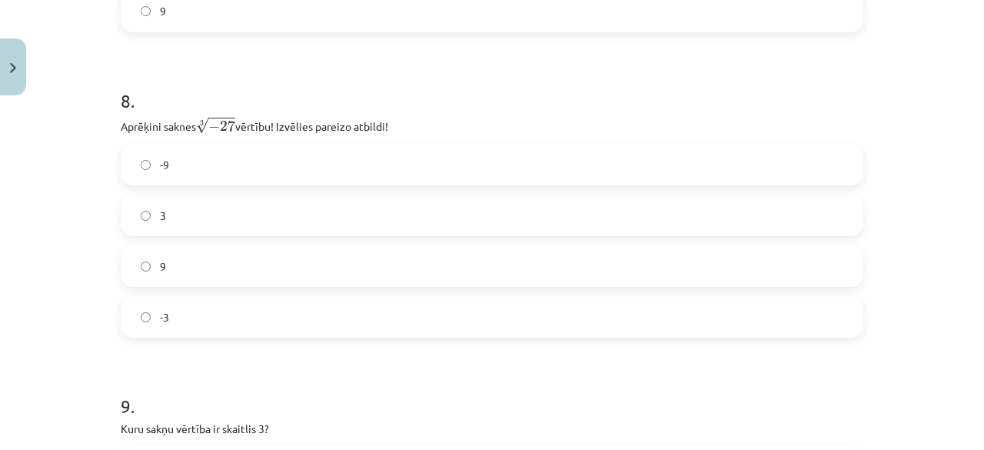
click at [168, 334] on label "-3" at bounding box center [492, 317] width 740 height 38
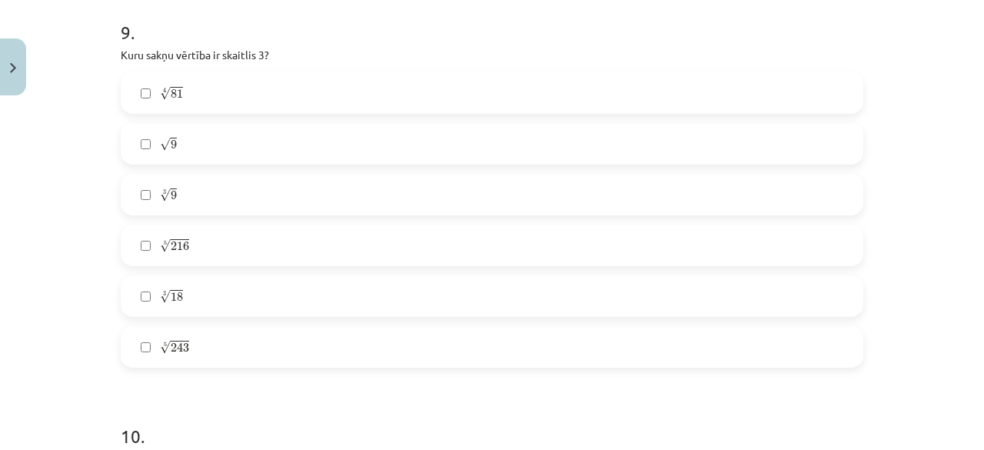
scroll to position [2465, 0]
click at [187, 104] on label "4 √ 81 81 4" at bounding box center [492, 91] width 740 height 38
click at [203, 145] on label "√ 9 9" at bounding box center [492, 142] width 740 height 38
click at [192, 360] on label "5 √ 243 243 5" at bounding box center [492, 345] width 740 height 38
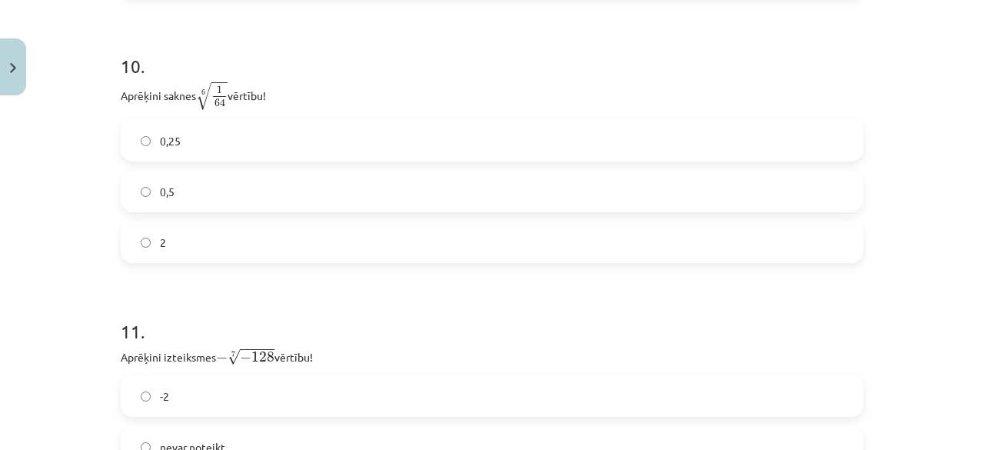
scroll to position [2834, 0]
click at [160, 249] on span "2" at bounding box center [163, 242] width 6 height 16
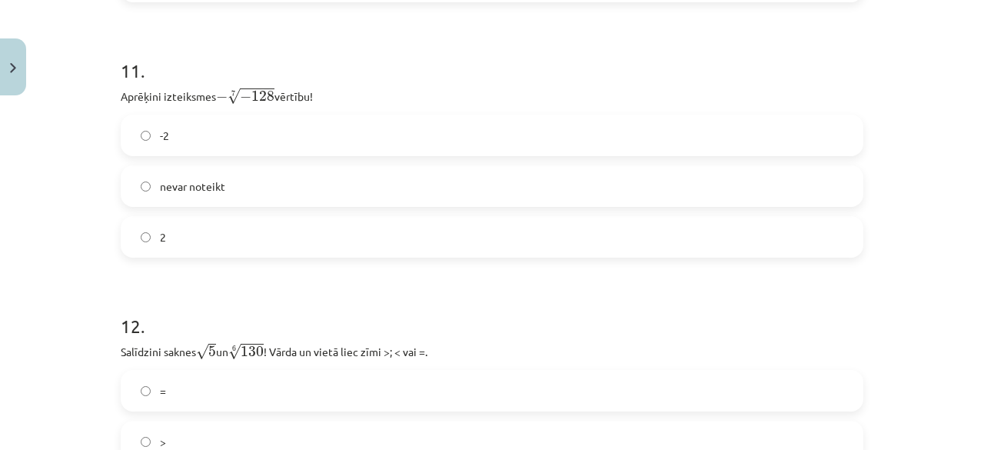
scroll to position [3086, 0]
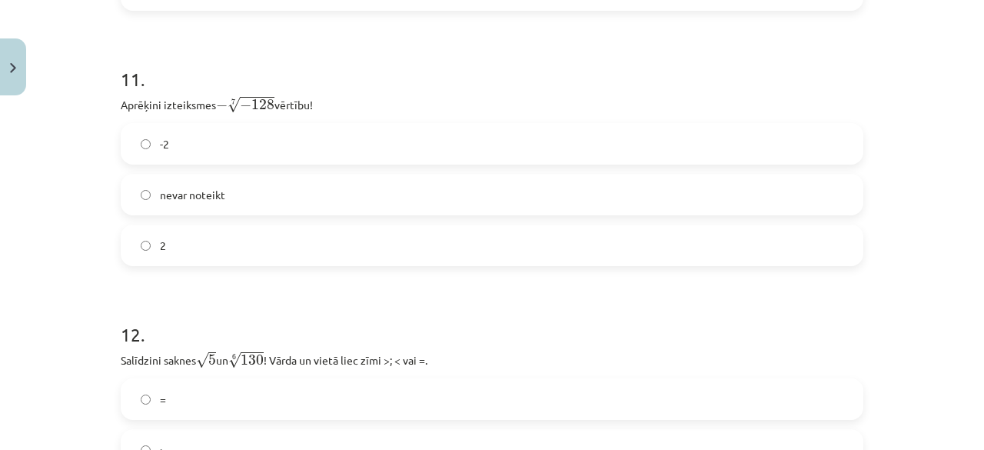
click at [160, 250] on label "2" at bounding box center [492, 245] width 740 height 38
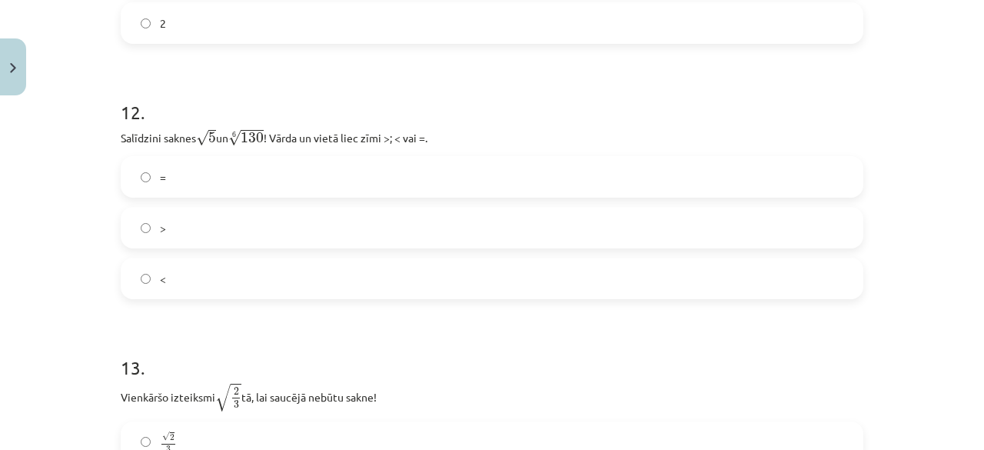
scroll to position [3353, 0]
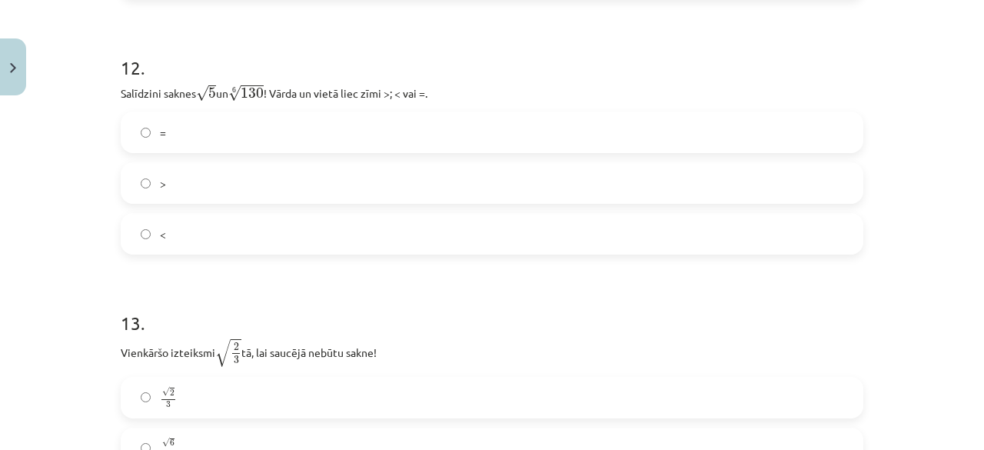
click at [187, 197] on label ">" at bounding box center [492, 183] width 740 height 38
click at [174, 227] on label "<" at bounding box center [492, 234] width 740 height 38
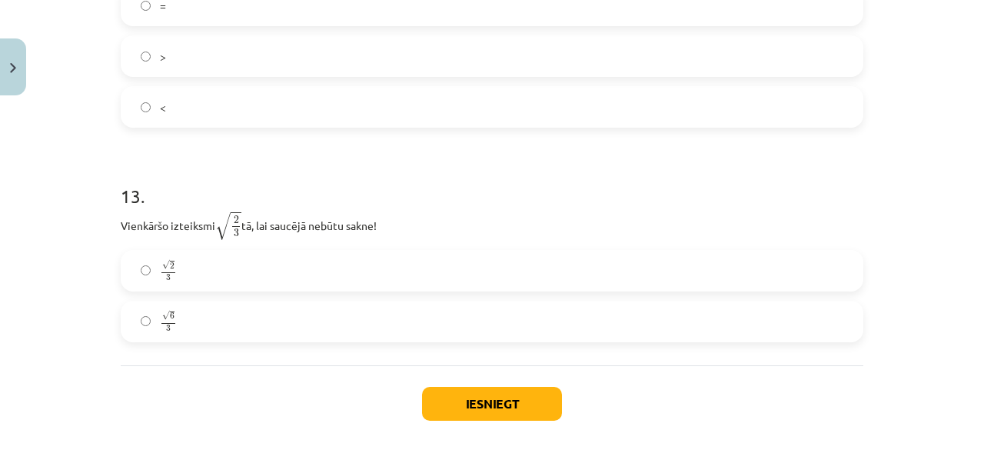
scroll to position [3503, 0]
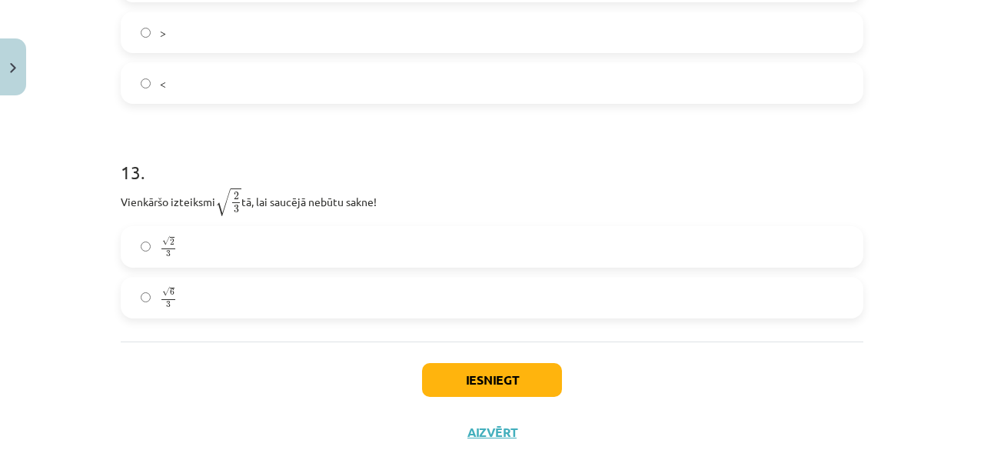
click at [201, 255] on label "√ 2 3 2 3" at bounding box center [492, 247] width 740 height 38
click at [464, 381] on button "Iesniegt" at bounding box center [492, 380] width 140 height 34
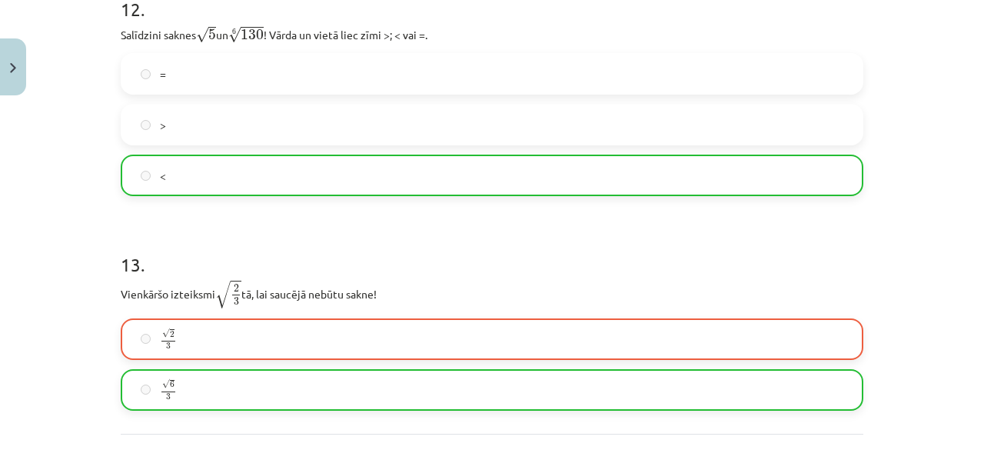
scroll to position [3603, 0]
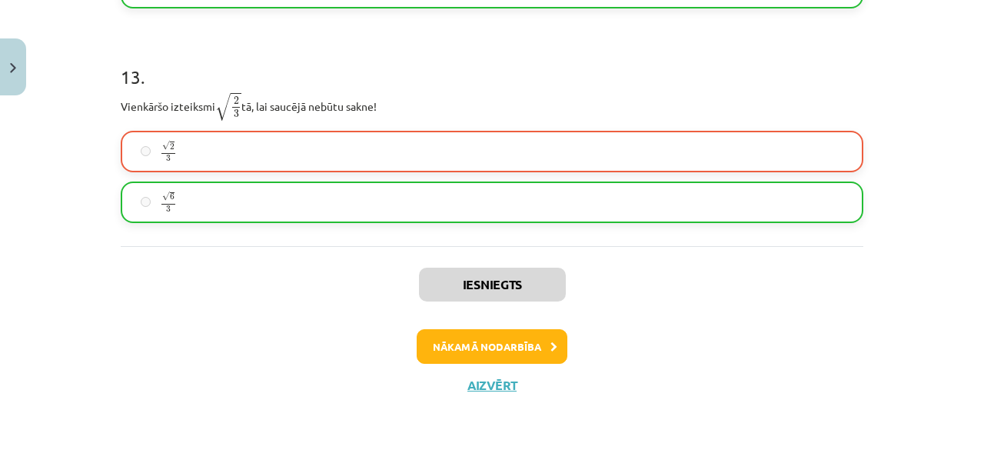
click at [506, 327] on div "Iesniegts Nākamā nodarbība Aizvērt" at bounding box center [492, 324] width 743 height 157
click at [504, 339] on button "Nākamā nodarbība" at bounding box center [492, 346] width 151 height 35
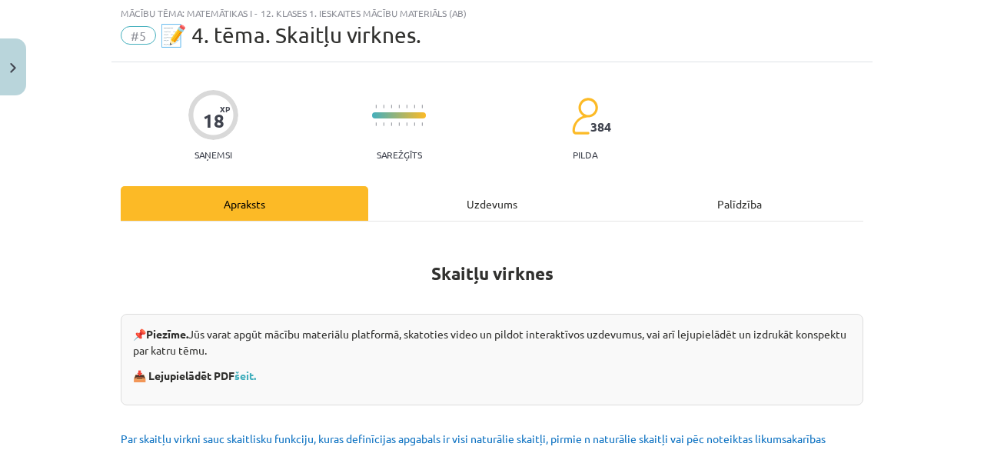
scroll to position [38, 0]
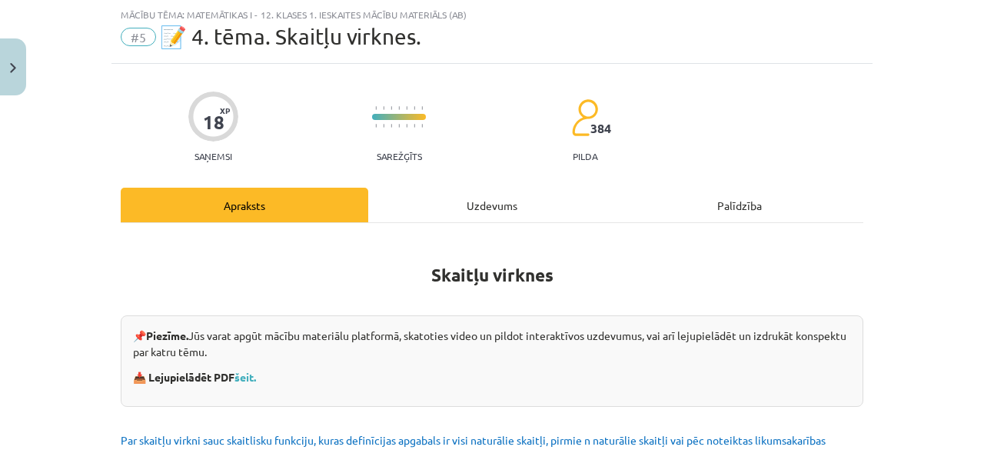
click at [483, 205] on div "Uzdevums" at bounding box center [492, 205] width 248 height 35
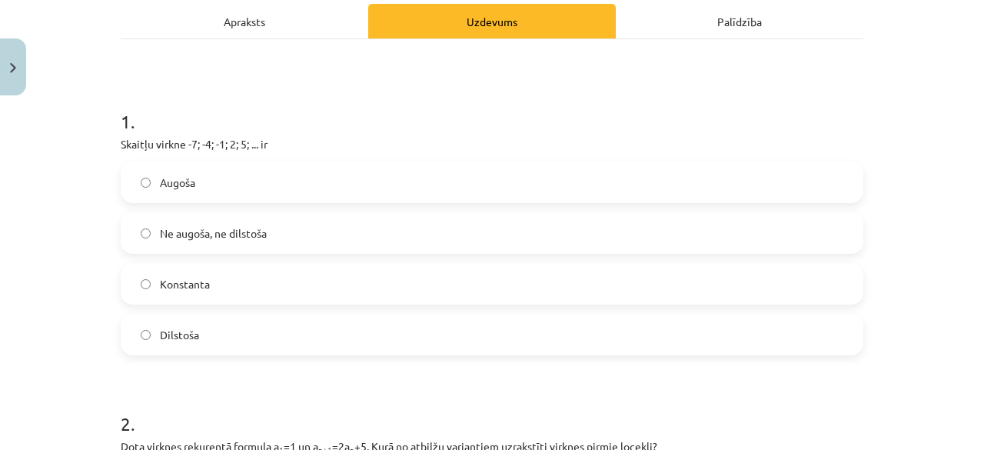
scroll to position [238, 0]
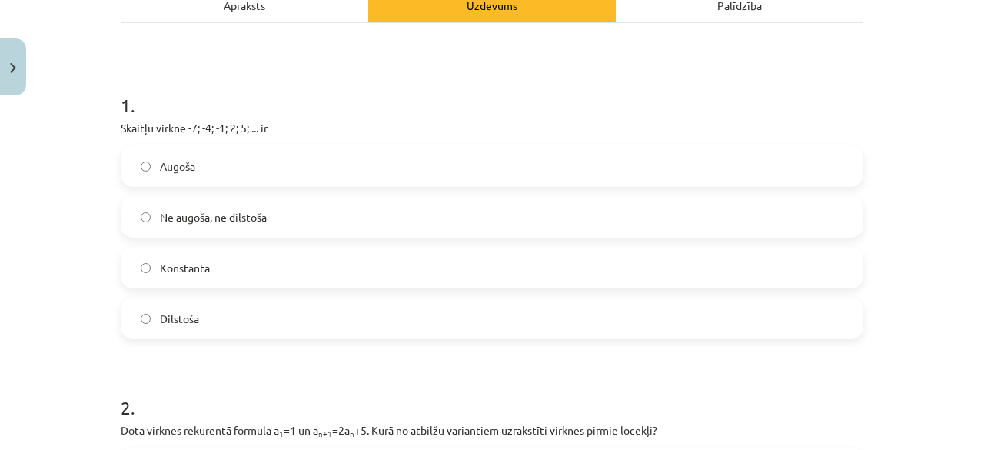
click at [175, 179] on label "Augoša" at bounding box center [492, 166] width 740 height 38
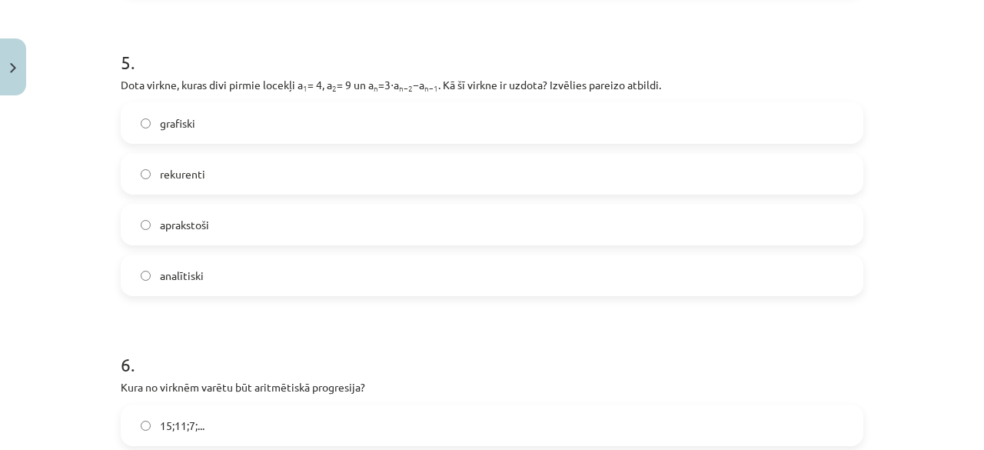
scroll to position [1822, 0]
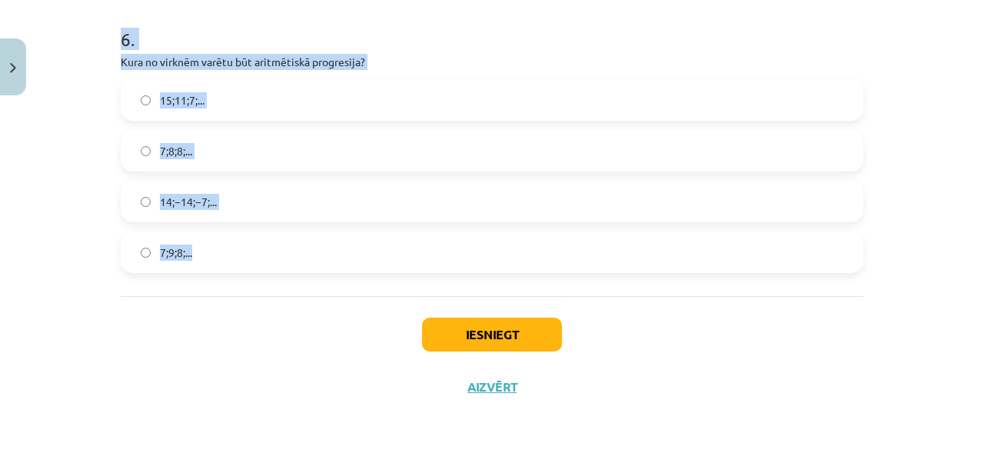
drag, startPoint x: 114, startPoint y: 158, endPoint x: 275, endPoint y: 250, distance: 185.6
copy form "Dota virknes rekurentā formula a 1 =1 un a n+1 =2a n +5. Kurā no atbilžu varian…"
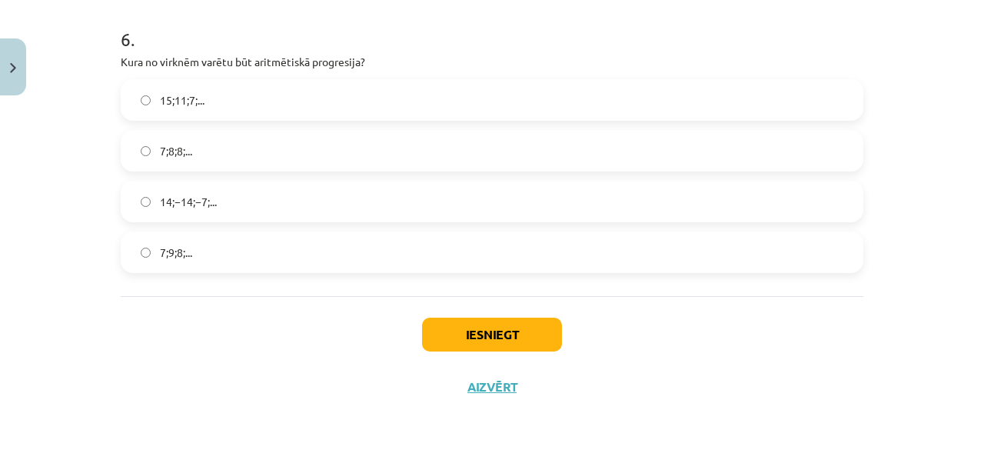
click at [206, 336] on div "Iesniegt Aizvērt" at bounding box center [492, 350] width 743 height 108
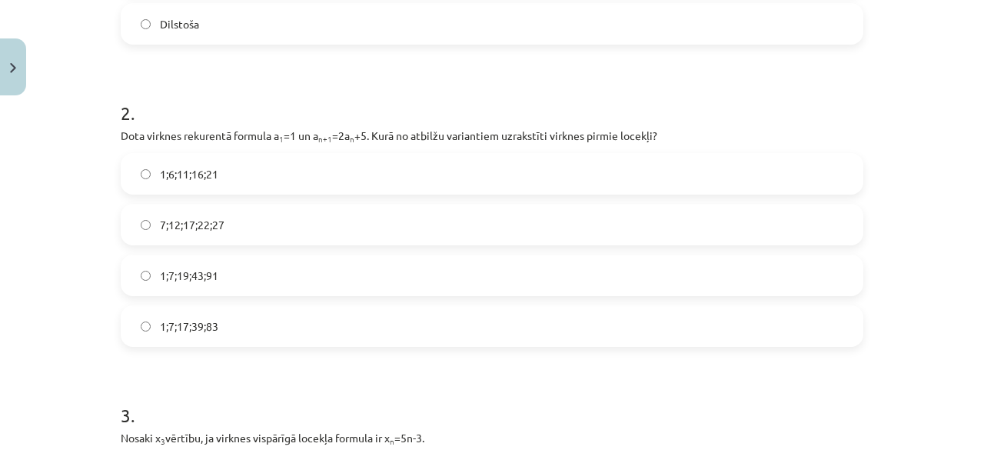
scroll to position [535, 0]
click at [229, 263] on label "1;7;19;43;91" at bounding box center [492, 273] width 740 height 38
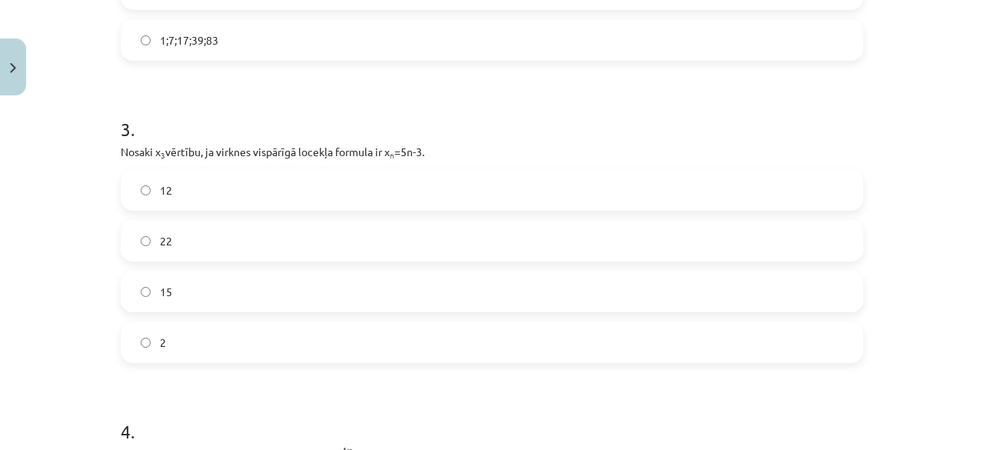
scroll to position [824, 0]
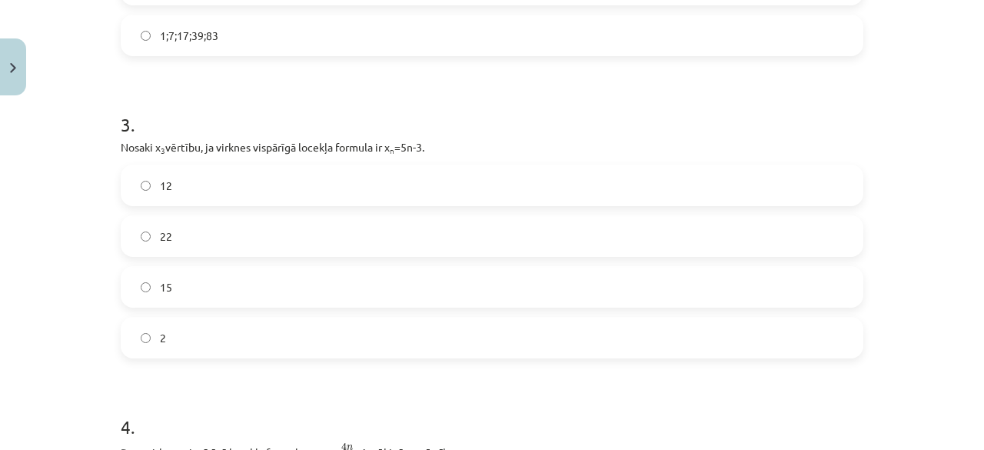
click at [198, 178] on label "12" at bounding box center [492, 185] width 740 height 38
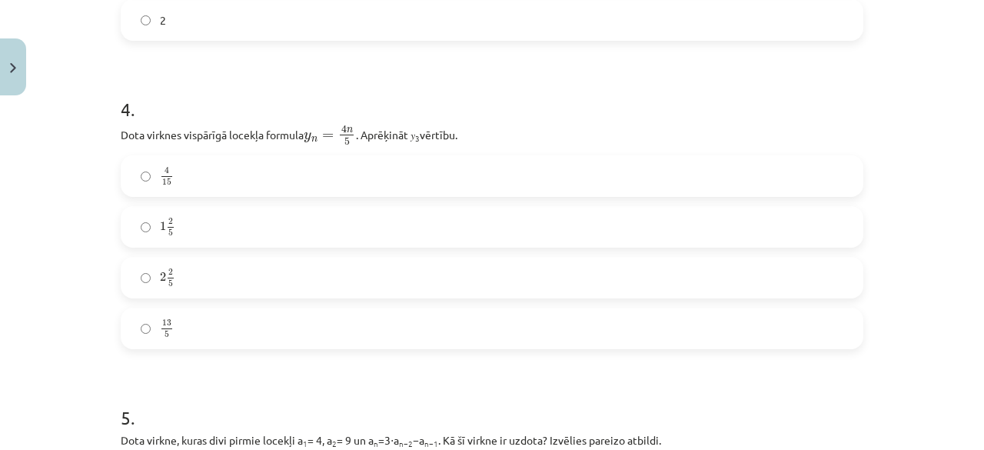
scroll to position [1148, 0]
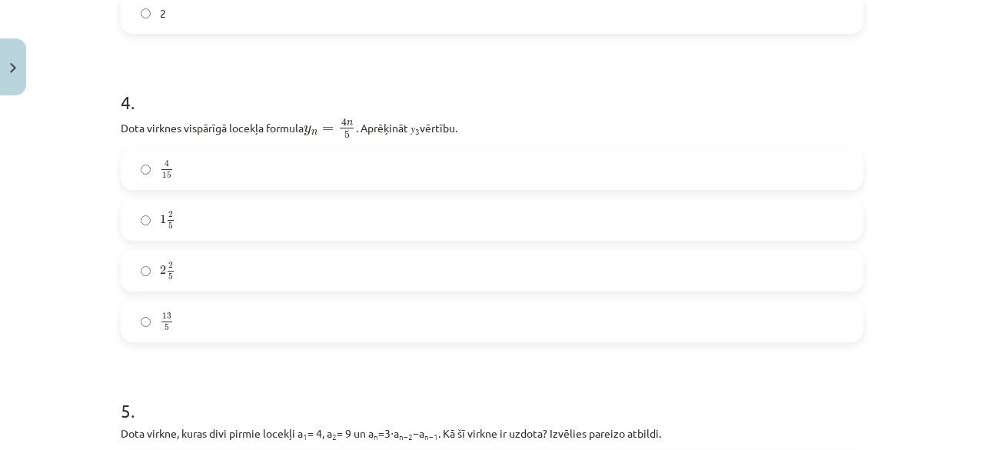
click at [169, 271] on label "2 2 5 2 2 5" at bounding box center [492, 270] width 740 height 38
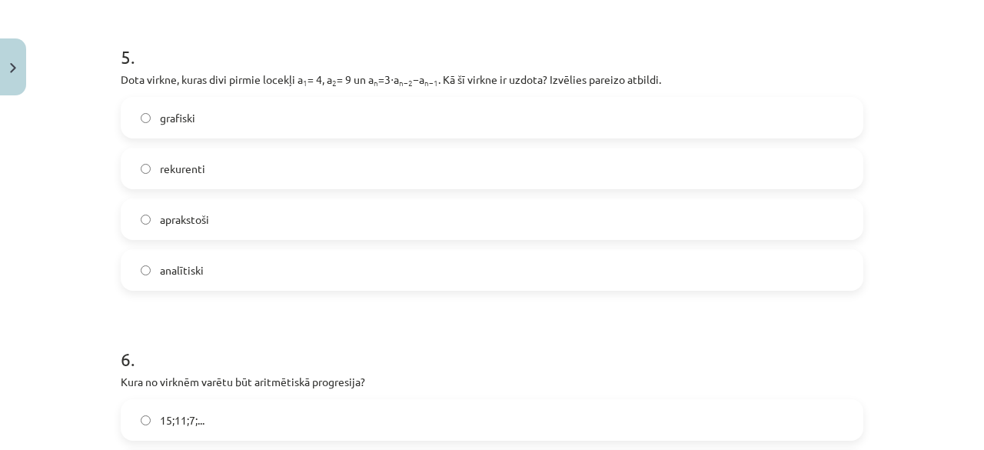
scroll to position [1504, 0]
click at [217, 165] on label "rekurenti" at bounding box center [492, 166] width 740 height 38
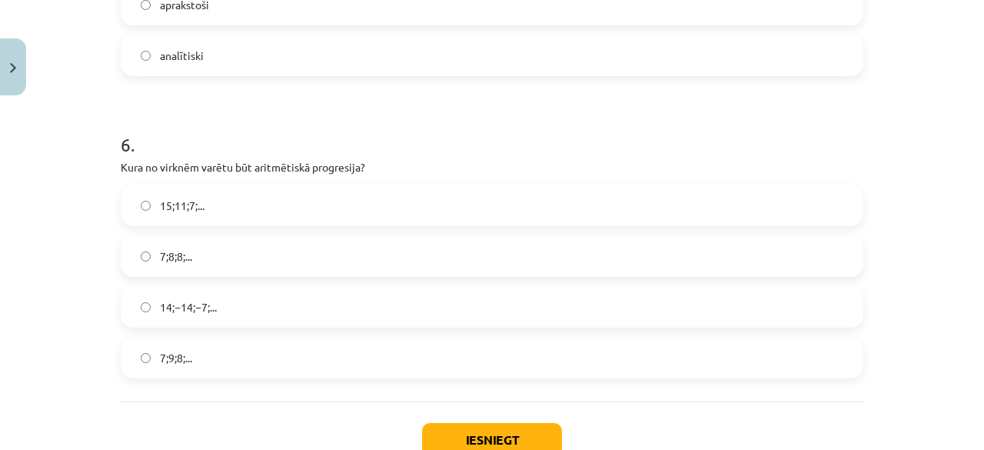
scroll to position [1822, 0]
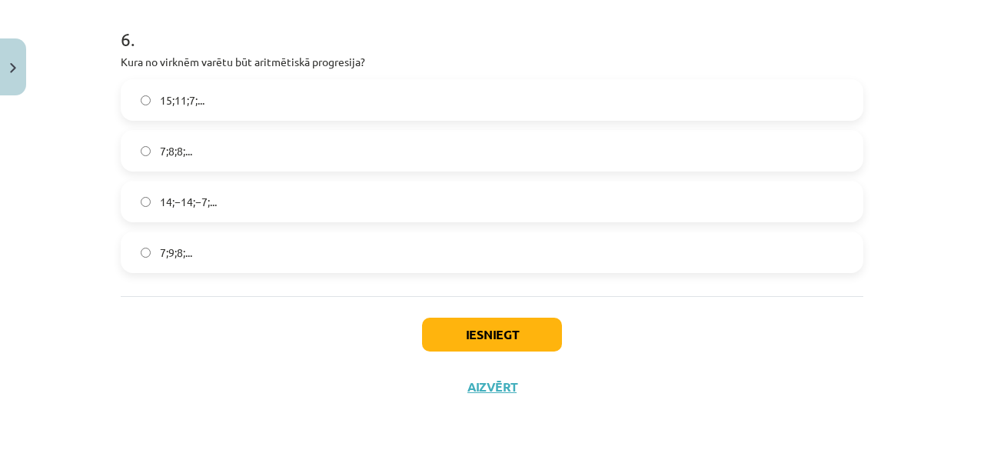
click at [205, 88] on label "15;11;7;..." at bounding box center [492, 100] width 740 height 38
click at [448, 331] on button "Iesniegt" at bounding box center [492, 335] width 140 height 34
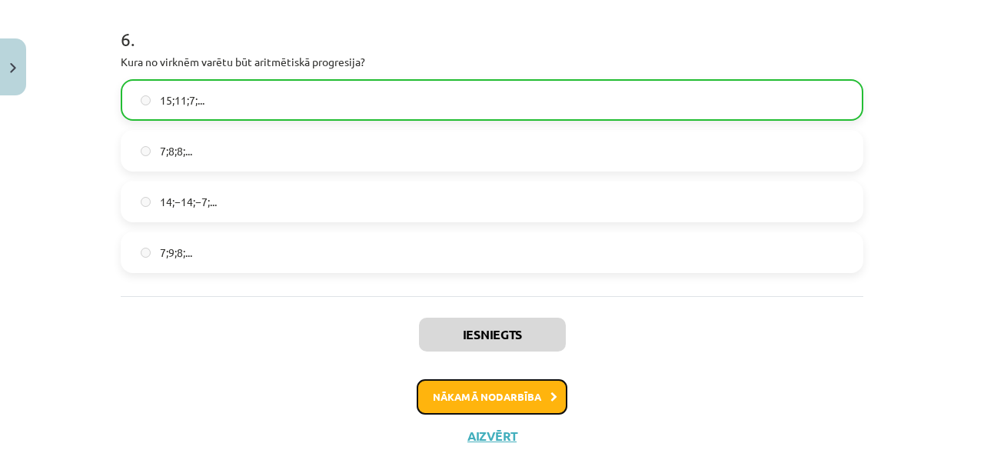
click at [470, 395] on button "Nākamā nodarbība" at bounding box center [492, 396] width 151 height 35
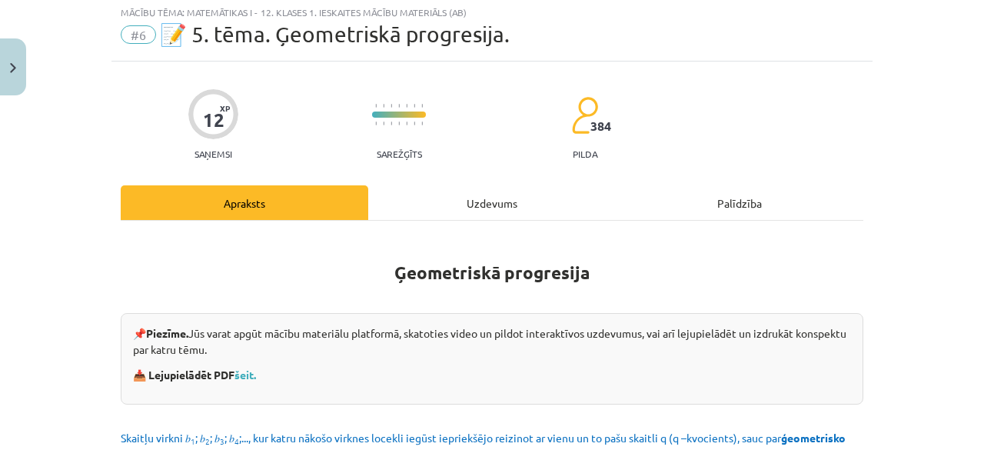
scroll to position [38, 0]
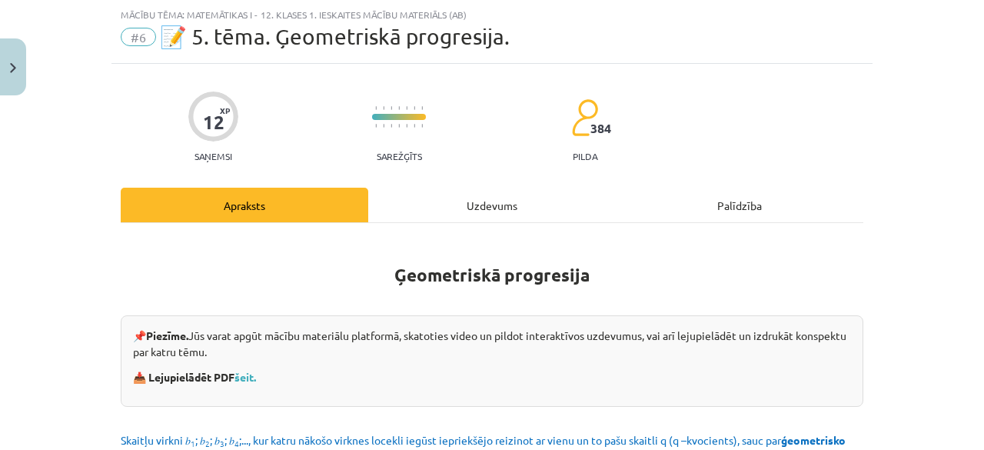
click at [466, 202] on div "Uzdevums" at bounding box center [492, 205] width 248 height 35
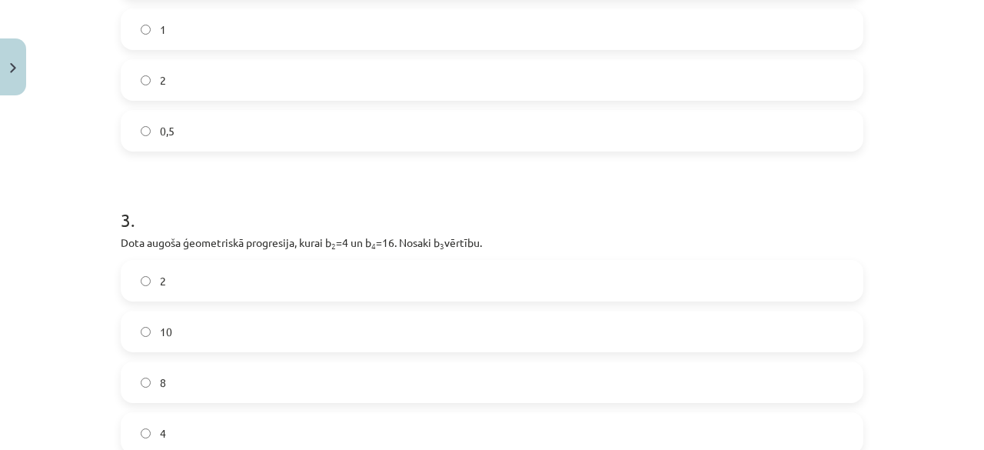
scroll to position [807, 0]
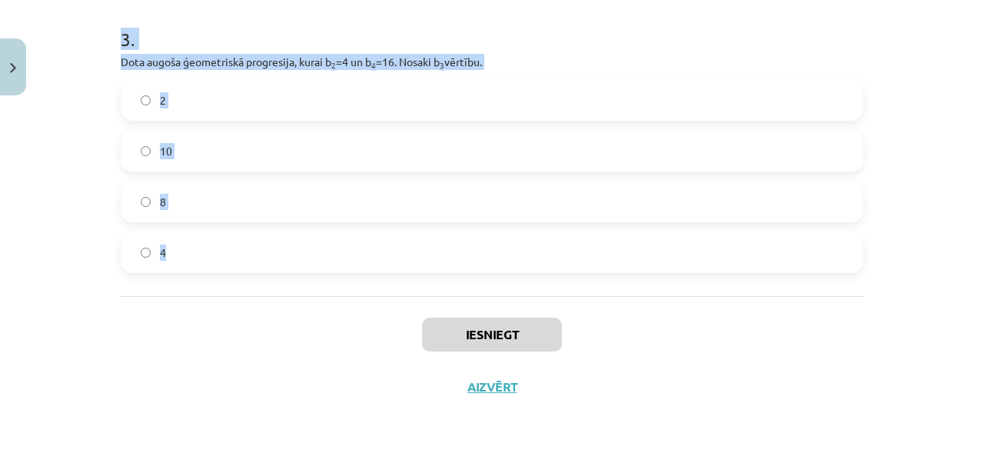
drag, startPoint x: 118, startPoint y: 113, endPoint x: 280, endPoint y: 280, distance: 232.2
copy form "prēķini ģeometriskās progresijas nākamo locekli, ja b 1 = 7 un q=5. 12 35 2 . A…"
click at [38, 241] on div "Mācību tēma: Matemātikas i - 12. klases 1. ieskaites mācību materiāls (ab) #6 📝…" at bounding box center [492, 225] width 984 height 450
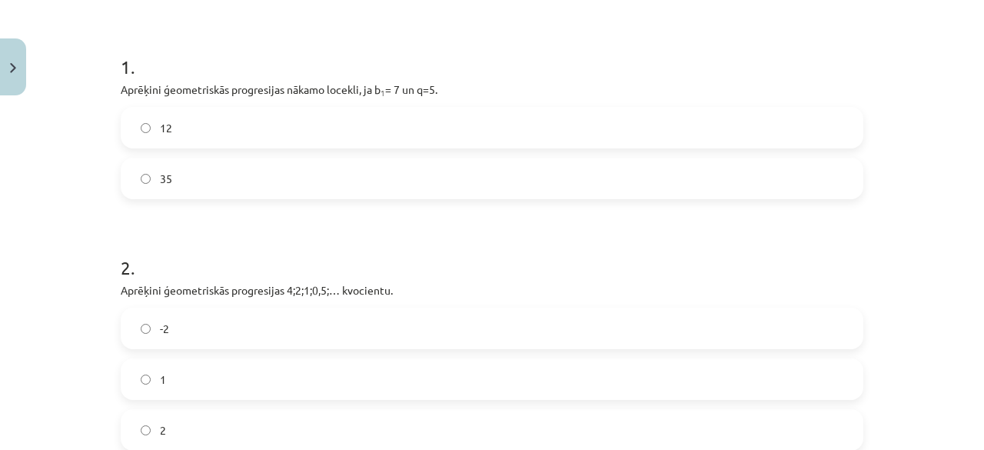
scroll to position [284, 0]
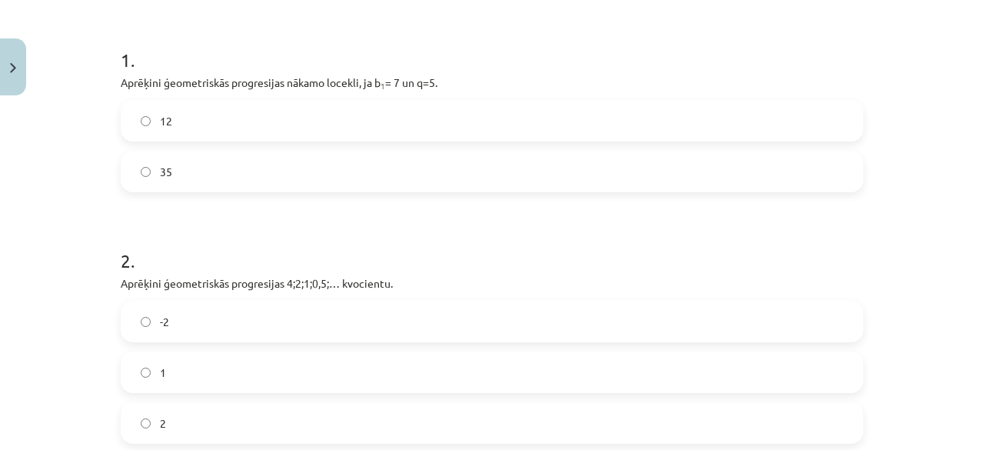
click at [313, 169] on label "35" at bounding box center [492, 171] width 740 height 38
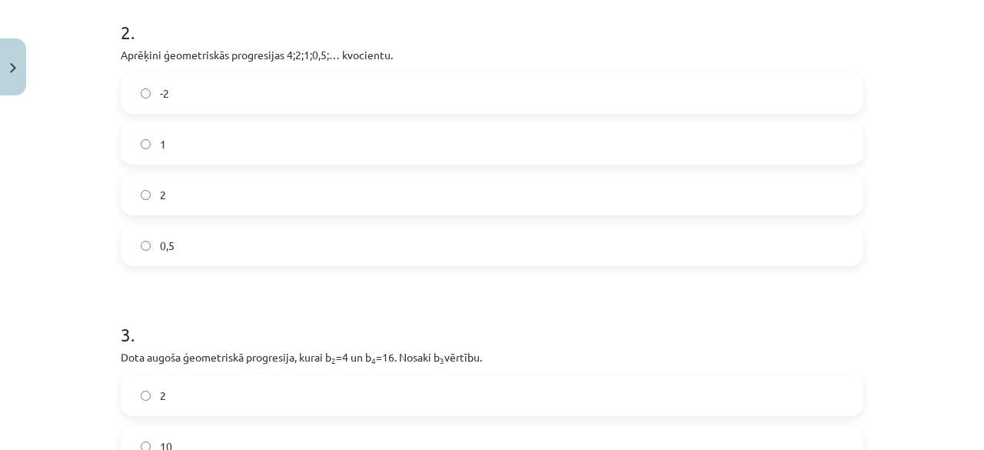
scroll to position [513, 0]
click at [177, 191] on label "2" at bounding box center [492, 194] width 740 height 38
click at [177, 242] on label "0,5" at bounding box center [492, 244] width 740 height 38
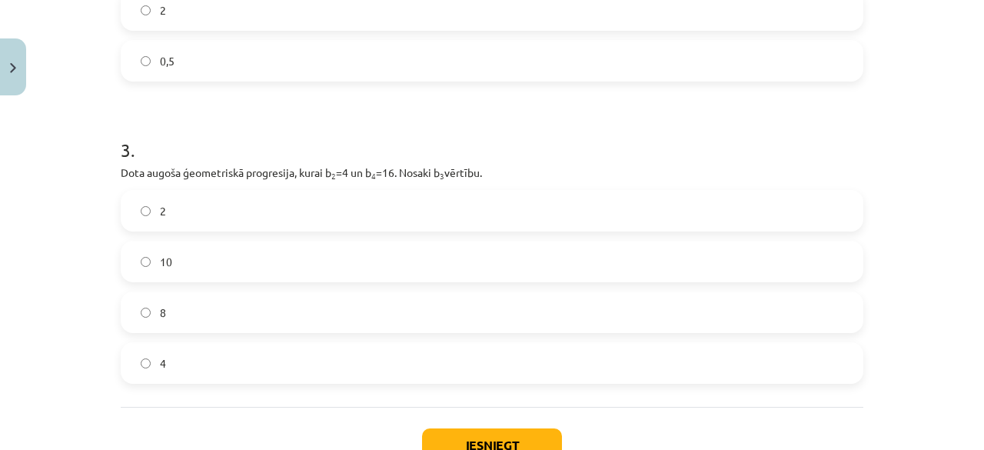
scroll to position [807, 0]
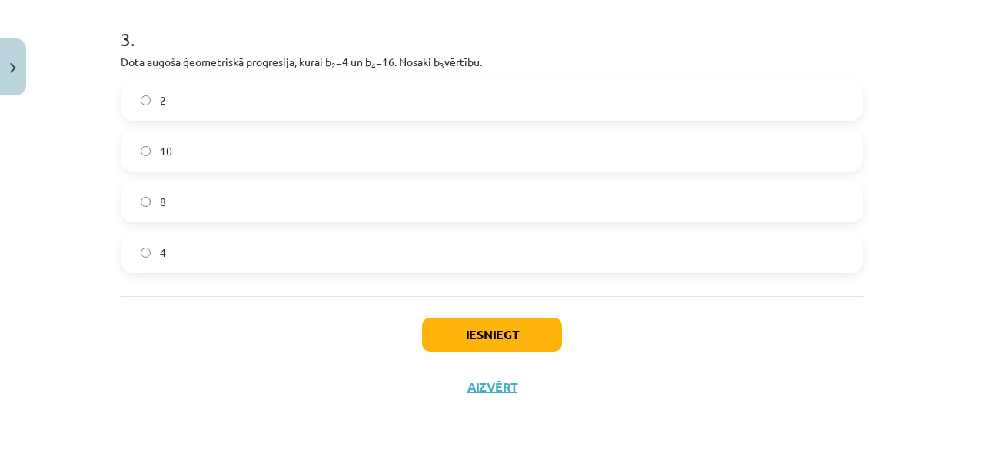
click at [186, 208] on label "8" at bounding box center [492, 201] width 740 height 38
click at [464, 330] on button "Iesniegt" at bounding box center [492, 335] width 140 height 34
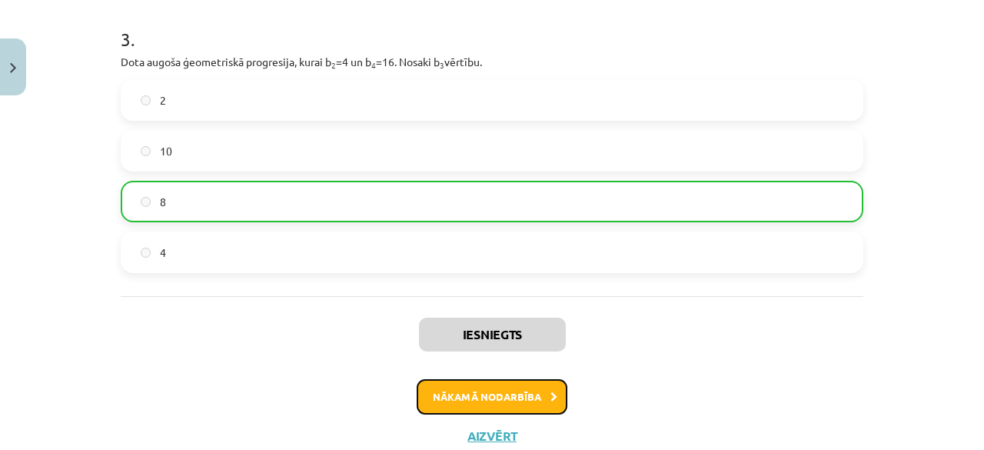
click at [464, 394] on button "Nākamā nodarbība" at bounding box center [492, 396] width 151 height 35
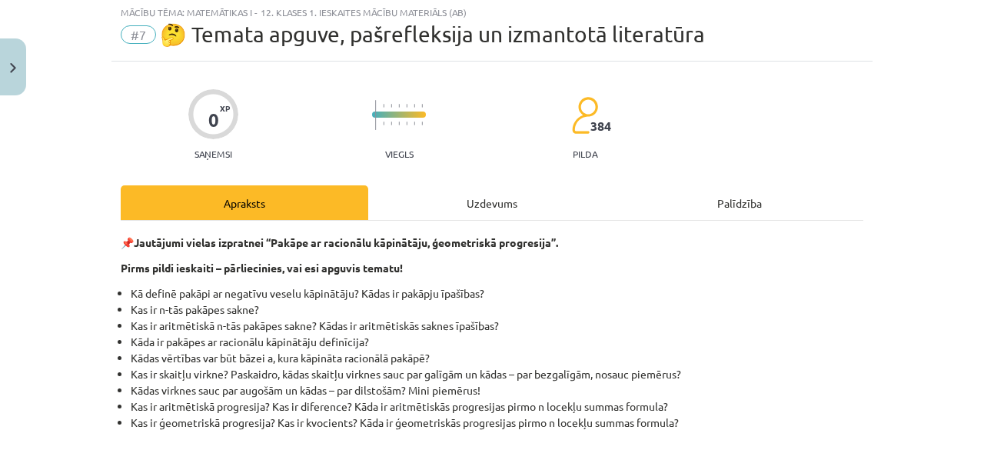
scroll to position [38, 0]
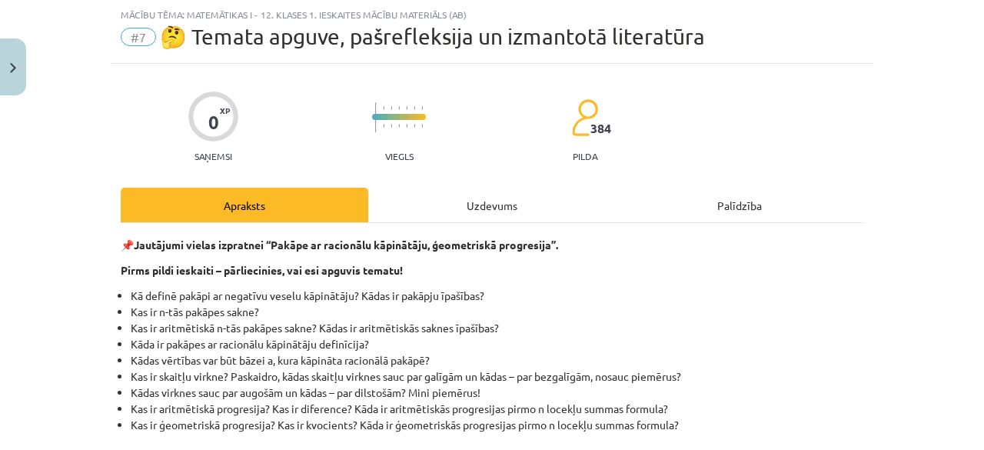
click at [463, 215] on div "Uzdevums" at bounding box center [492, 205] width 248 height 35
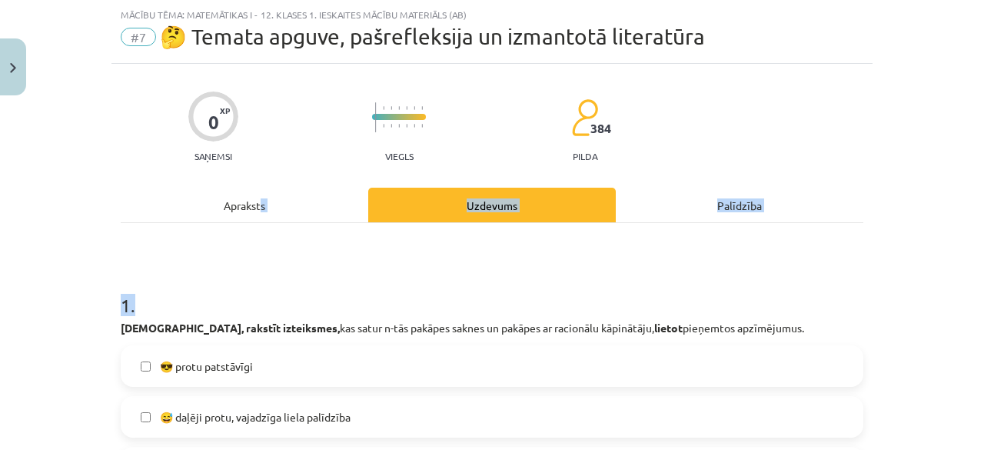
drag, startPoint x: 249, startPoint y: 258, endPoint x: 255, endPoint y: 178, distance: 80.1
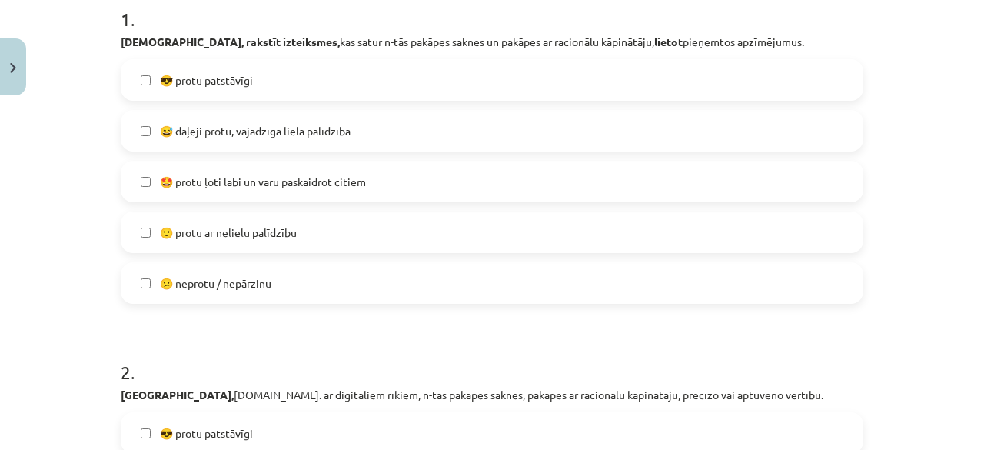
scroll to position [325, 0]
click at [245, 236] on span "🙂 protu ar nelielu palīdzību" at bounding box center [228, 232] width 137 height 16
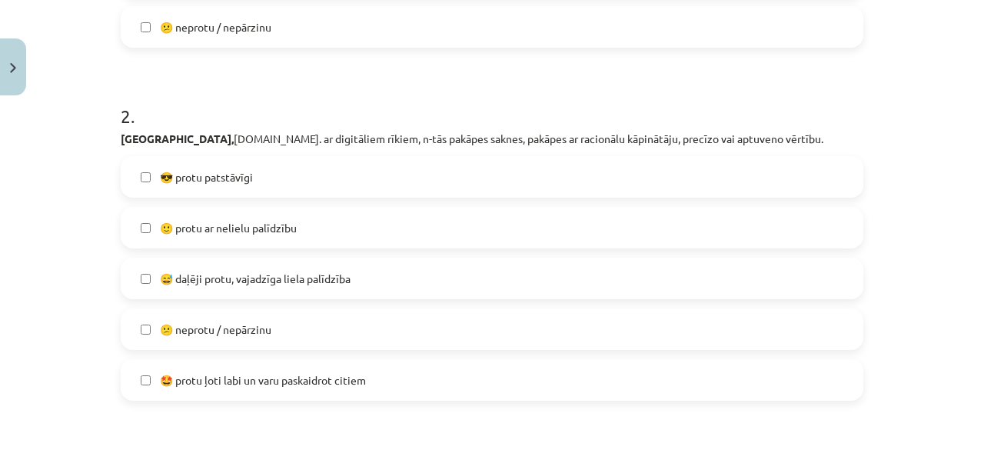
click at [245, 236] on label "🙂 protu ar nelielu palīdzību" at bounding box center [492, 227] width 740 height 38
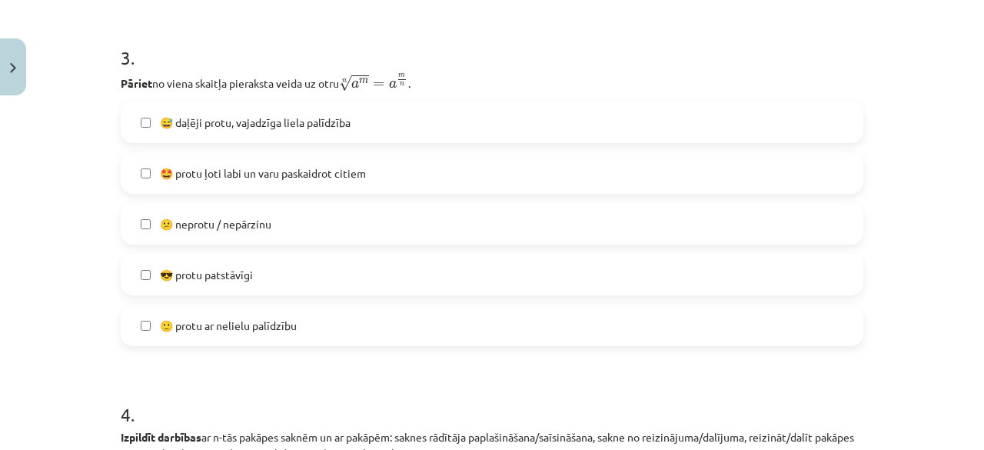
scroll to position [984, 0]
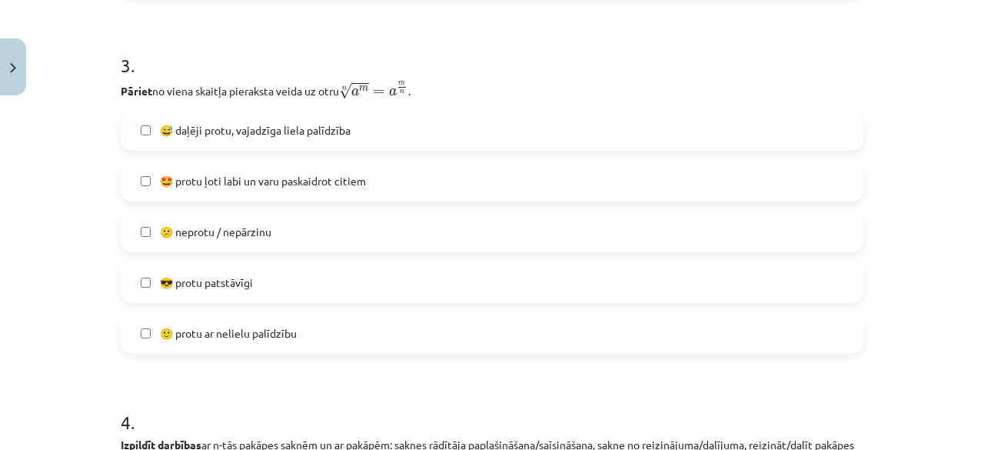
click at [145, 224] on label "😕 neprotu / nepārzinu" at bounding box center [492, 231] width 740 height 38
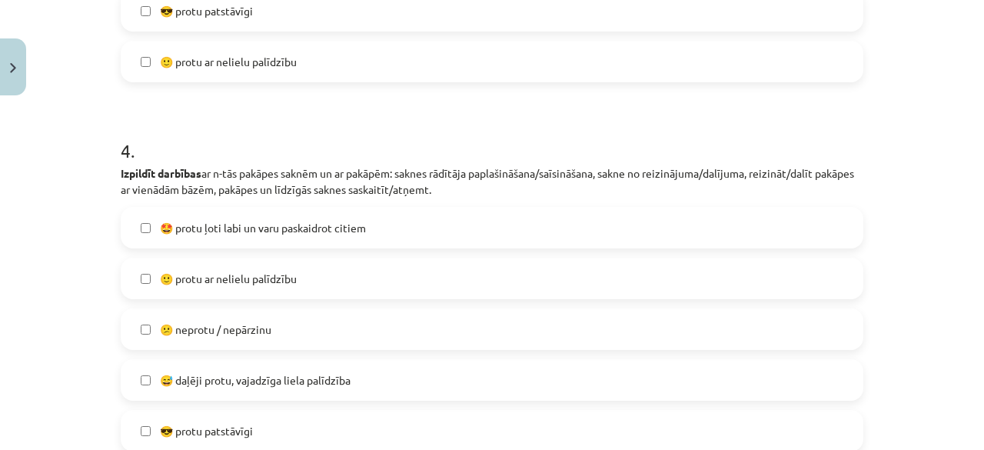
scroll to position [1256, 0]
click at [263, 278] on span "🙂 protu ar nelielu palīdzību" at bounding box center [228, 278] width 137 height 16
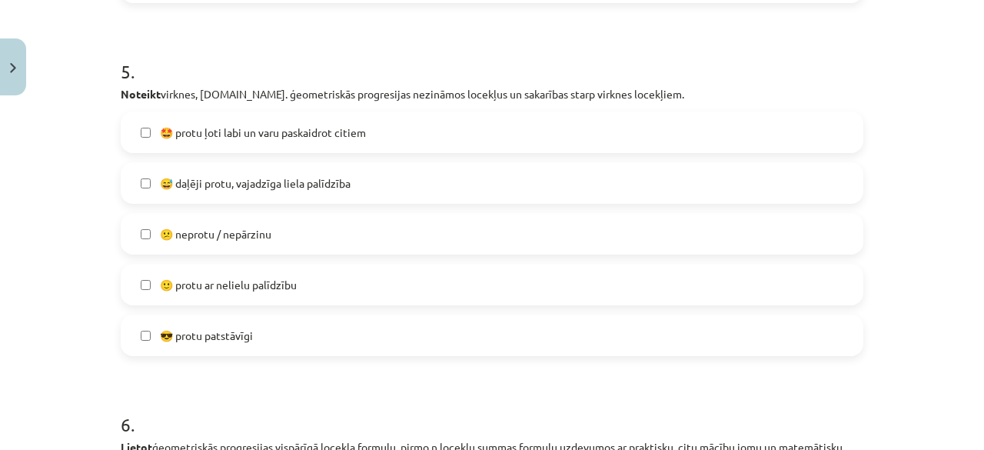
click at [263, 278] on span "🙂 protu ar nelielu palīdzību" at bounding box center [228, 285] width 137 height 16
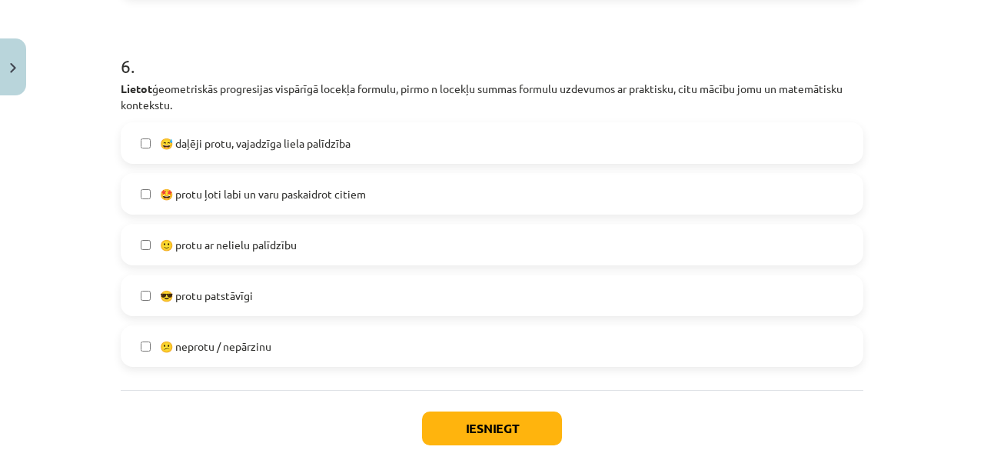
scroll to position [2067, 0]
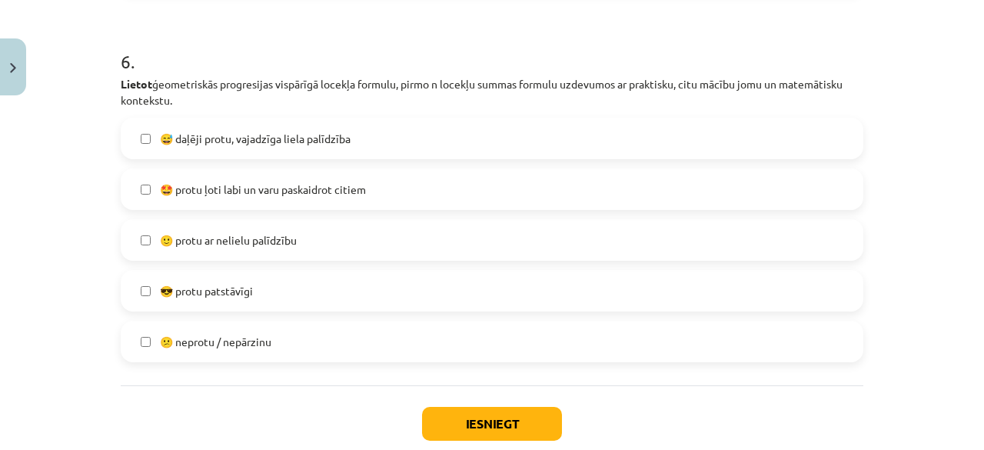
click at [269, 239] on span "🙂 protu ar nelielu palīdzību" at bounding box center [228, 240] width 137 height 16
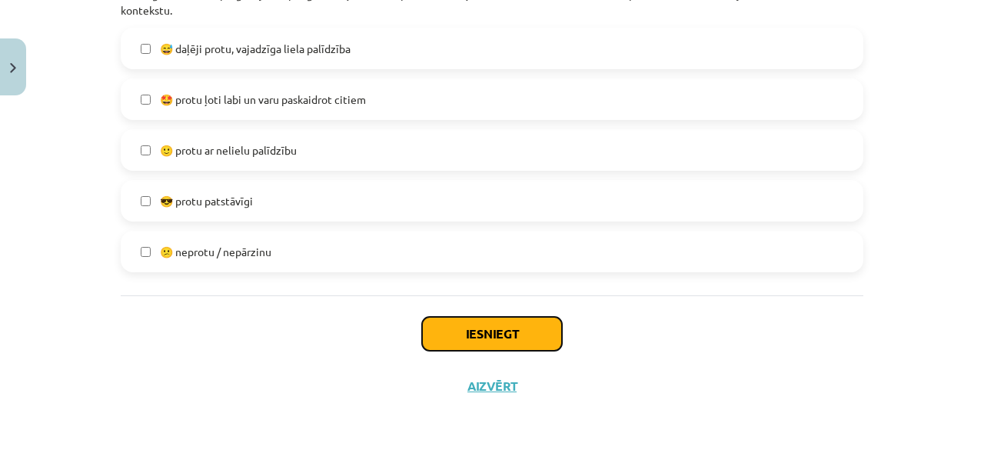
click at [466, 340] on button "Iesniegt" at bounding box center [492, 334] width 140 height 34
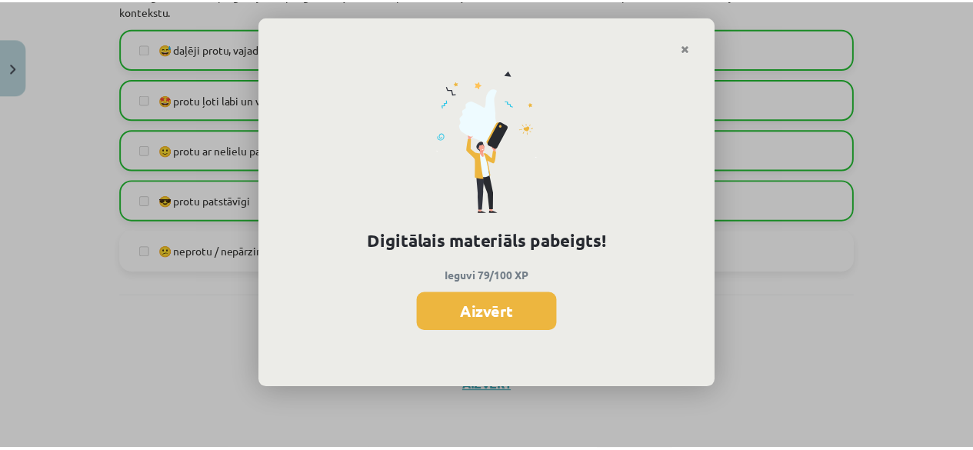
scroll to position [556, 0]
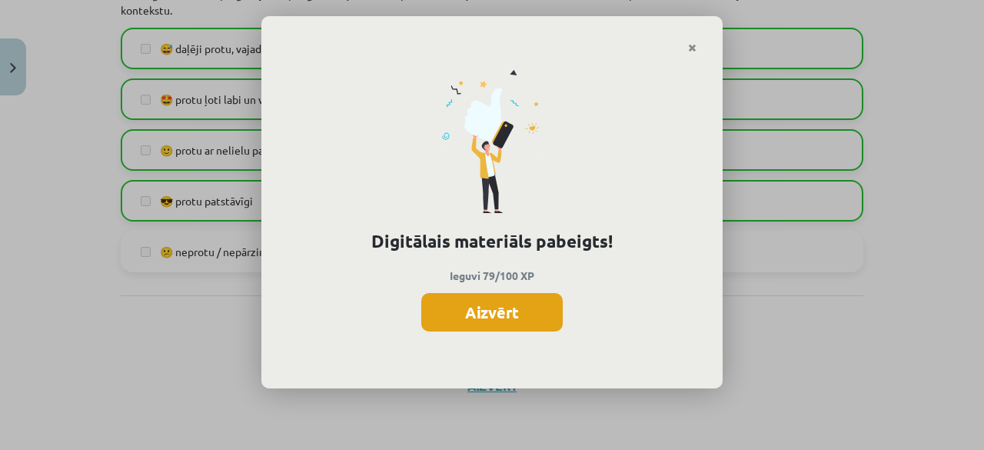
click at [504, 307] on button "Aizvērt" at bounding box center [491, 312] width 141 height 38
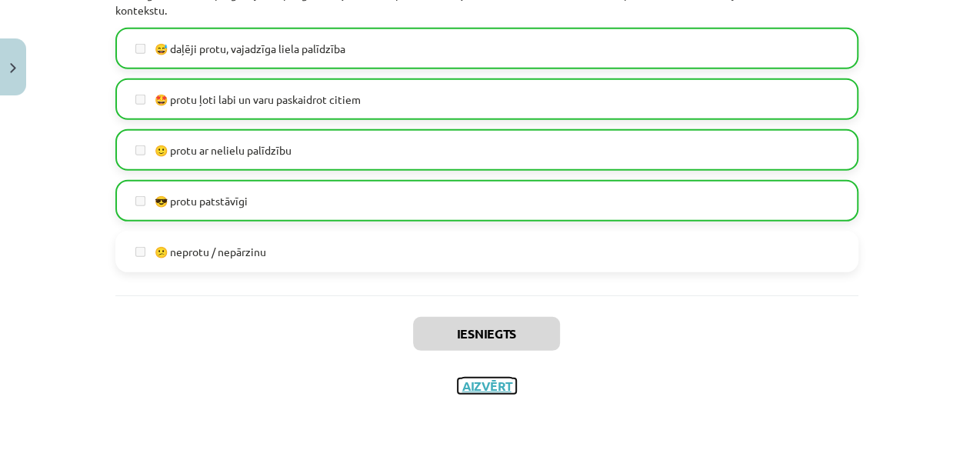
click at [472, 387] on button "Aizvērt" at bounding box center [487, 385] width 58 height 15
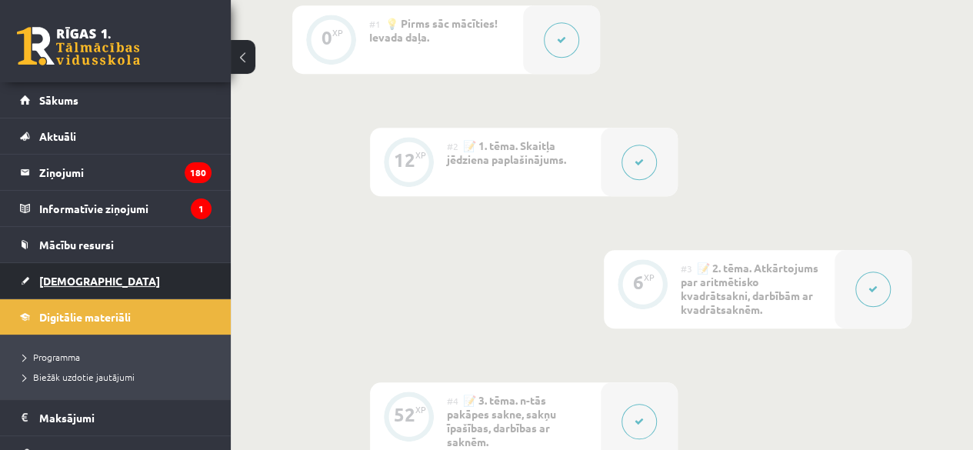
click at [60, 280] on span "[DEMOGRAPHIC_DATA]" at bounding box center [99, 281] width 121 height 14
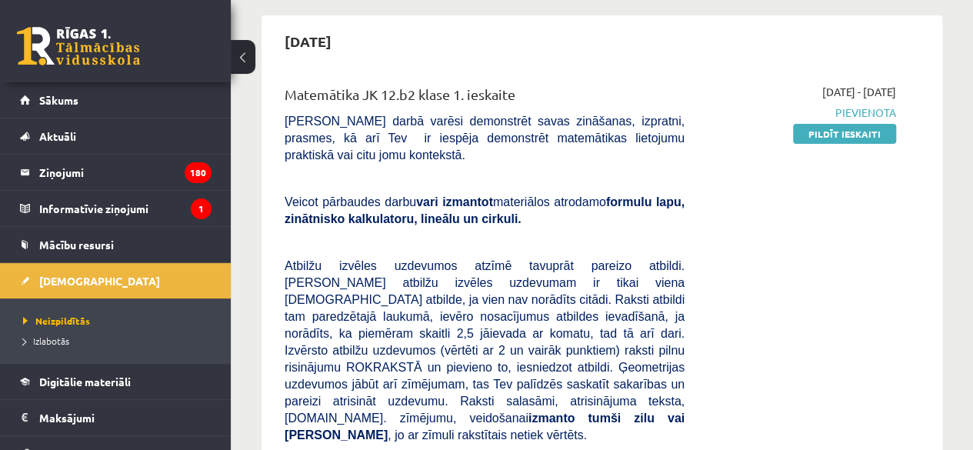
scroll to position [135, 0]
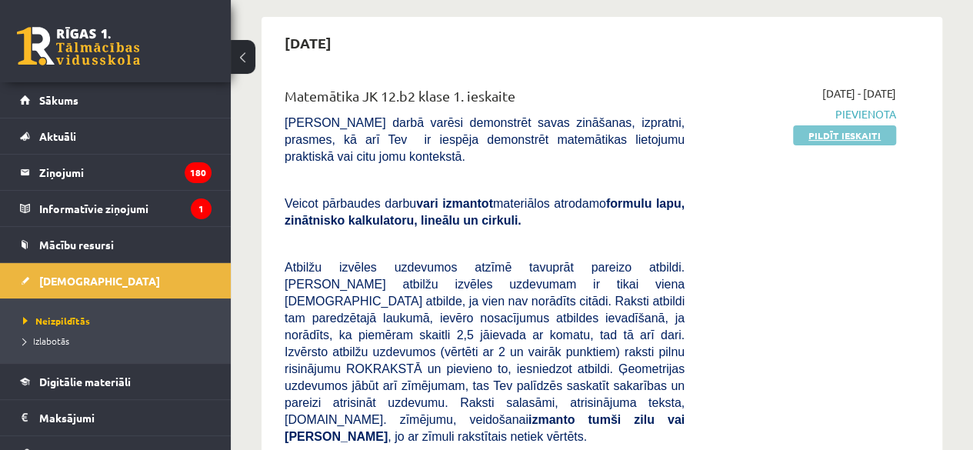
click at [840, 137] on link "Pildīt ieskaiti" at bounding box center [844, 135] width 103 height 20
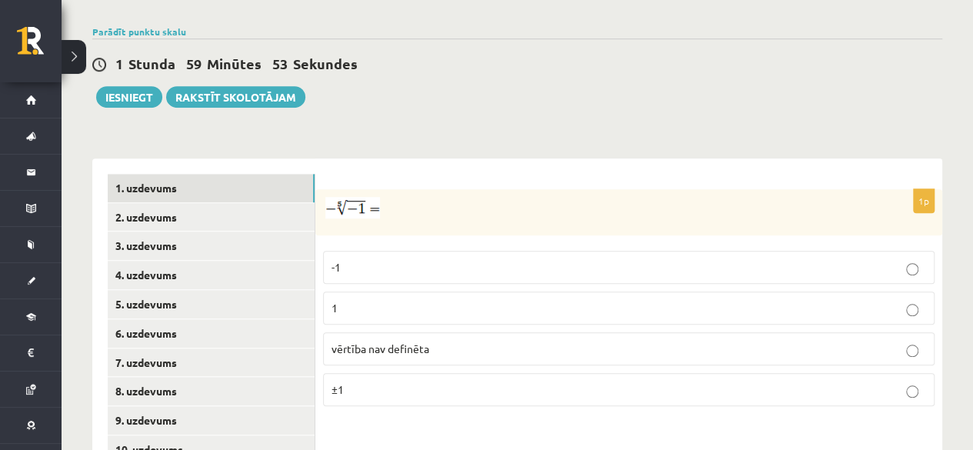
scroll to position [526, 0]
click at [441, 341] on p "vērtība nav definēta" at bounding box center [628, 349] width 594 height 16
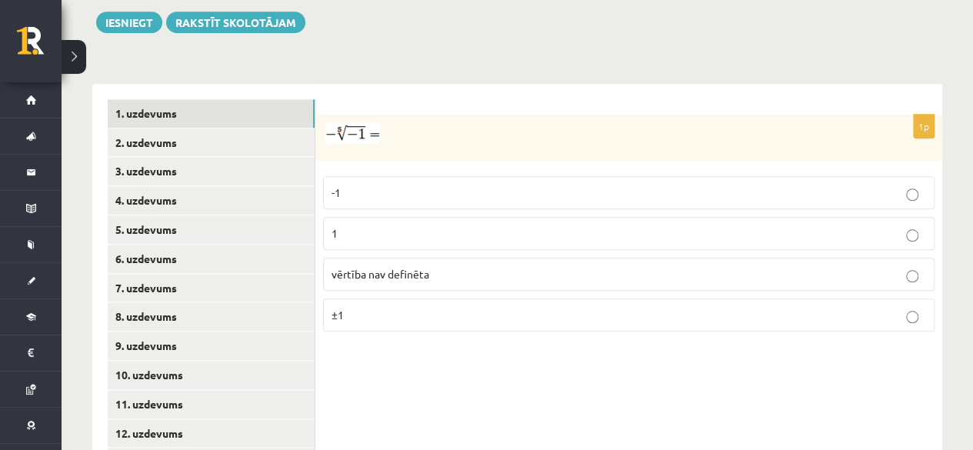
scroll to position [585, 0]
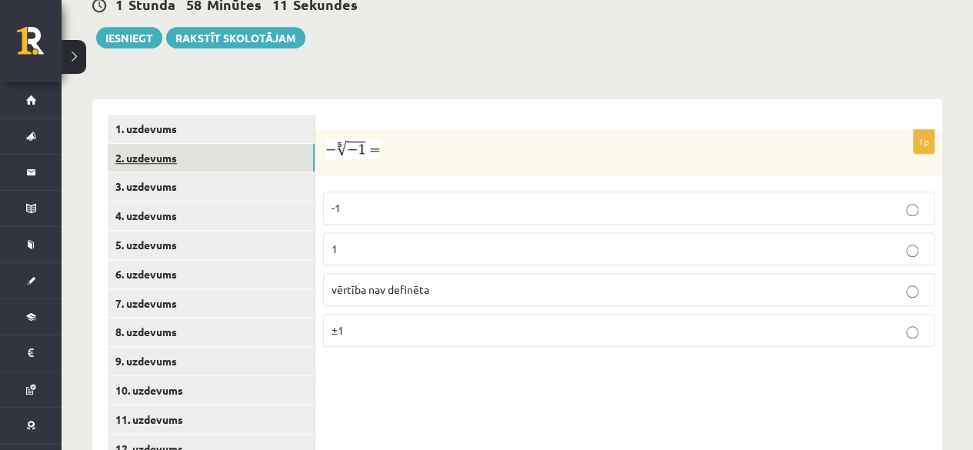
click at [197, 144] on link "2. uzdevums" at bounding box center [211, 158] width 207 height 28
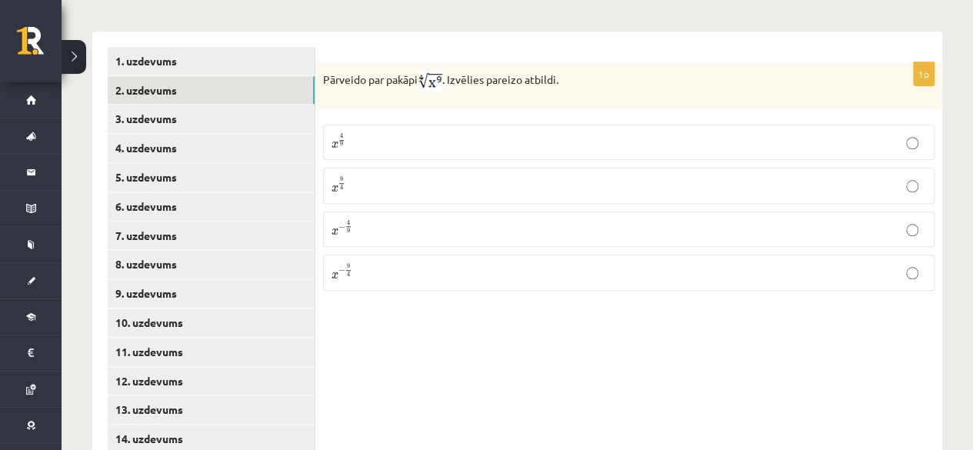
scroll to position [654, 0]
click at [383, 167] on label "x 9 4 x 9 4" at bounding box center [628, 184] width 611 height 35
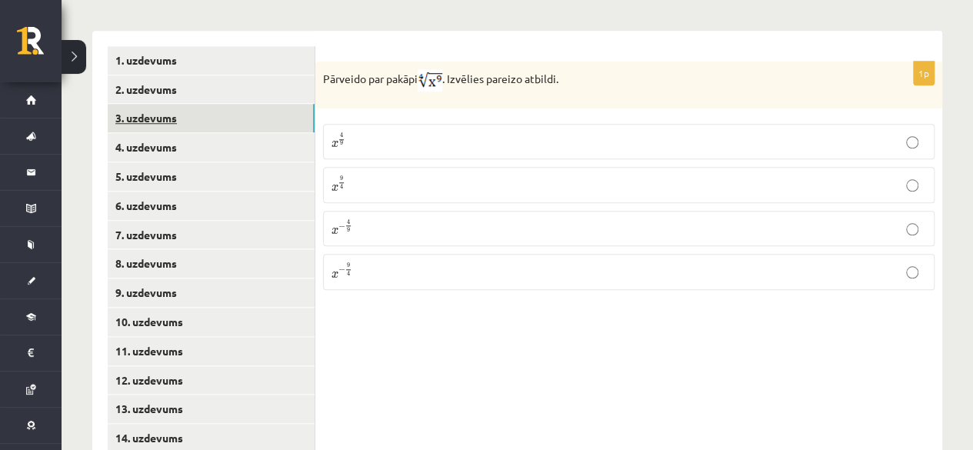
click at [185, 104] on link "3. uzdevums" at bounding box center [211, 118] width 207 height 28
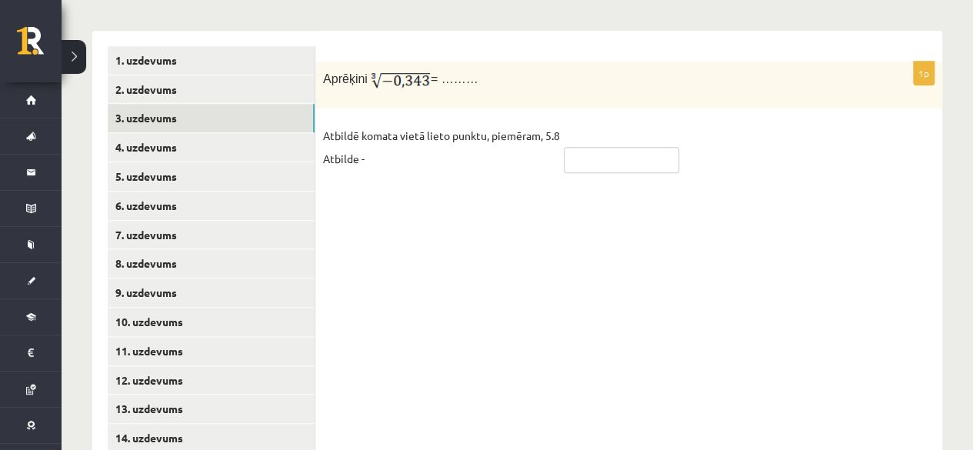
click at [592, 147] on input "text" at bounding box center [621, 160] width 115 height 26
type input "*"
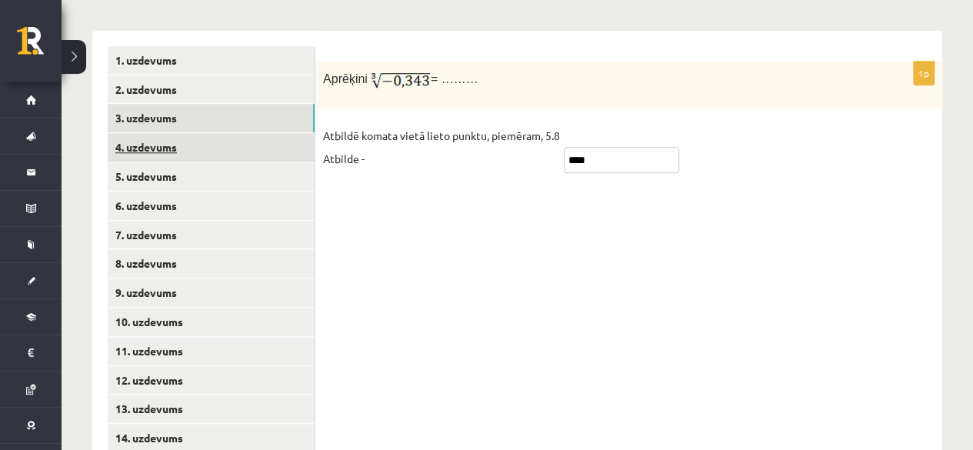
type input "****"
click at [238, 133] on link "4. uzdevums" at bounding box center [211, 147] width 207 height 28
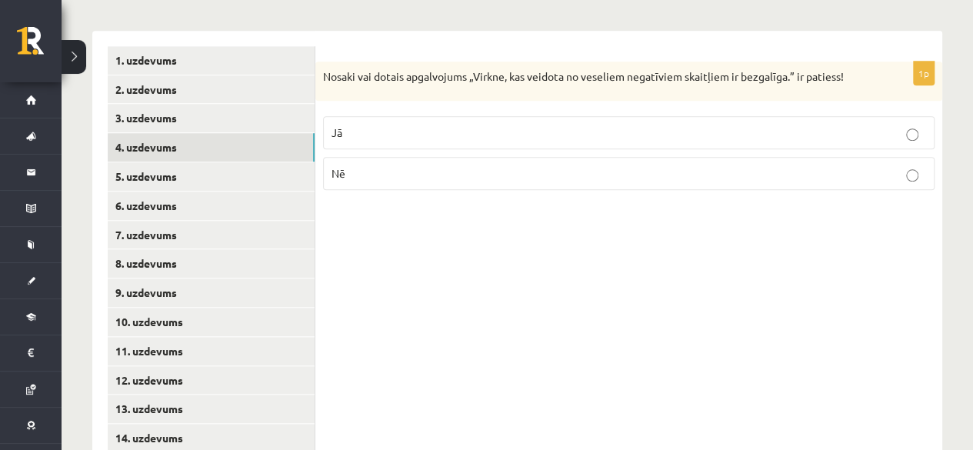
click at [615, 125] on p "Jā" at bounding box center [628, 133] width 594 height 16
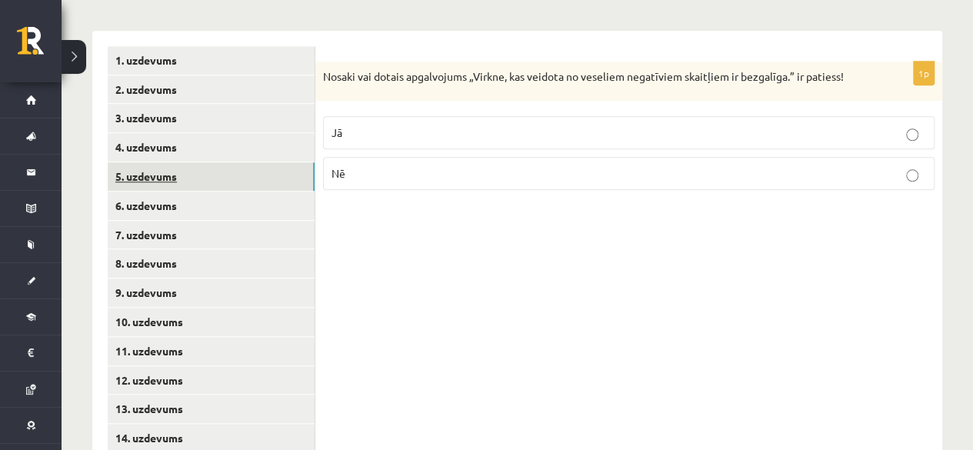
click at [175, 162] on link "5. uzdevums" at bounding box center [211, 176] width 207 height 28
click at [494, 127] on p "Jā" at bounding box center [628, 135] width 594 height 16
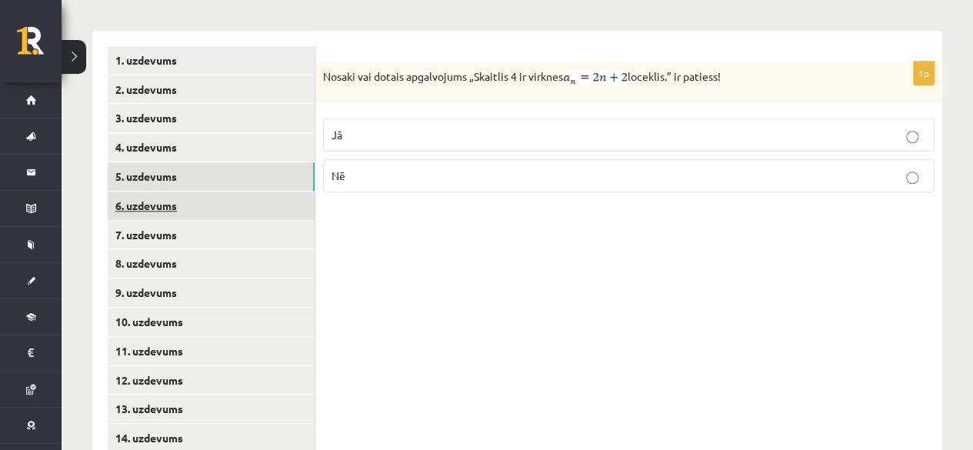
click at [208, 191] on link "6. uzdevums" at bounding box center [211, 205] width 207 height 28
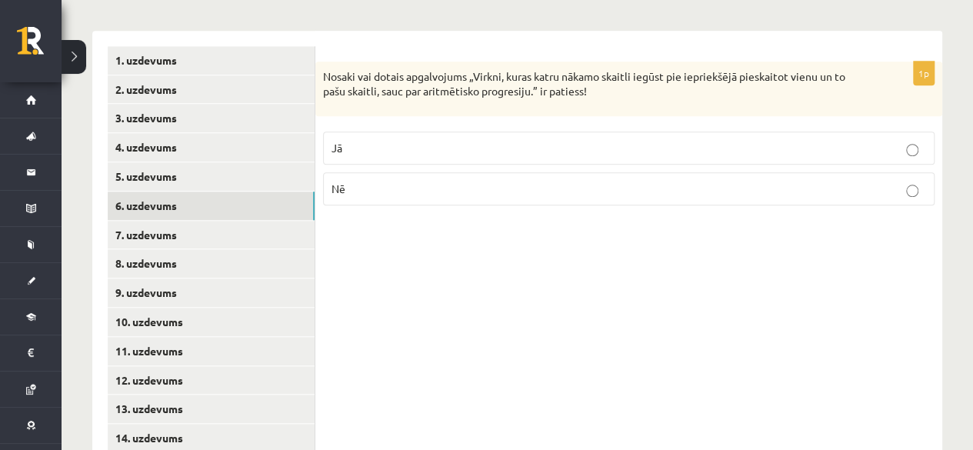
click at [409, 146] on label "Jā" at bounding box center [628, 147] width 611 height 33
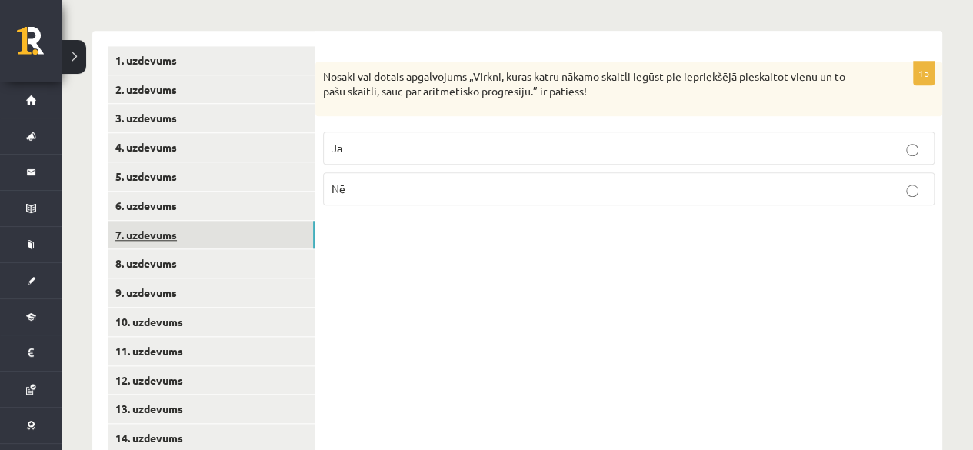
click at [228, 221] on link "7. uzdevums" at bounding box center [211, 235] width 207 height 28
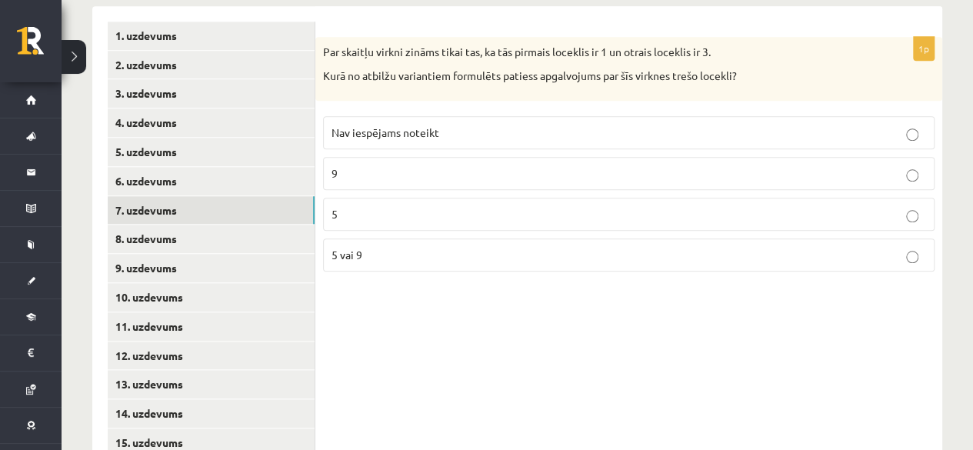
scroll to position [677, 0]
click at [443, 208] on p "5" at bounding box center [628, 216] width 594 height 16
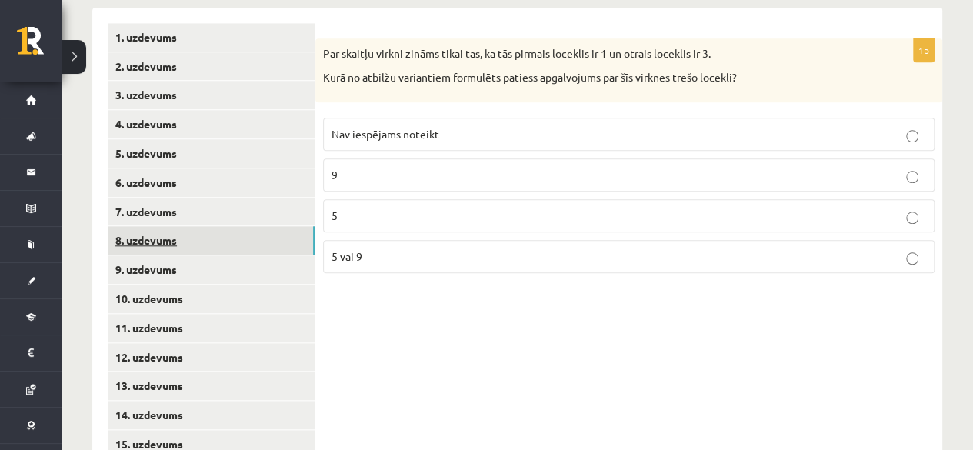
click at [158, 226] on link "8. uzdevums" at bounding box center [211, 240] width 207 height 28
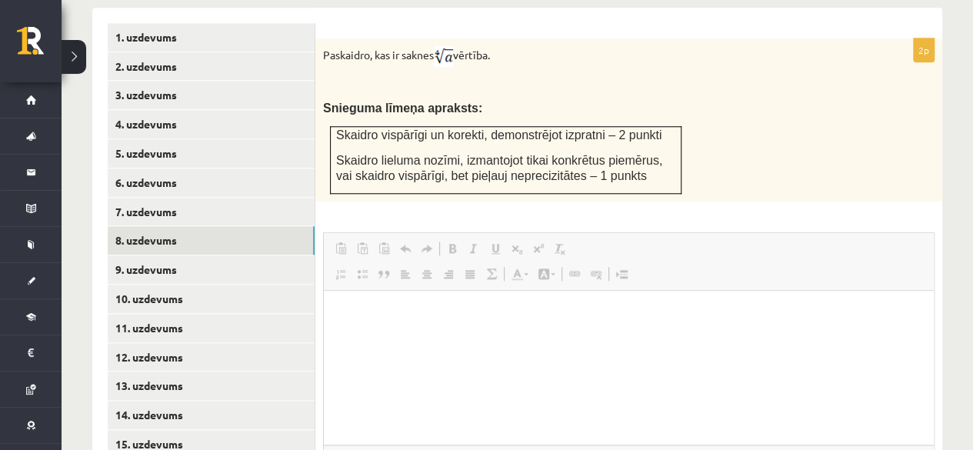
scroll to position [0, 0]
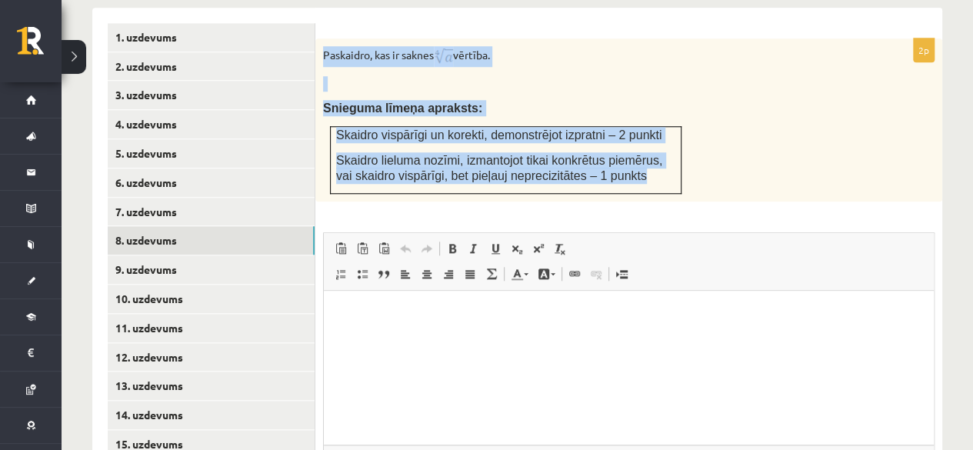
drag, startPoint x: 321, startPoint y: 35, endPoint x: 617, endPoint y: 168, distance: 324.9
click at [617, 168] on div "Paskaidro, kas ir saknes vērtība. Snieguma līmeņa apraksts: Skaidro vispārīgi u…" at bounding box center [628, 119] width 627 height 163
copy div "Paskaidro, kas ir saknes vērtība. Snieguma līmeņa apraksts: Skaidro vispārīgi u…"
click at [576, 100] on p "Snieguma līmeņa apraksts:" at bounding box center [590, 108] width 534 height 16
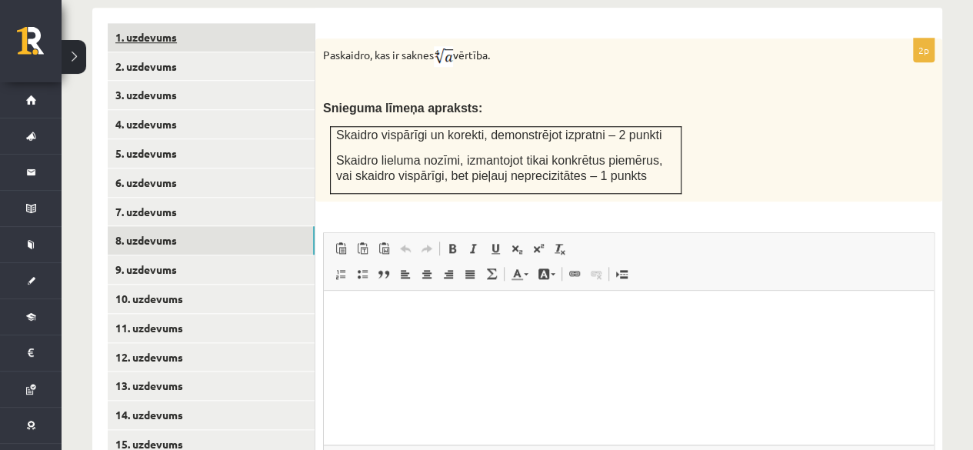
click at [161, 23] on link "1. uzdevums" at bounding box center [211, 37] width 207 height 28
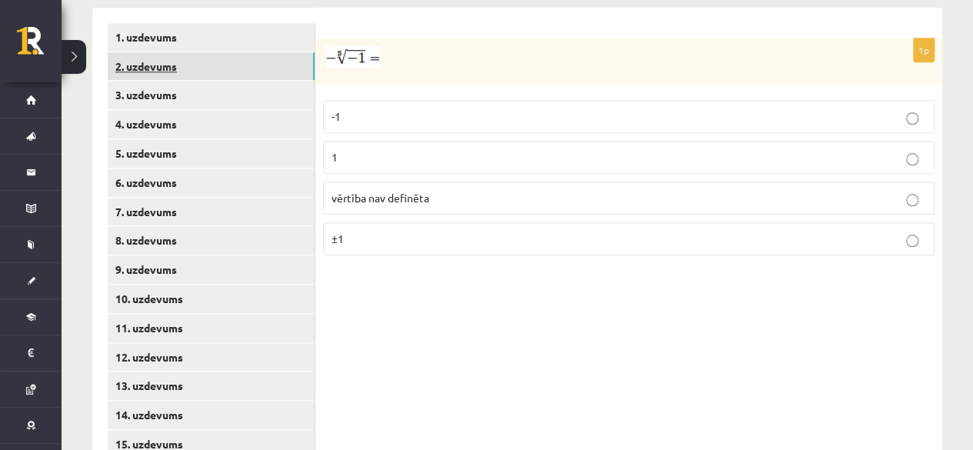
click at [195, 52] on link "2. uzdevums" at bounding box center [211, 66] width 207 height 28
click at [381, 109] on p "x 4 9 x 4 9" at bounding box center [628, 118] width 594 height 18
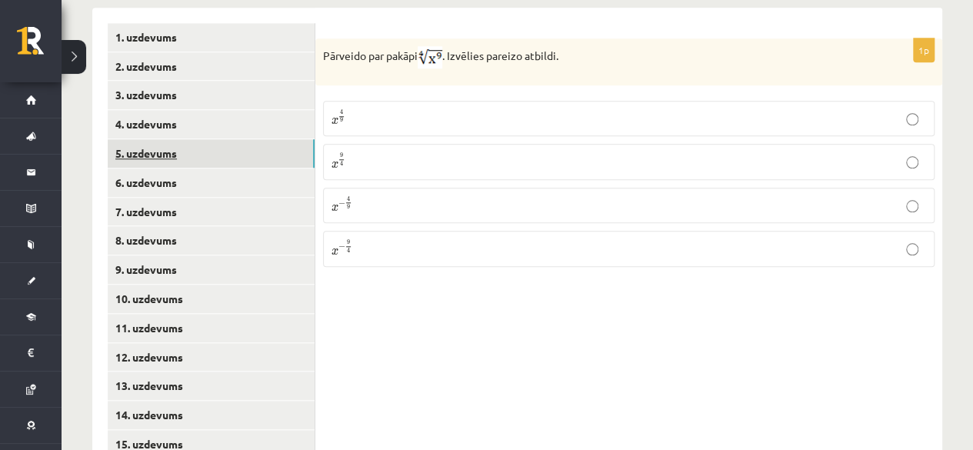
click at [177, 139] on link "5. uzdevums" at bounding box center [211, 153] width 207 height 28
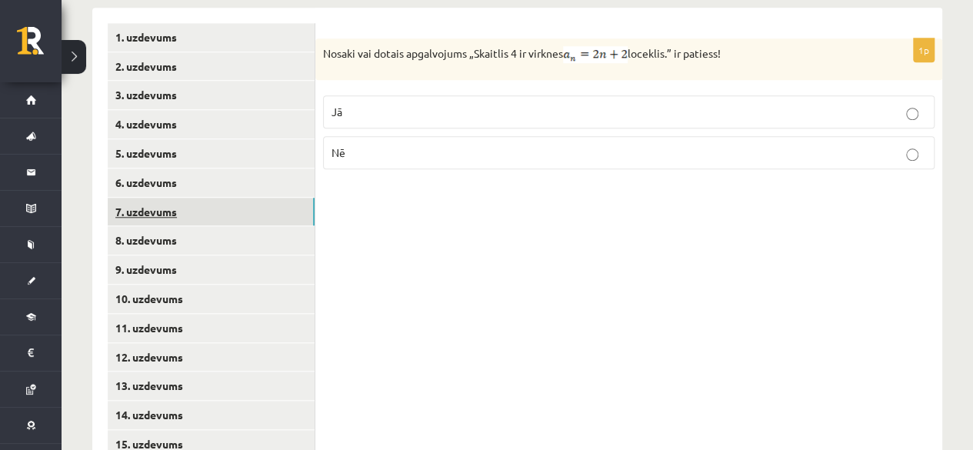
click at [154, 198] on link "7. uzdevums" at bounding box center [211, 212] width 207 height 28
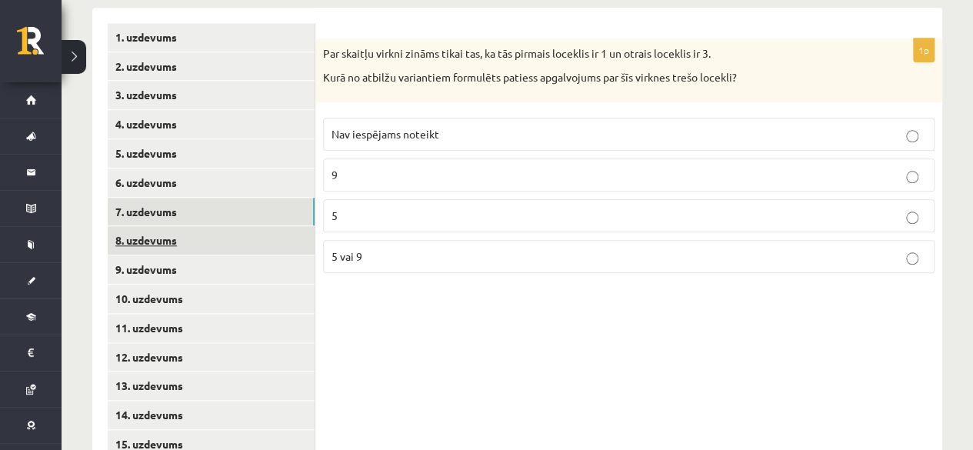
click at [145, 231] on link "8. uzdevums" at bounding box center [211, 240] width 207 height 28
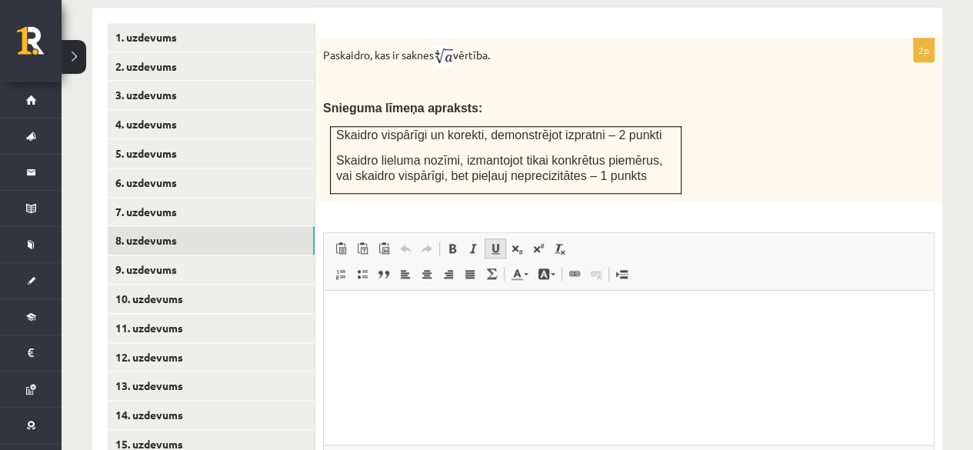
click at [483, 238] on span "Bold Keyboard shortcut Ctrl+B Italic Keyboard shortcut Ctrl+I Underline Keyboar…" at bounding box center [506, 248] width 131 height 20
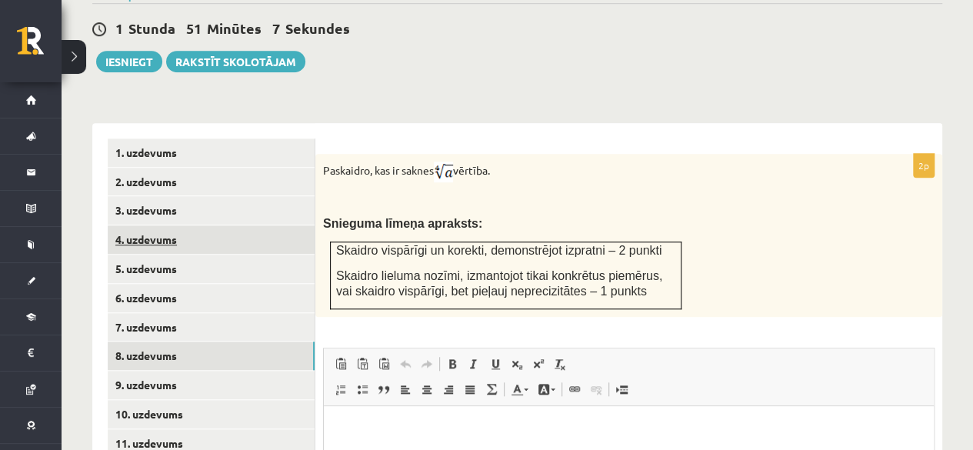
scroll to position [561, 0]
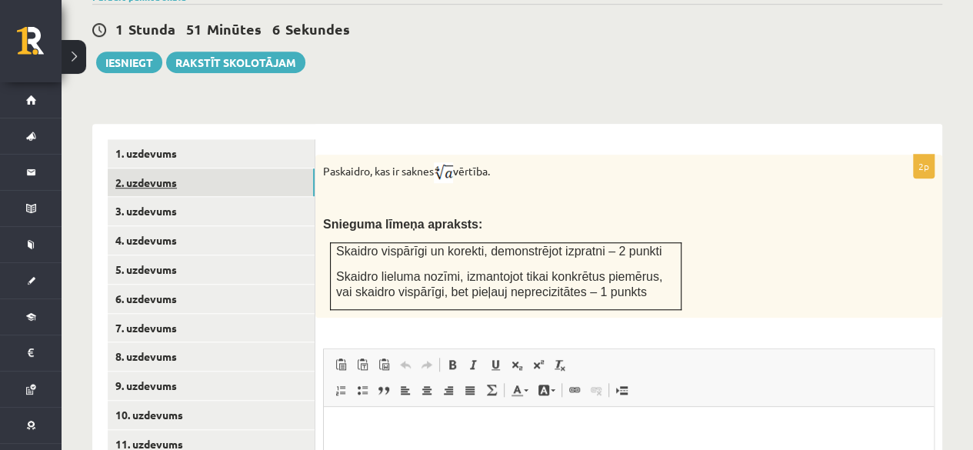
click at [164, 168] on link "2. uzdevums" at bounding box center [211, 182] width 207 height 28
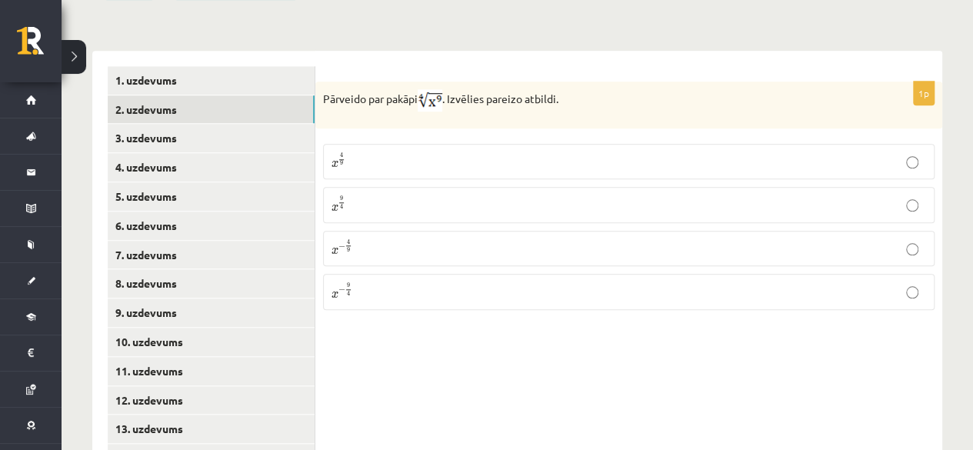
scroll to position [634, 0]
click at [507, 195] on p "x 9 4 x 9 4" at bounding box center [628, 204] width 594 height 18
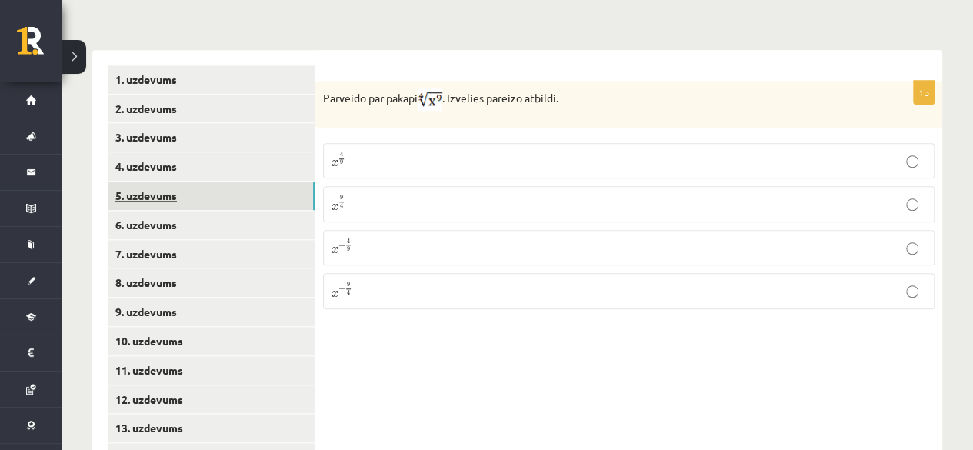
click at [138, 181] on link "5. uzdevums" at bounding box center [211, 195] width 207 height 28
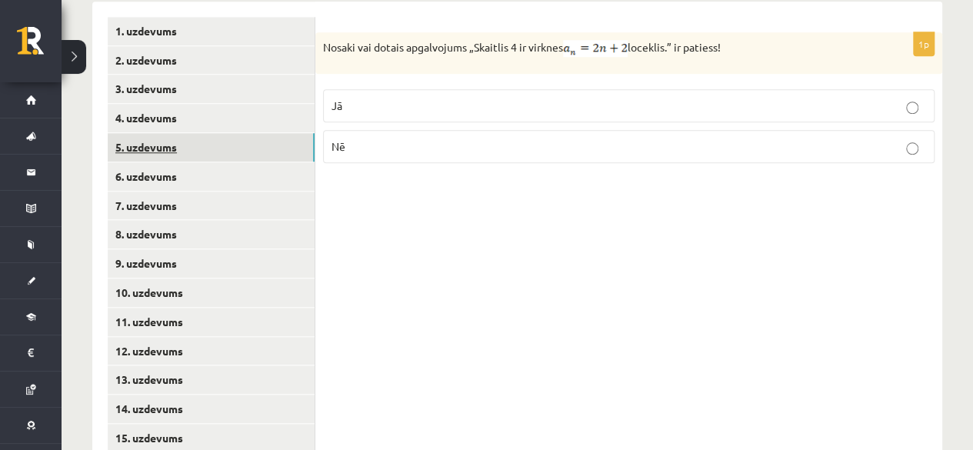
scroll to position [687, 0]
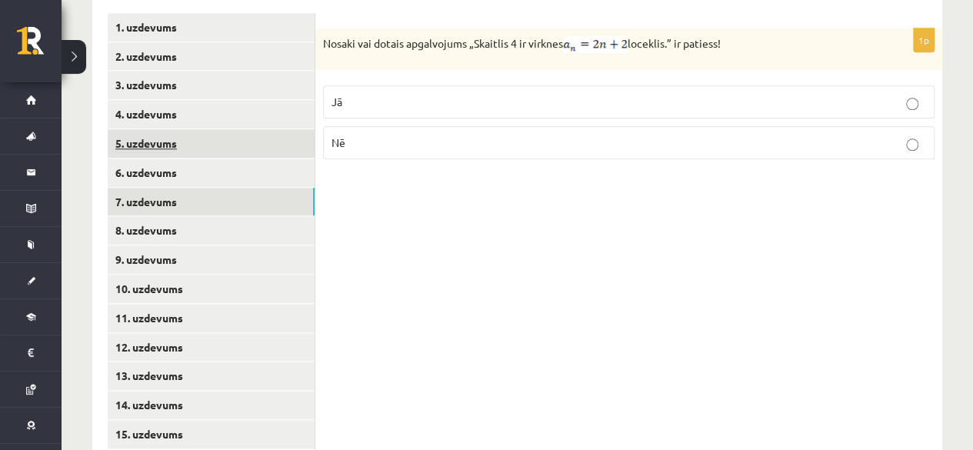
click at [138, 188] on link "7. uzdevums" at bounding box center [211, 202] width 207 height 28
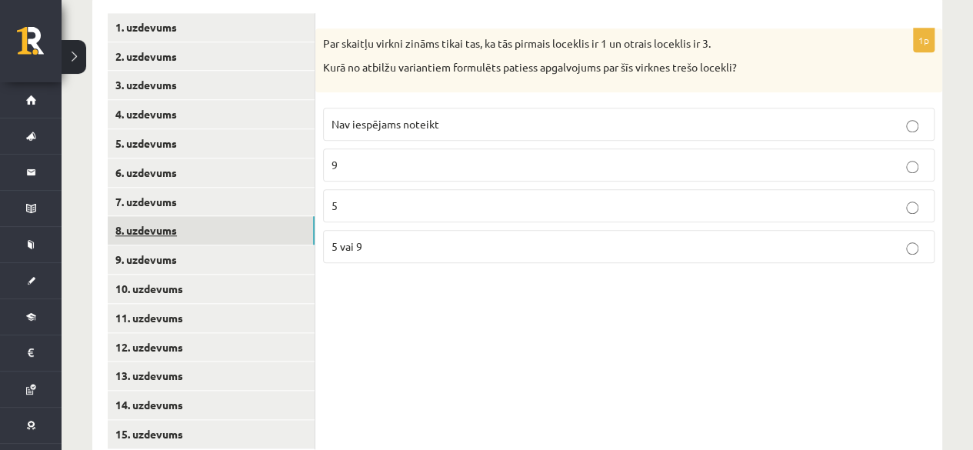
click at [141, 216] on link "8. uzdevums" at bounding box center [211, 230] width 207 height 28
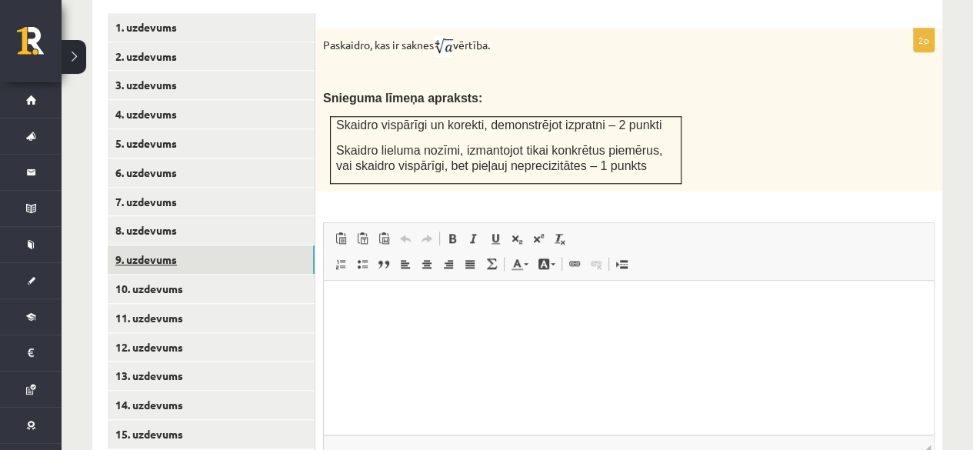
scroll to position [0, 0]
click at [141, 245] on link "9. uzdevums" at bounding box center [211, 259] width 207 height 28
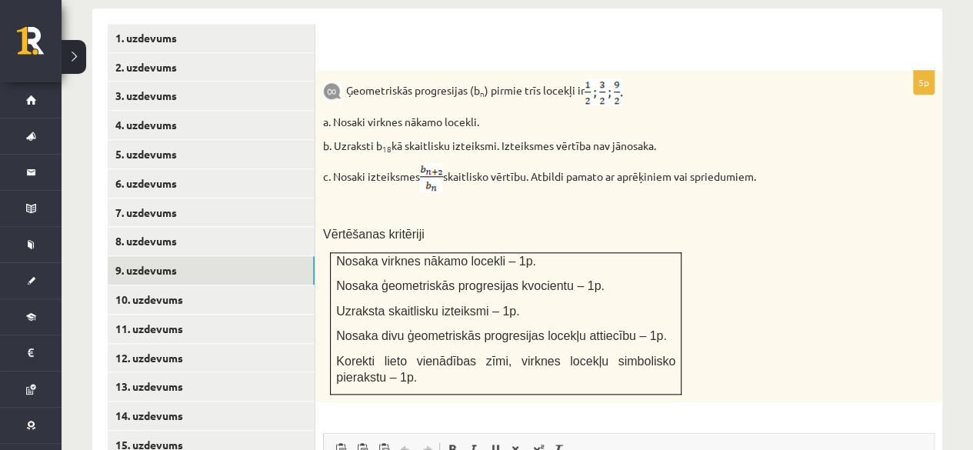
scroll to position [675, 0]
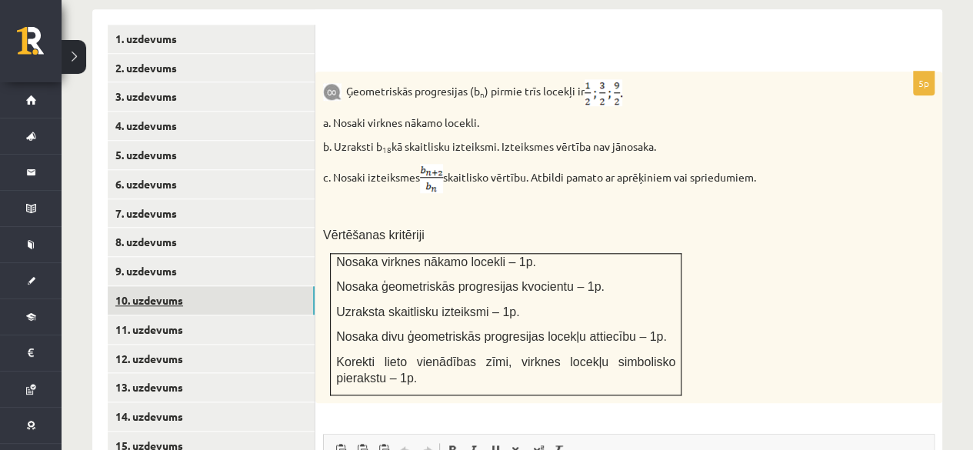
click at [235, 286] on link "10. uzdevums" at bounding box center [211, 300] width 207 height 28
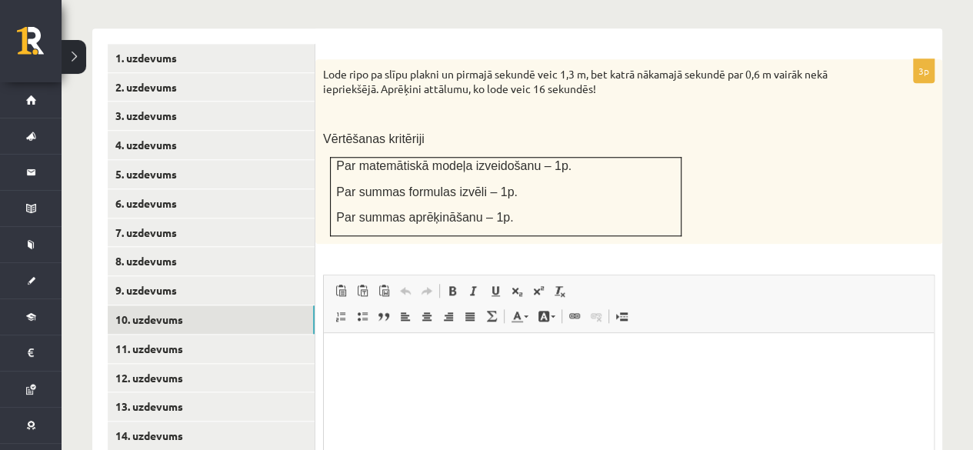
scroll to position [654, 0]
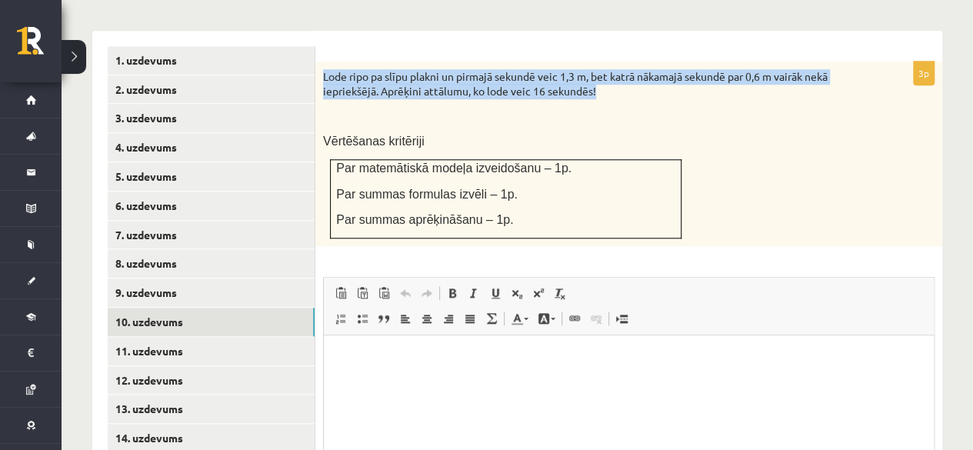
drag, startPoint x: 323, startPoint y: 60, endPoint x: 614, endPoint y: 75, distance: 291.0
click at [614, 75] on p "Lode ripo pa slīpu plakni un pirmajā sekundē veic 1,3 m, bet katrā nākamajā sek…" at bounding box center [590, 84] width 534 height 30
copy p "Lode ripo pa slīpu plakni un pirmajā sekundē veic 1,3 m, bet katrā nākamajā sek…"
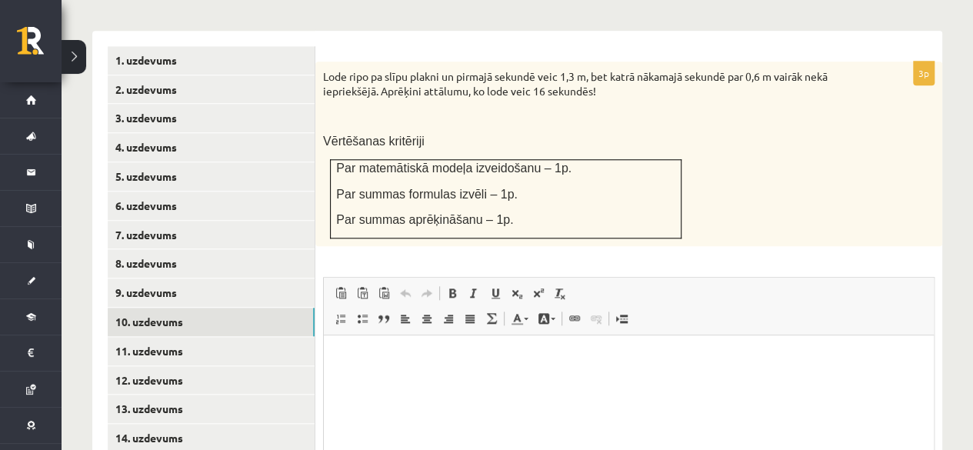
click at [610, 108] on p at bounding box center [590, 115] width 534 height 15
click at [421, 361] on p "Editor, wiswyg-editor-user-answer-47024894188580" at bounding box center [628, 359] width 579 height 16
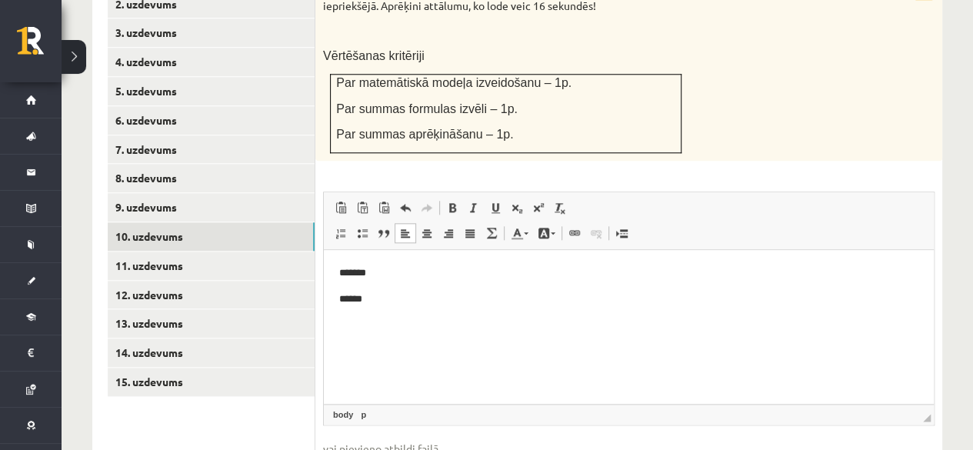
scroll to position [746, 0]
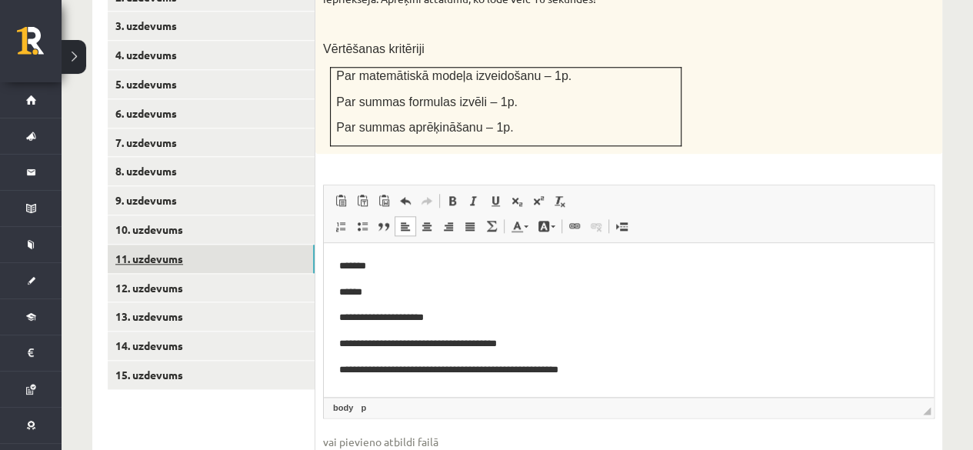
click at [197, 245] on link "11. uzdevums" at bounding box center [211, 259] width 207 height 28
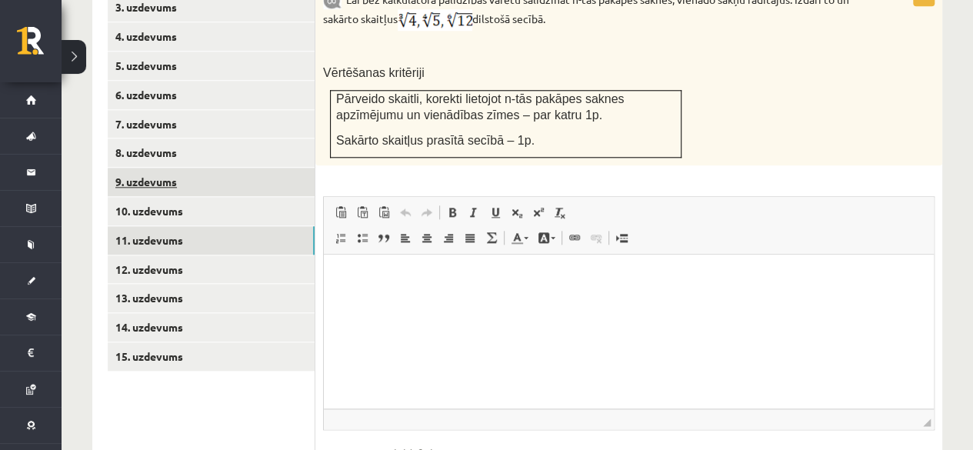
scroll to position [772, 0]
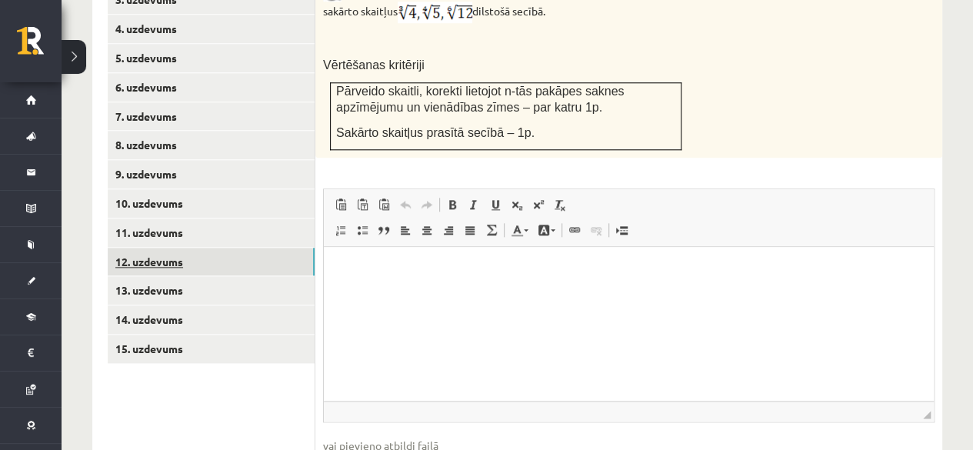
click at [191, 248] on link "12. uzdevums" at bounding box center [211, 262] width 207 height 28
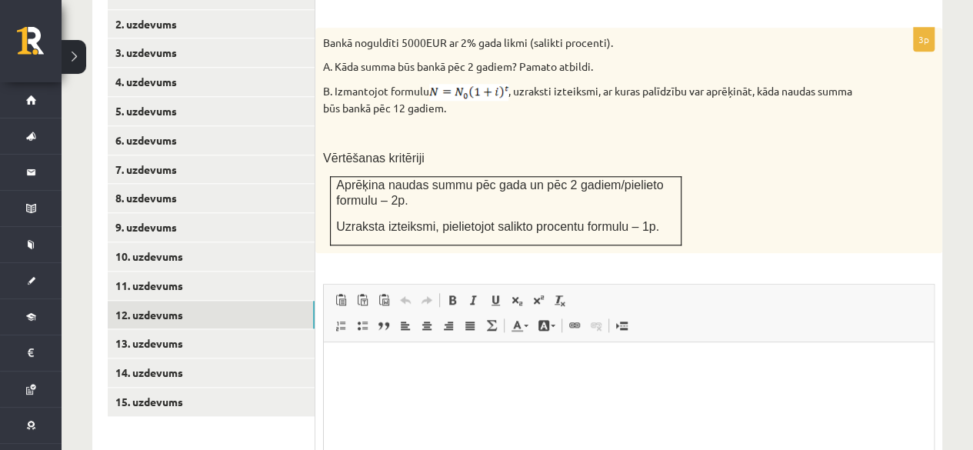
scroll to position [720, 0]
click at [404, 388] on html at bounding box center [629, 364] width 610 height 47
click at [531, 289] on link "Superscript" at bounding box center [538, 299] width 22 height 20
click at [541, 293] on span at bounding box center [538, 299] width 12 height 12
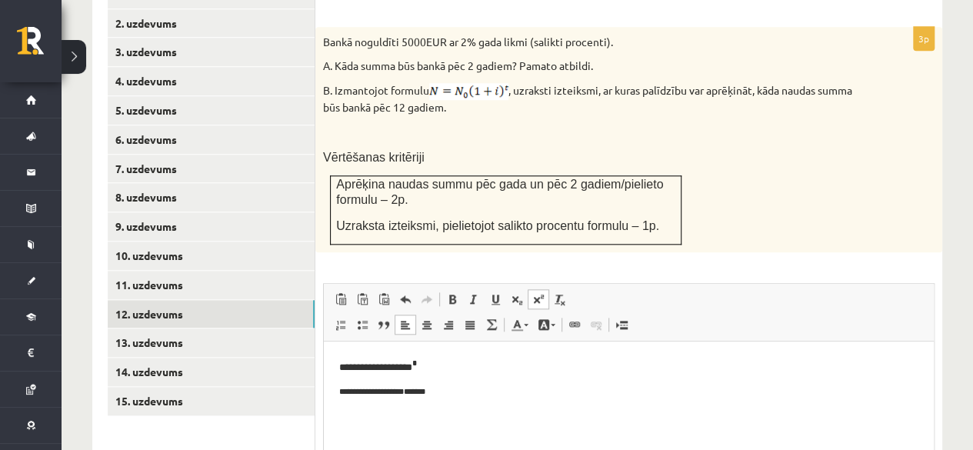
click at [541, 293] on span at bounding box center [538, 299] width 12 height 12
click at [515, 293] on span at bounding box center [517, 299] width 12 height 12
click at [430, 389] on p "**********" at bounding box center [628, 395] width 579 height 20
click at [543, 293] on span at bounding box center [538, 299] width 12 height 12
click at [428, 385] on p "**********" at bounding box center [628, 395] width 579 height 20
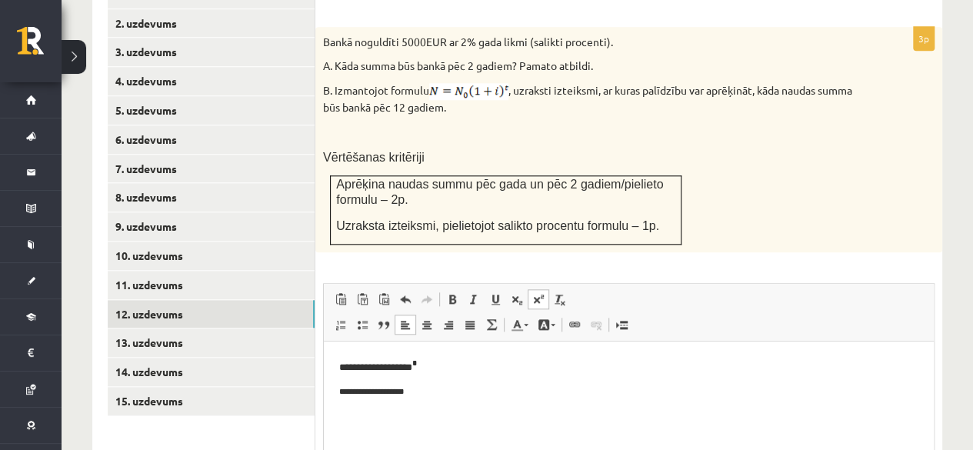
click at [589, 288] on span "Paste Keyboard shortcut Ctrl+V Paste as plain text Keyboard shortcut Ctrl+Shift…" at bounding box center [628, 300] width 597 height 25
click at [438, 378] on body "**********" at bounding box center [628, 381] width 579 height 48
click at [434, 371] on p "**********" at bounding box center [628, 366] width 579 height 18
click at [485, 369] on p "**********" at bounding box center [628, 366] width 579 height 18
click at [431, 389] on p "**********" at bounding box center [628, 395] width 579 height 20
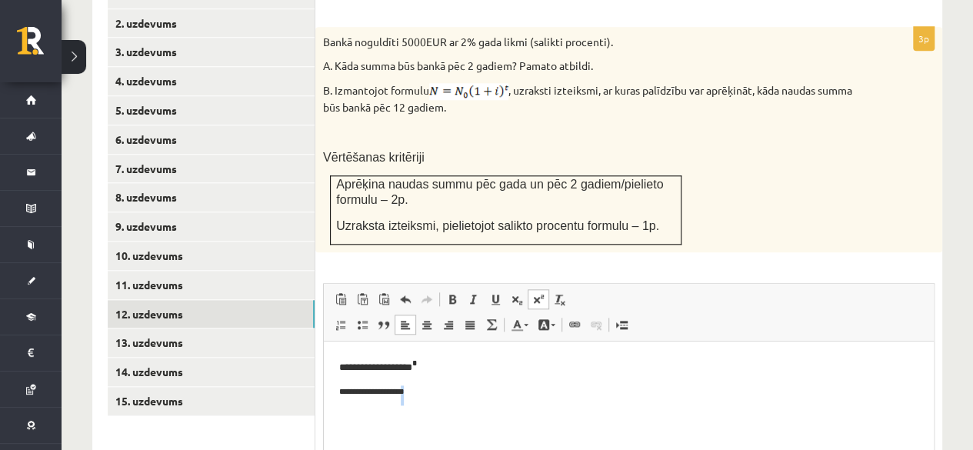
click at [431, 389] on p "**********" at bounding box center [628, 395] width 579 height 20
click at [432, 389] on p "**********" at bounding box center [628, 395] width 579 height 20
click at [489, 293] on span at bounding box center [495, 299] width 12 height 12
click at [501, 289] on link "Underline Keyboard shortcut Ctrl+U" at bounding box center [495, 299] width 22 height 20
click at [537, 293] on span at bounding box center [538, 299] width 12 height 12
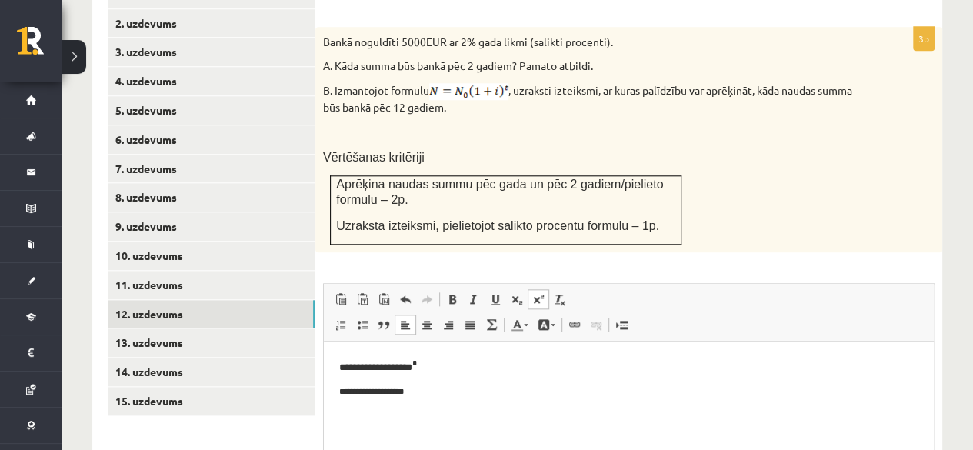
click at [607, 288] on span "Paste Keyboard shortcut Ctrl+V Paste as plain text Keyboard shortcut Ctrl+Shift…" at bounding box center [628, 300] width 597 height 25
click at [557, 293] on span at bounding box center [560, 299] width 12 height 12
click at [538, 293] on span at bounding box center [538, 299] width 12 height 12
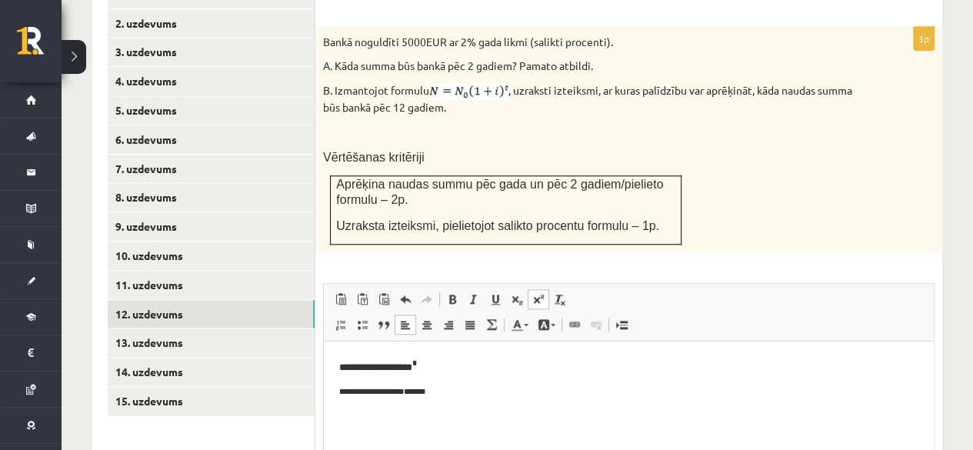
click at [538, 293] on span at bounding box center [538, 299] width 12 height 12
click at [546, 289] on link "Superscript" at bounding box center [538, 299] width 22 height 20
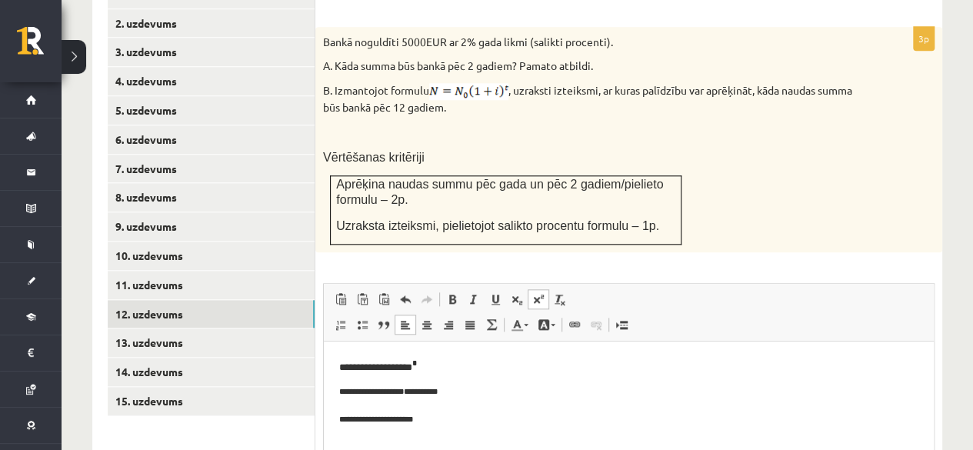
click at [382, 423] on sup "**********" at bounding box center [376, 419] width 74 height 8
click at [451, 421] on p "**********" at bounding box center [628, 422] width 579 height 18
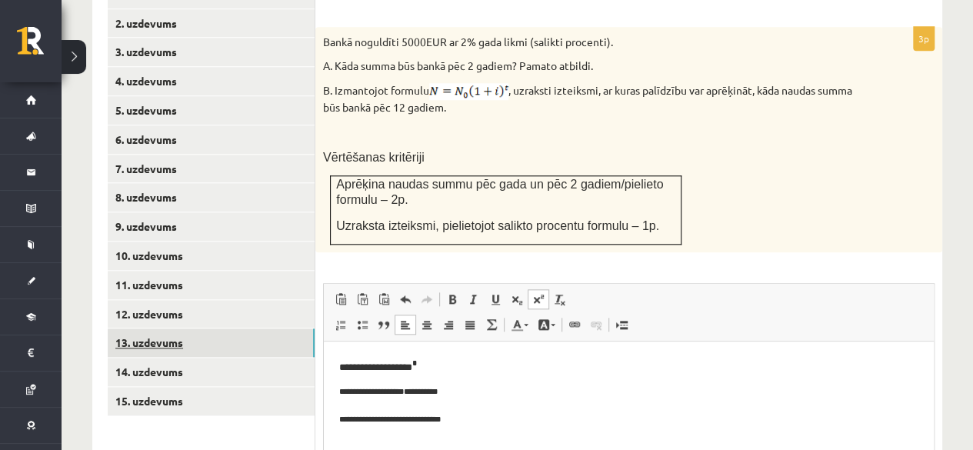
click at [158, 328] on link "13. uzdevums" at bounding box center [211, 342] width 207 height 28
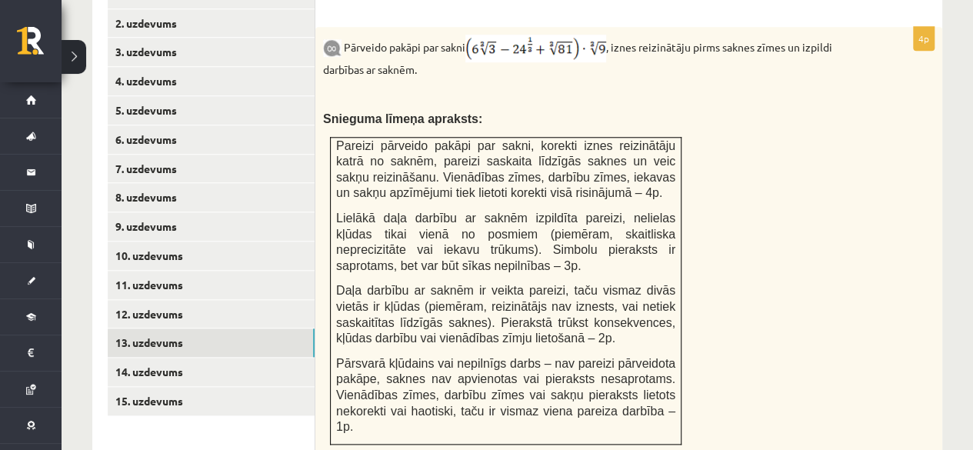
scroll to position [0, 0]
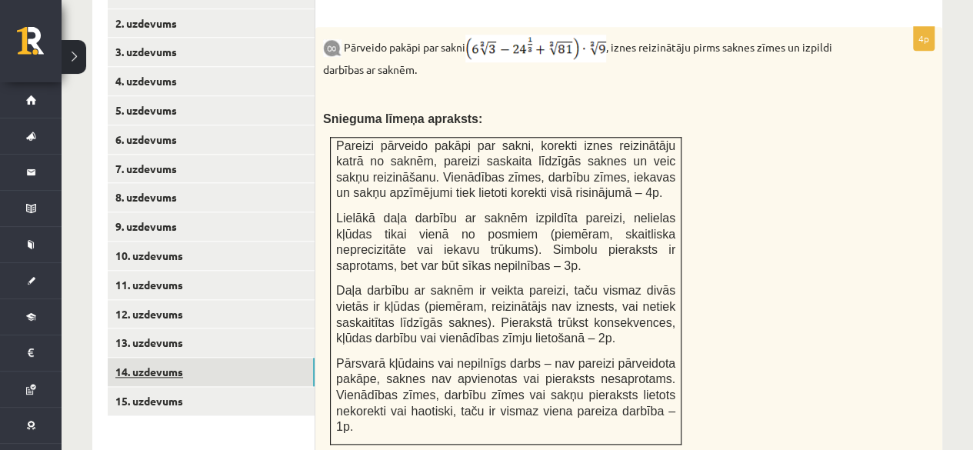
click at [171, 358] on link "14. uzdevums" at bounding box center [211, 372] width 207 height 28
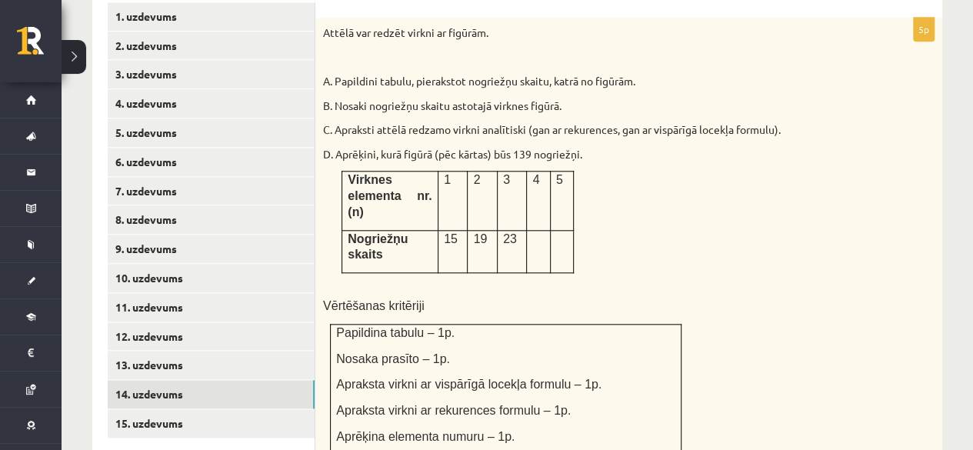
scroll to position [695, 0]
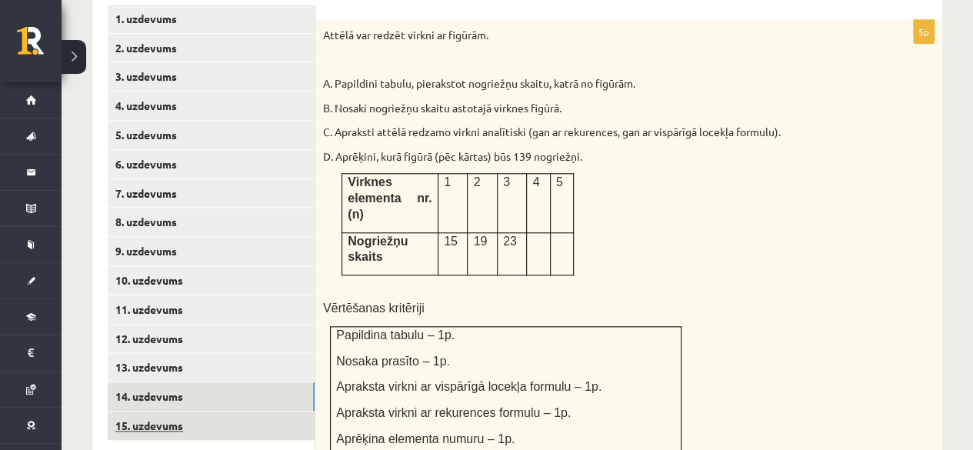
click at [183, 415] on link "15. uzdevums" at bounding box center [211, 425] width 207 height 28
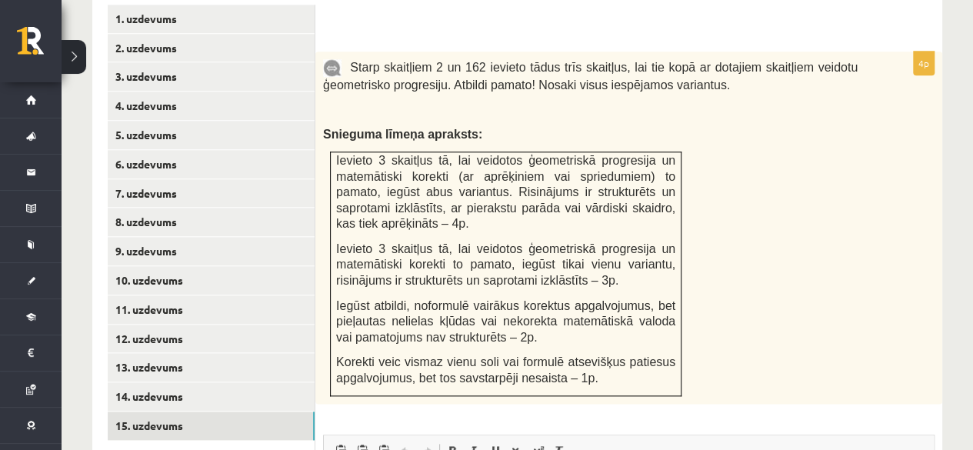
scroll to position [0, 0]
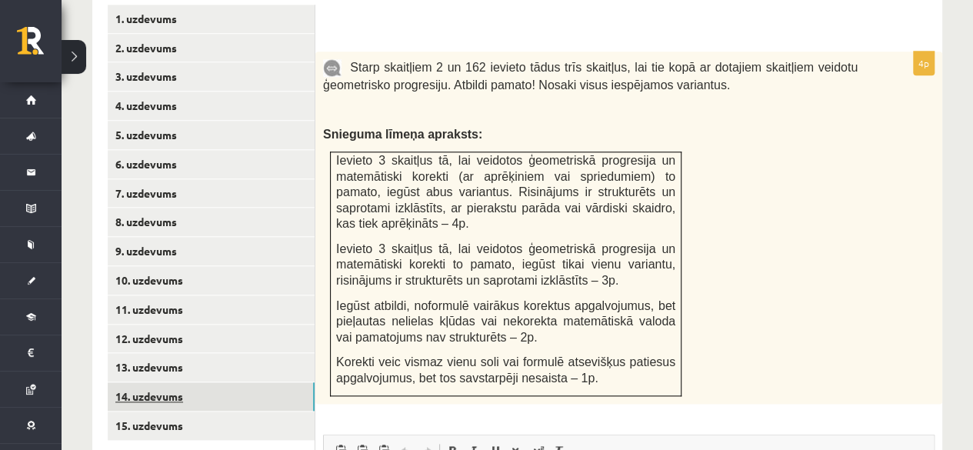
click at [221, 382] on link "14. uzdevums" at bounding box center [211, 396] width 207 height 28
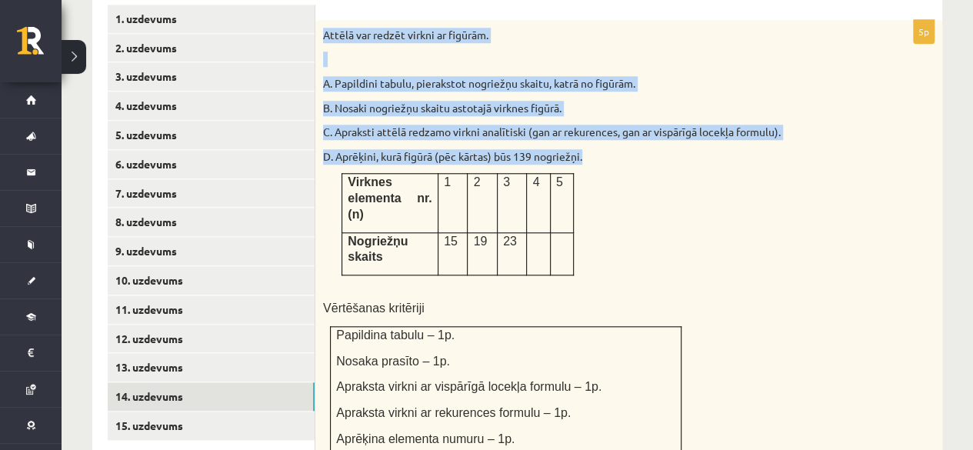
drag, startPoint x: 323, startPoint y: 15, endPoint x: 631, endPoint y: 235, distance: 377.7
click at [631, 235] on div "Attēlā var redzēt virkni ar figūrām. A. Papildini tabulu, pierakstot nogriežņu …" at bounding box center [628, 242] width 627 height 445
copy div "Attēlā var redzēt virkni ar figūrām. A. Papildini tabulu, pierakstot nogriežņu …"
click at [623, 187] on div "Attēlā var redzēt virkni ar figūrām. A. Papildini tabulu, pierakstot nogriežņu …" at bounding box center [628, 242] width 627 height 445
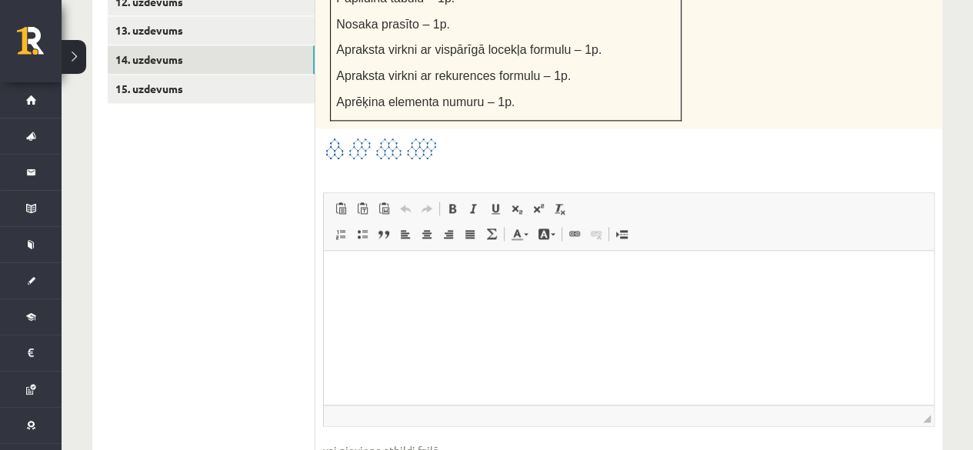
scroll to position [1033, 0]
click at [441, 289] on html at bounding box center [629, 273] width 610 height 47
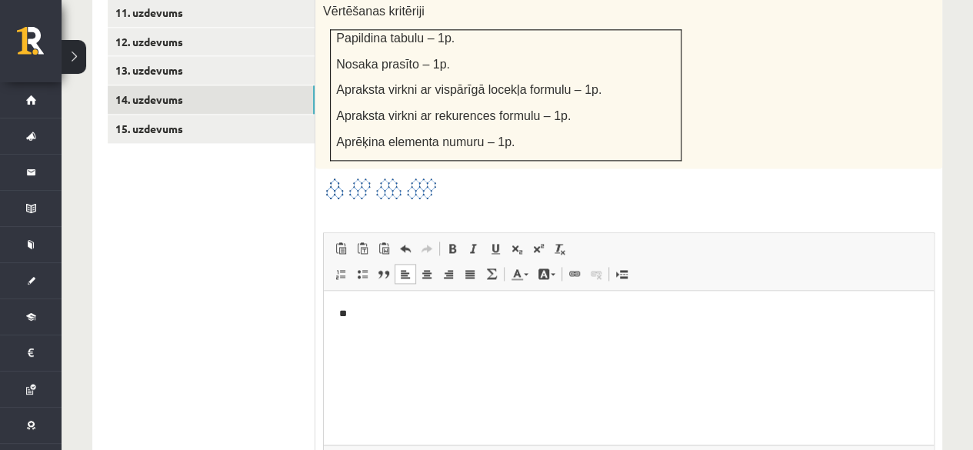
scroll to position [1109, 0]
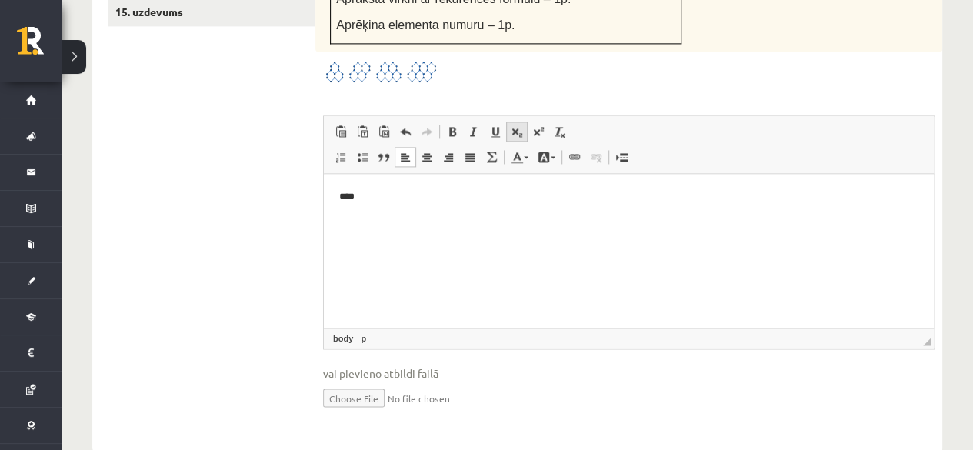
click at [513, 125] on span at bounding box center [517, 131] width 12 height 12
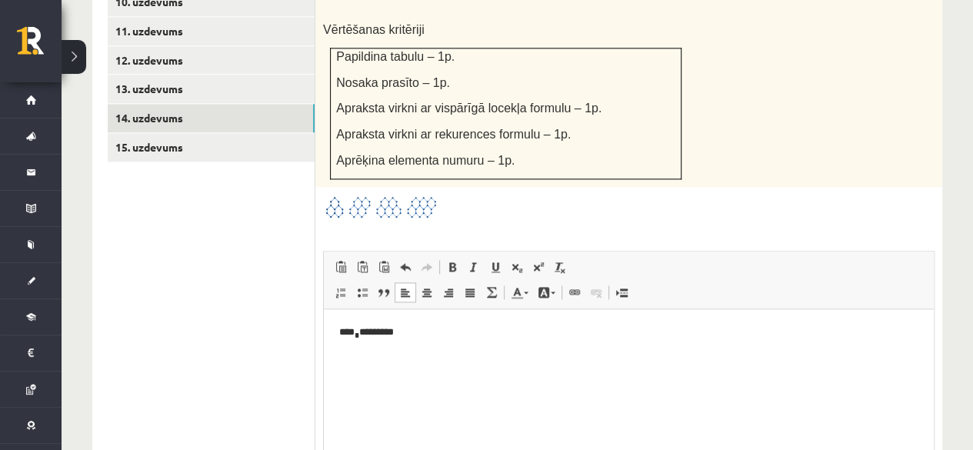
scroll to position [974, 0]
click at [508, 256] on link "Subscript" at bounding box center [517, 266] width 22 height 20
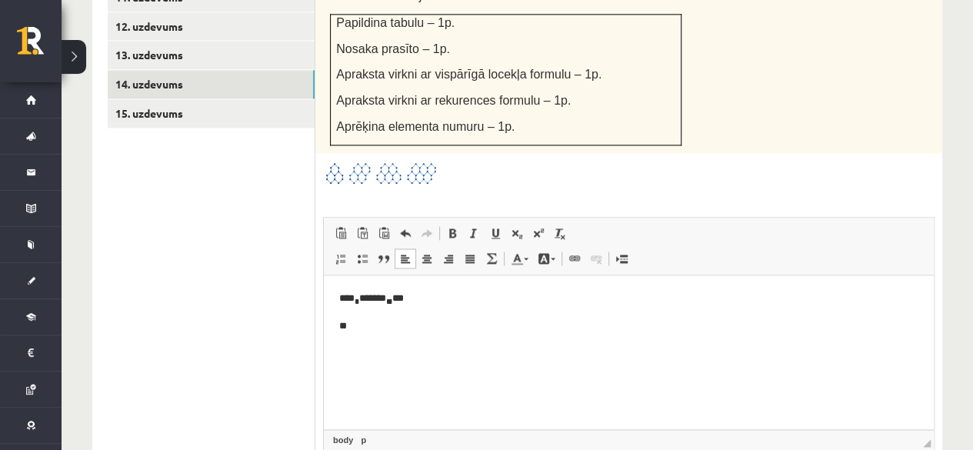
scroll to position [1008, 0]
click at [519, 226] on span at bounding box center [517, 232] width 12 height 12
click at [444, 327] on p "**********" at bounding box center [628, 327] width 579 height 18
click at [371, 352] on p "***" at bounding box center [628, 352] width 579 height 16
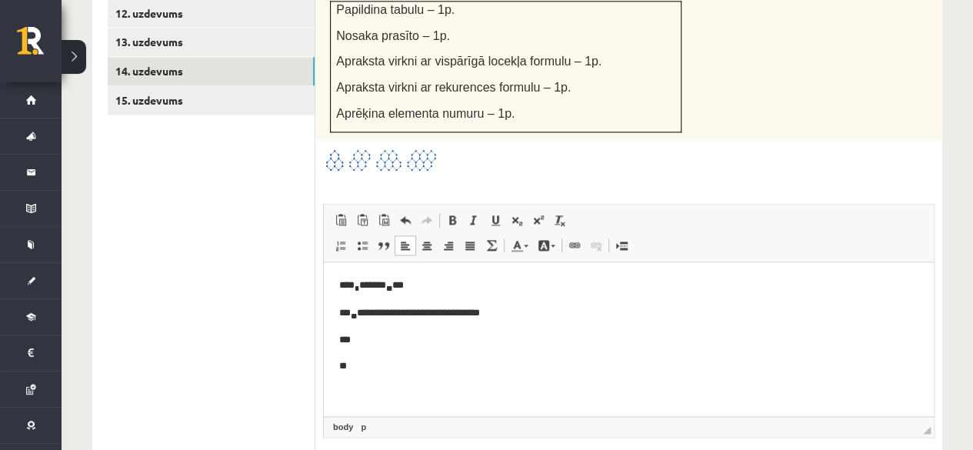
scroll to position [1023, 0]
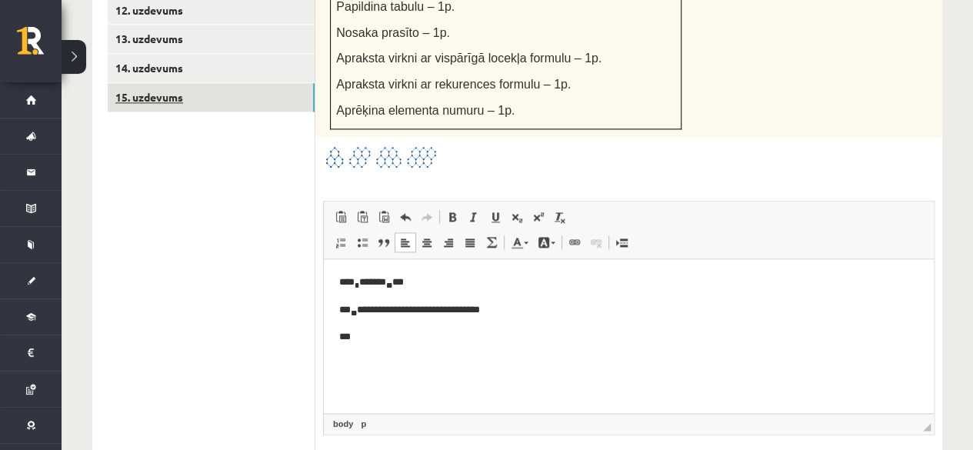
click at [161, 84] on link "15. uzdevums" at bounding box center [211, 97] width 207 height 28
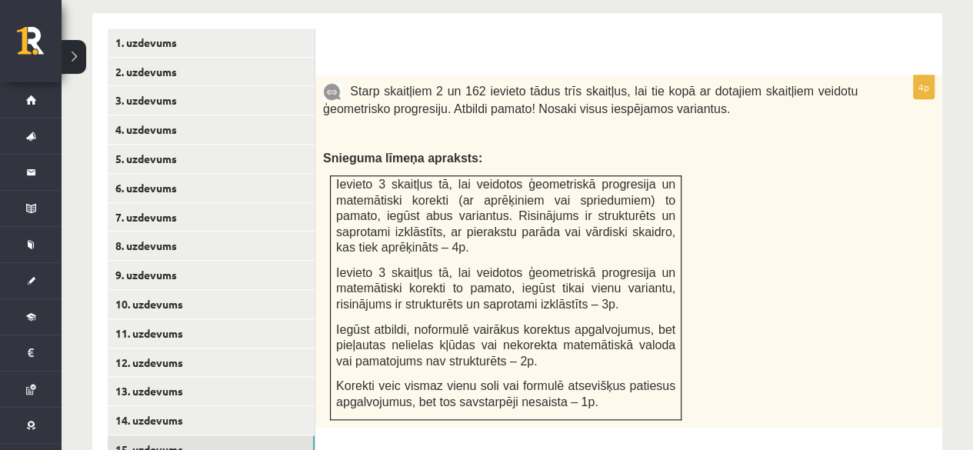
scroll to position [671, 0]
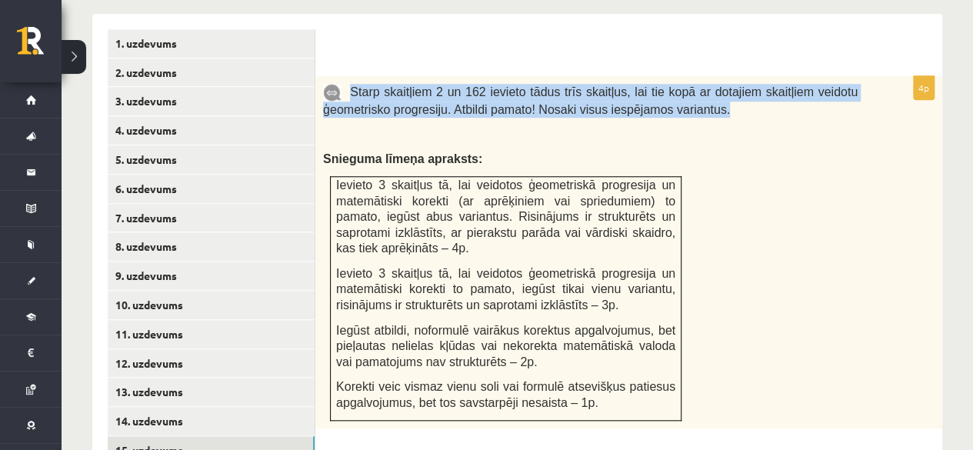
drag, startPoint x: 353, startPoint y: 69, endPoint x: 718, endPoint y: 95, distance: 366.1
click at [718, 95] on p "Starp skaitļiem 2 un 162 ievieto tādus trīs skaitļus, lai tie kopā ar dotajiem …" at bounding box center [590, 101] width 534 height 34
copy span "Starp skaitļiem 2 un 162 ievieto tādus trīs skaitļus, lai tie kopā ar dotajiem …"
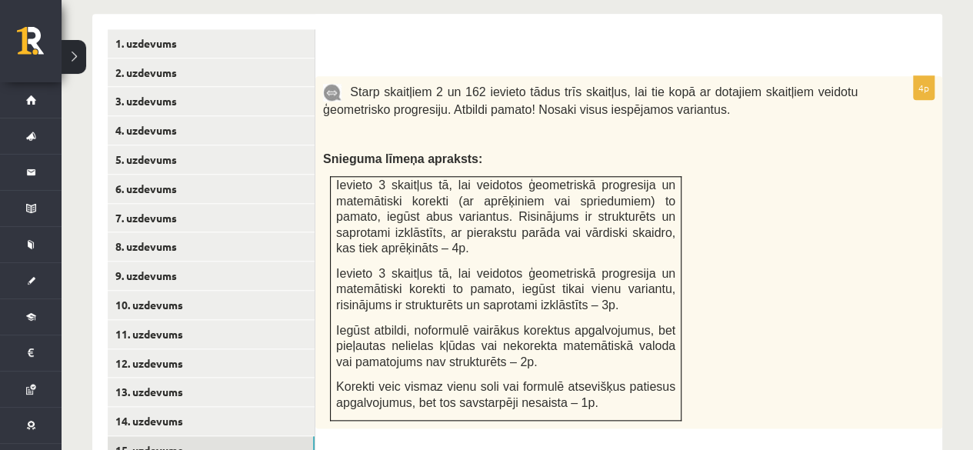
click at [531, 151] on p "Snieguma līmeņa apraksts:" at bounding box center [590, 159] width 534 height 16
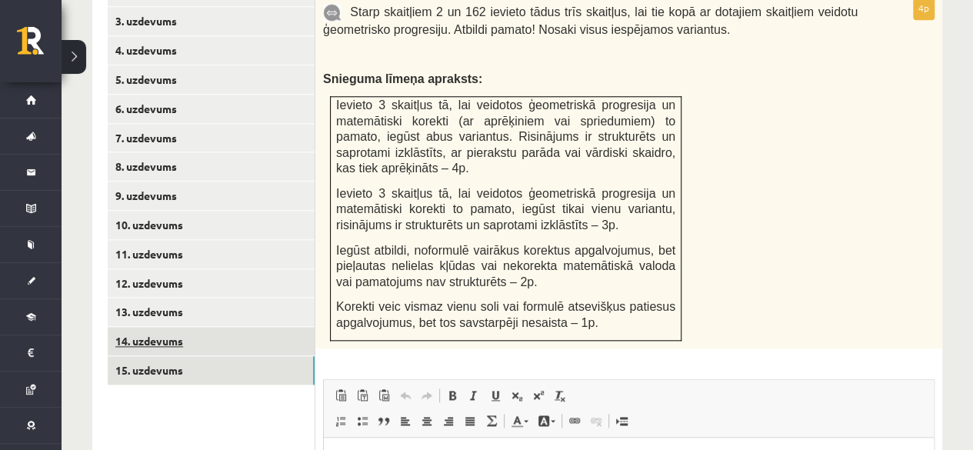
click at [185, 327] on link "14. uzdevums" at bounding box center [211, 341] width 207 height 28
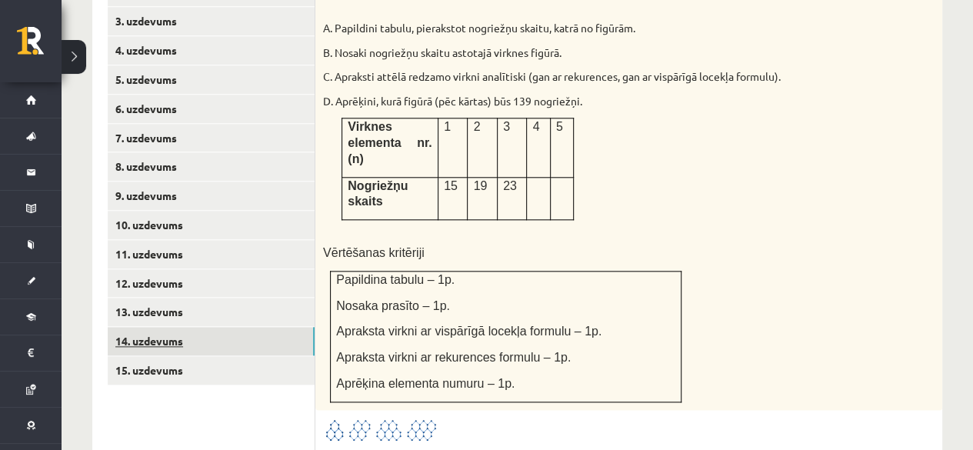
scroll to position [0, 0]
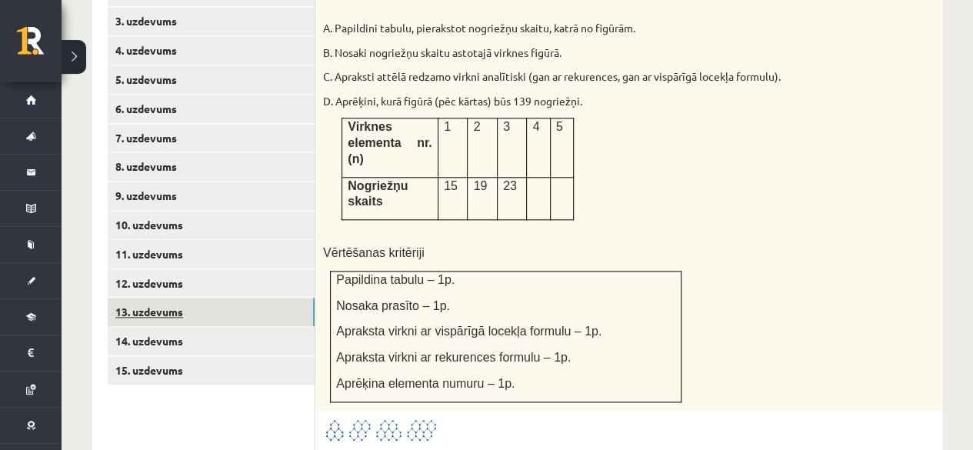
click at [166, 298] on link "13. uzdevums" at bounding box center [211, 312] width 207 height 28
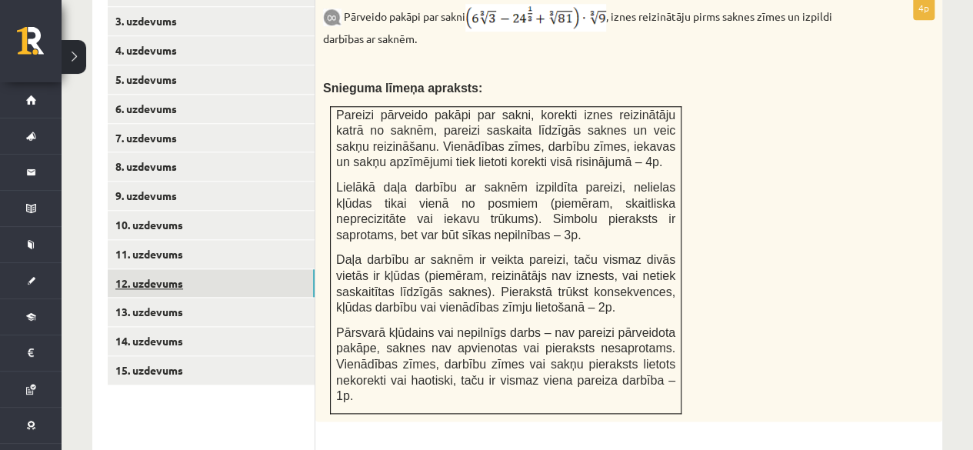
click at [198, 269] on link "12. uzdevums" at bounding box center [211, 283] width 207 height 28
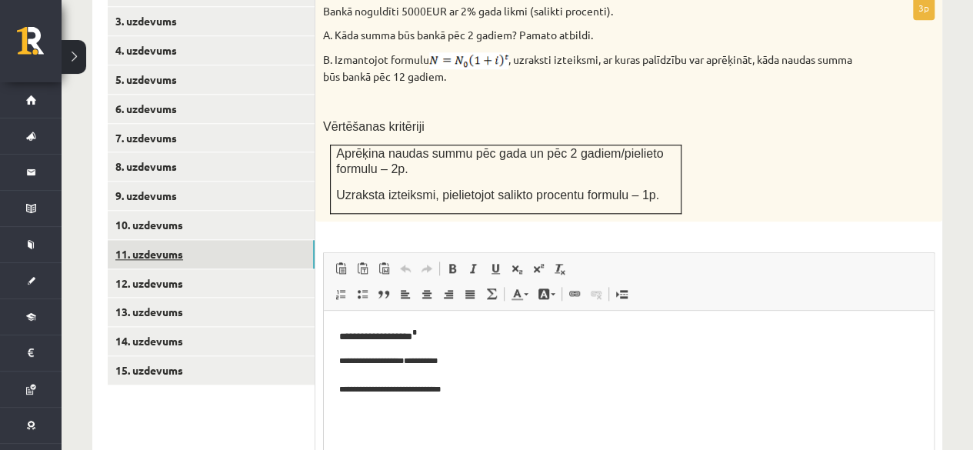
click at [163, 240] on link "11. uzdevums" at bounding box center [211, 254] width 207 height 28
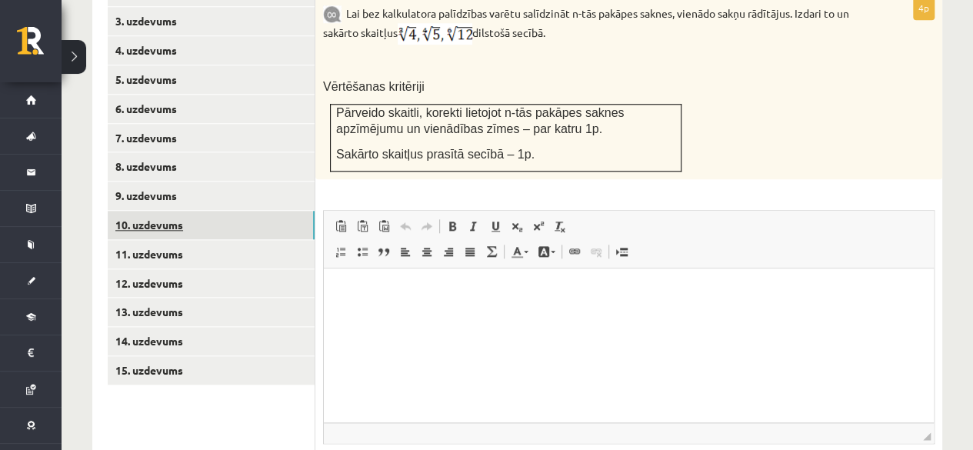
click at [160, 211] on link "10. uzdevums" at bounding box center [211, 225] width 207 height 28
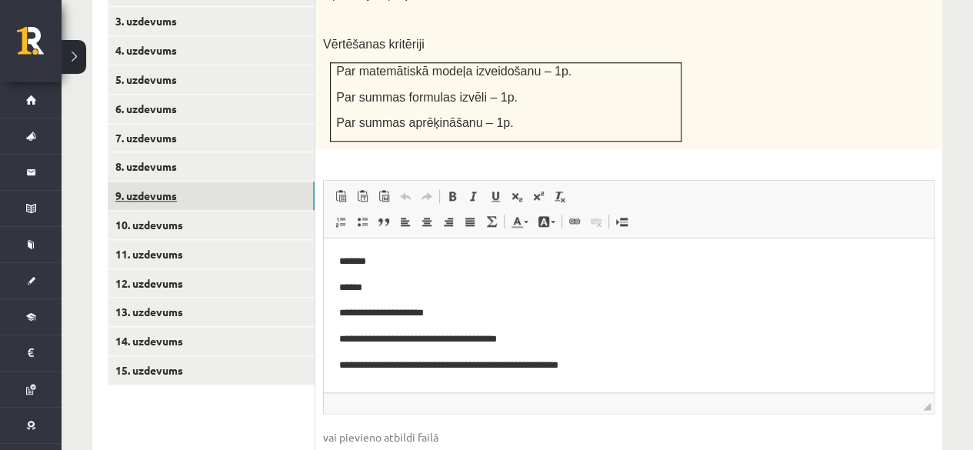
click at [173, 181] on link "9. uzdevums" at bounding box center [211, 195] width 207 height 28
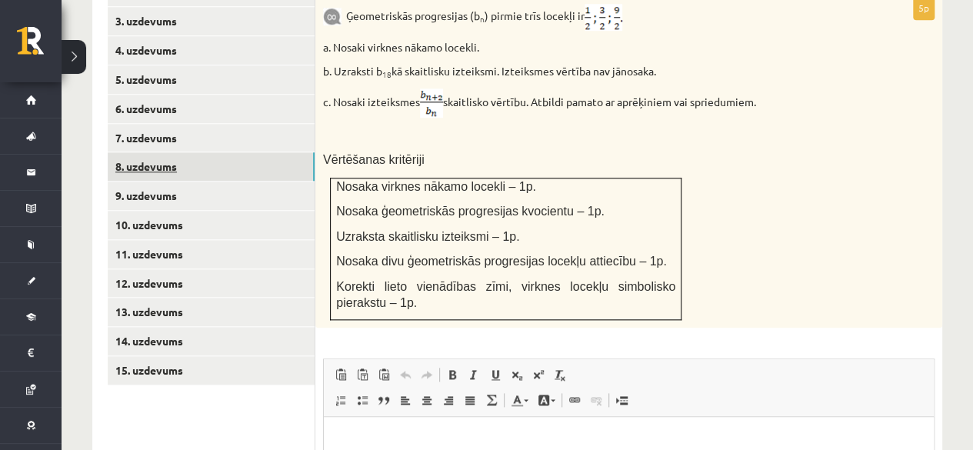
click at [149, 152] on link "8. uzdevums" at bounding box center [211, 166] width 207 height 28
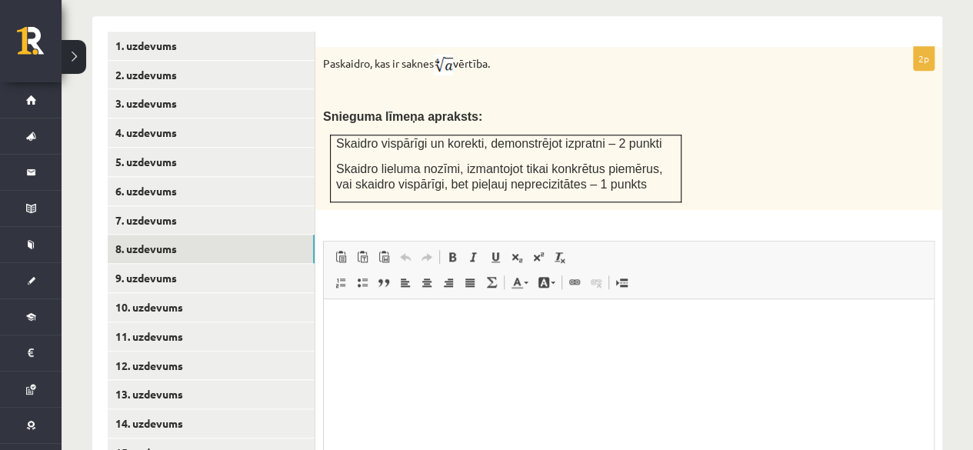
scroll to position [669, 0]
click at [165, 205] on link "7. uzdevums" at bounding box center [211, 219] width 207 height 28
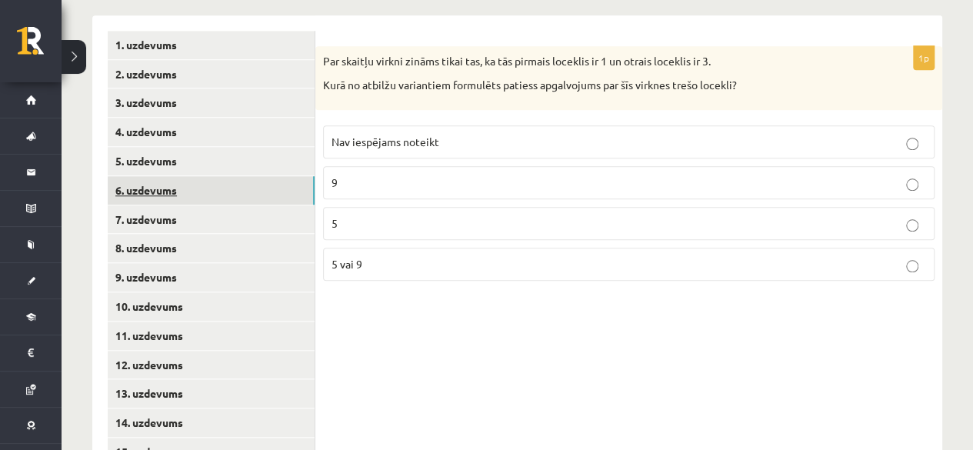
click at [167, 178] on link "6. uzdevums" at bounding box center [211, 190] width 207 height 28
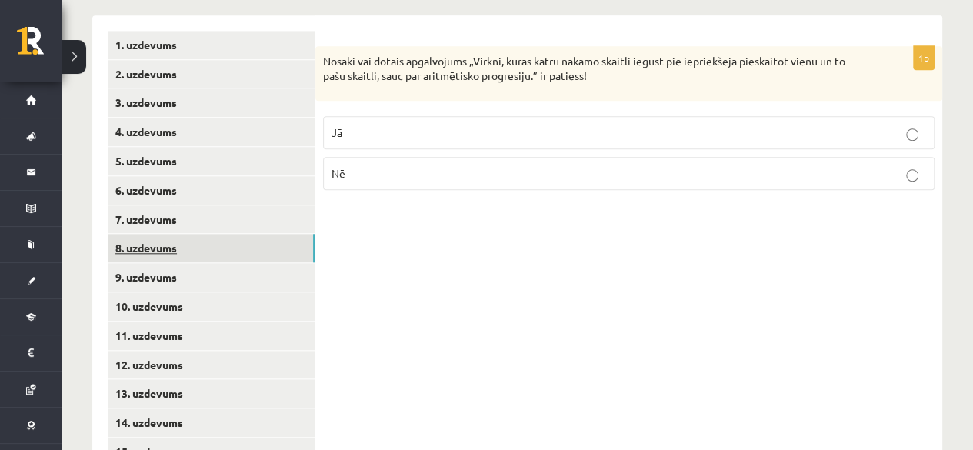
click at [154, 235] on link "8. uzdevums" at bounding box center [211, 248] width 207 height 28
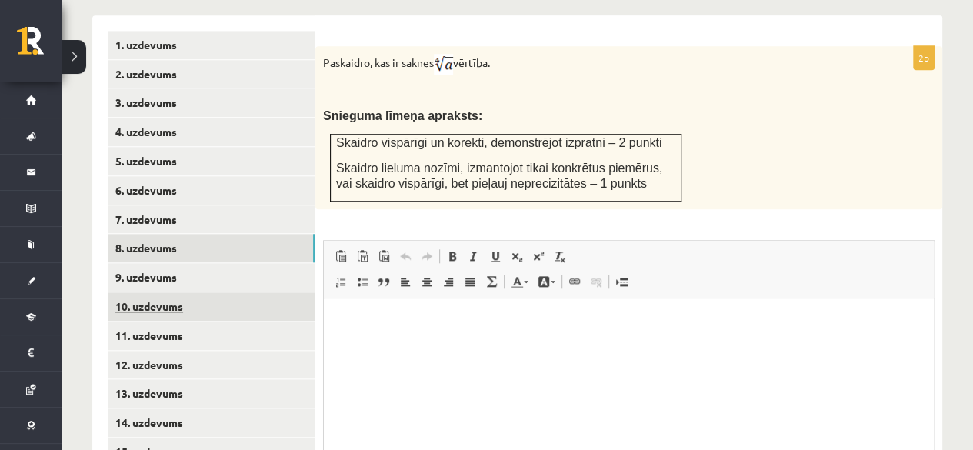
scroll to position [0, 0]
click at [168, 292] on link "10. uzdevums" at bounding box center [211, 306] width 207 height 28
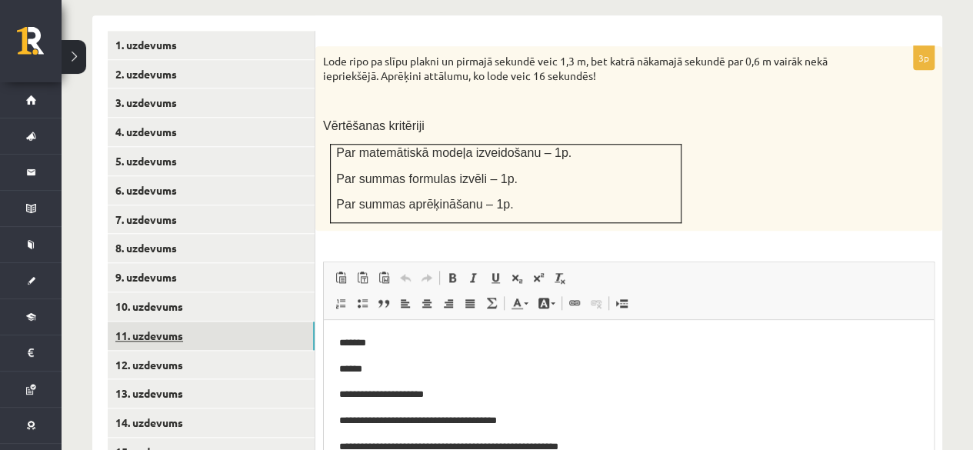
click at [148, 321] on link "11. uzdevums" at bounding box center [211, 335] width 207 height 28
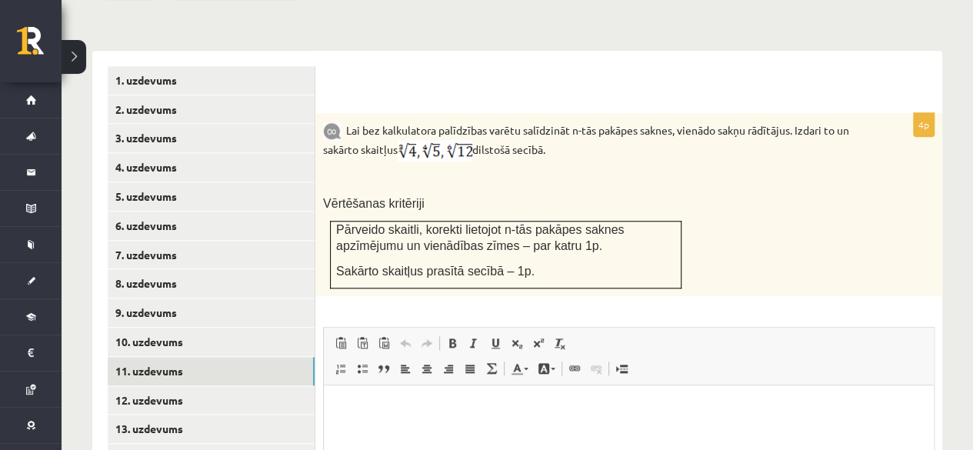
scroll to position [678, 0]
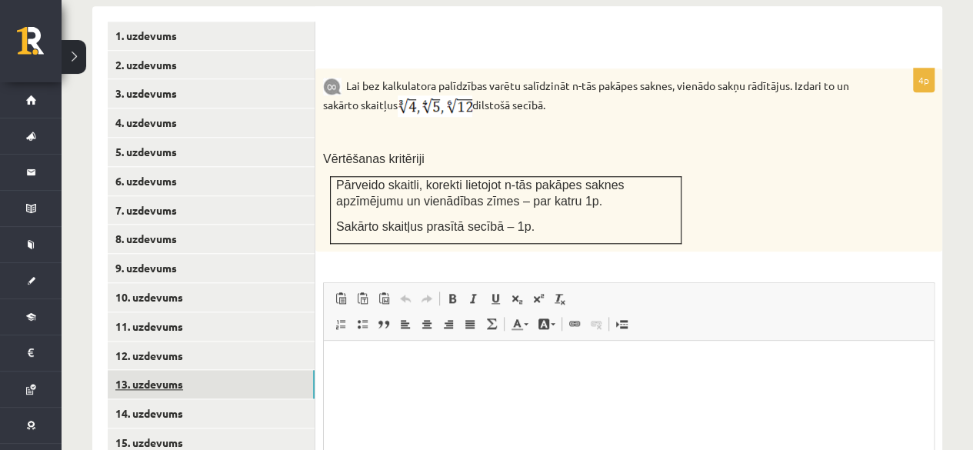
click at [163, 370] on link "13. uzdevums" at bounding box center [211, 384] width 207 height 28
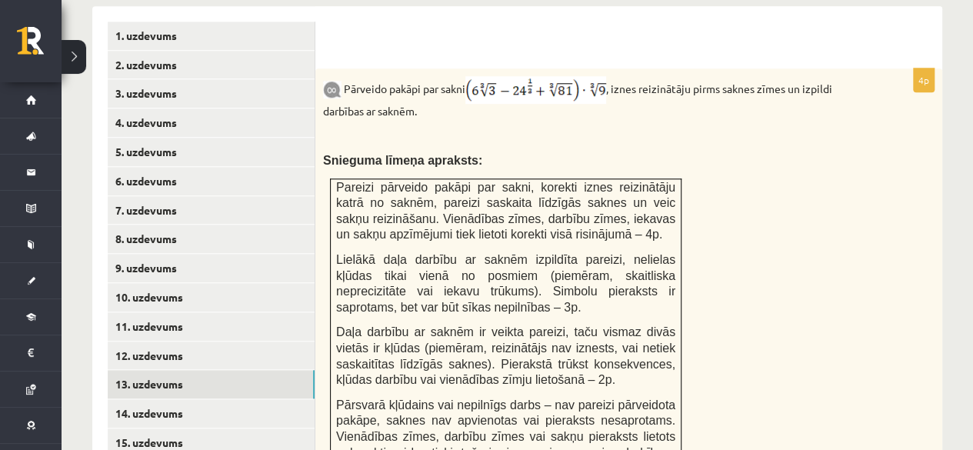
scroll to position [0, 0]
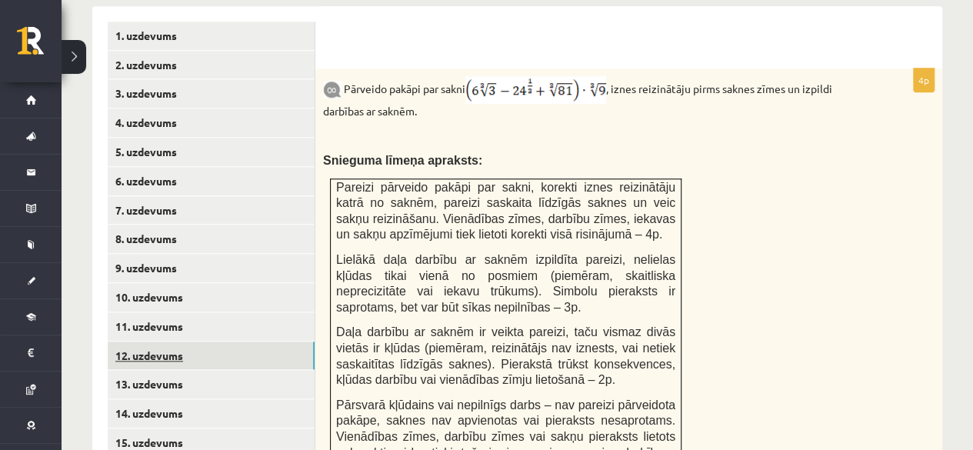
click at [129, 341] on link "12. uzdevums" at bounding box center [211, 355] width 207 height 28
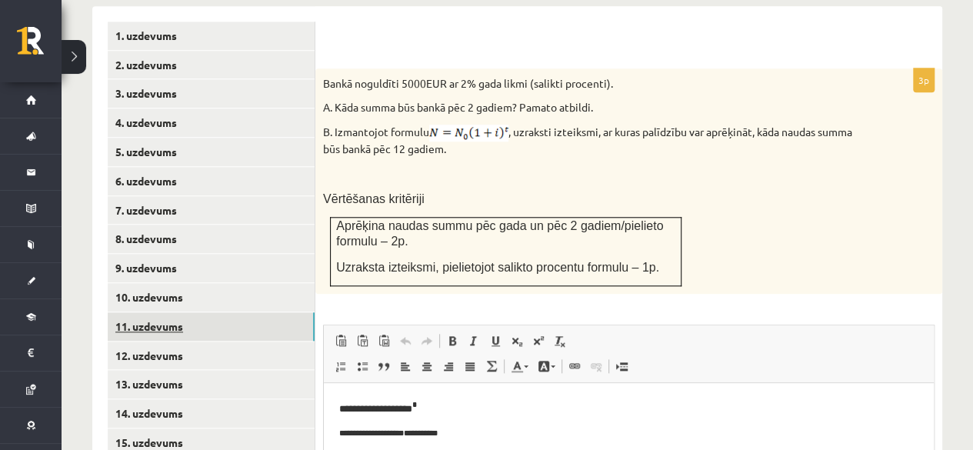
click at [153, 312] on link "11. uzdevums" at bounding box center [211, 326] width 207 height 28
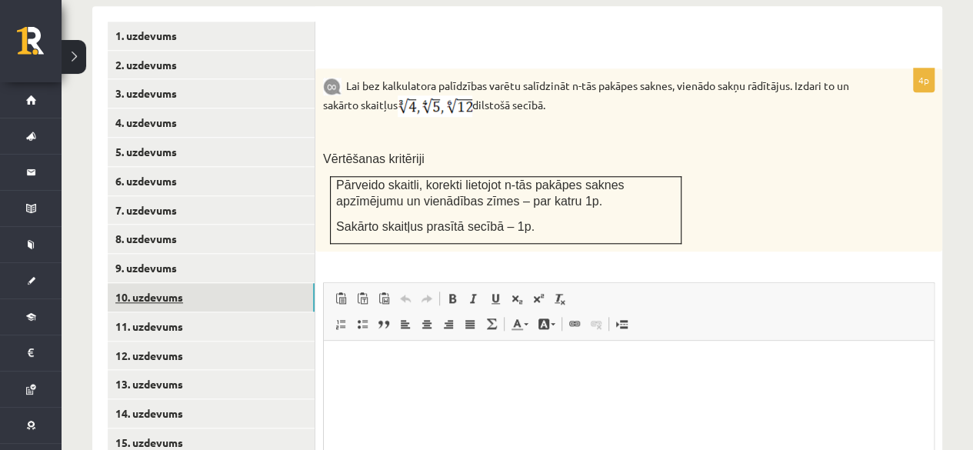
click at [163, 283] on link "10. uzdevums" at bounding box center [211, 297] width 207 height 28
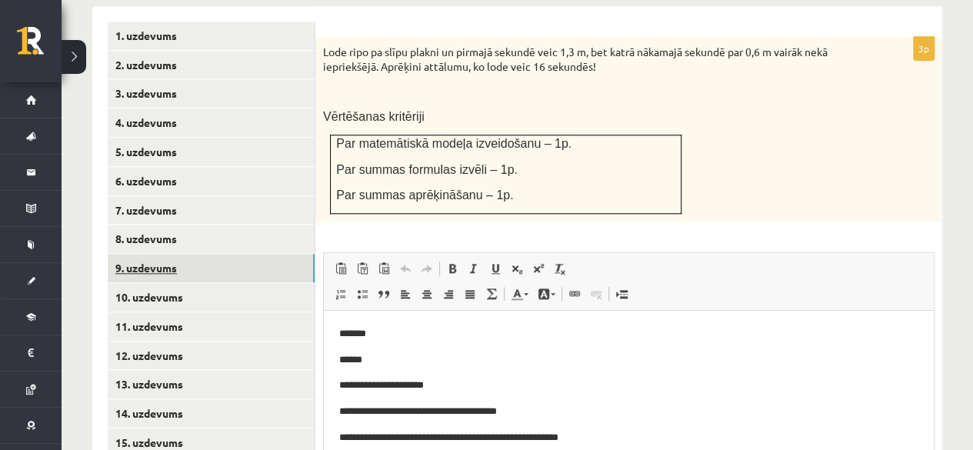
click at [157, 254] on link "9. uzdevums" at bounding box center [211, 268] width 207 height 28
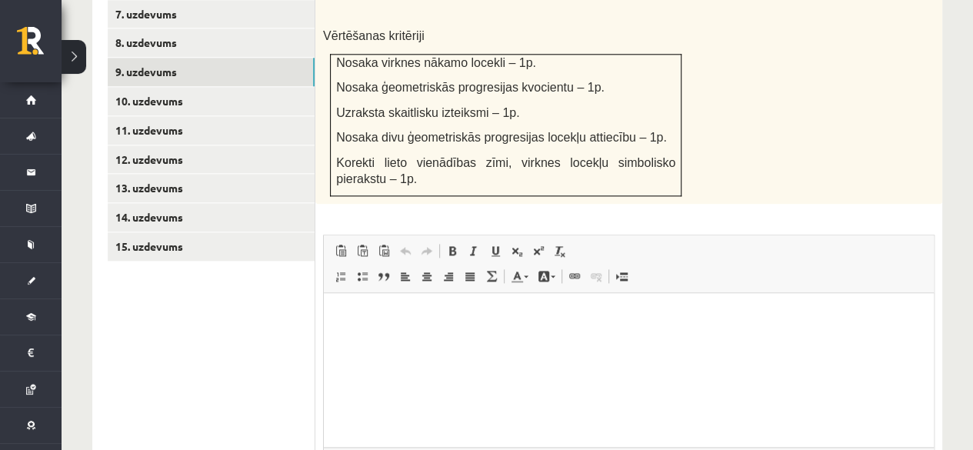
scroll to position [875, 0]
click at [526, 339] on html at bounding box center [629, 315] width 610 height 47
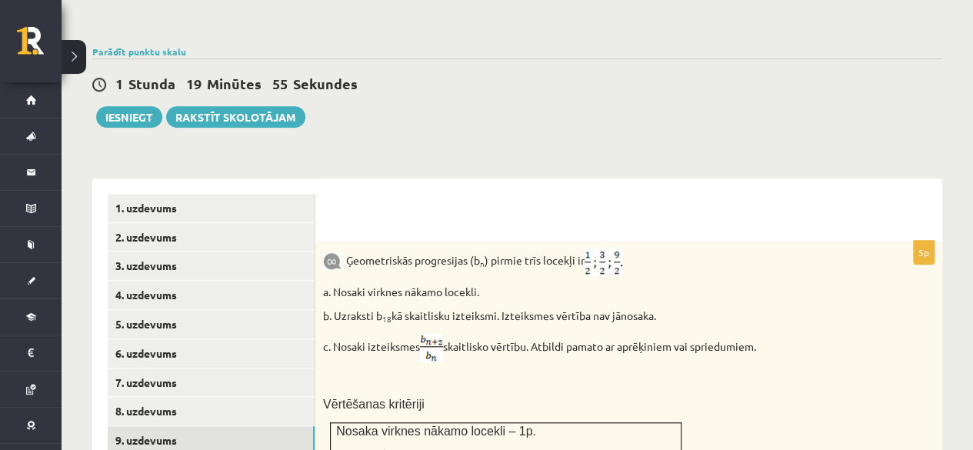
scroll to position [501, 0]
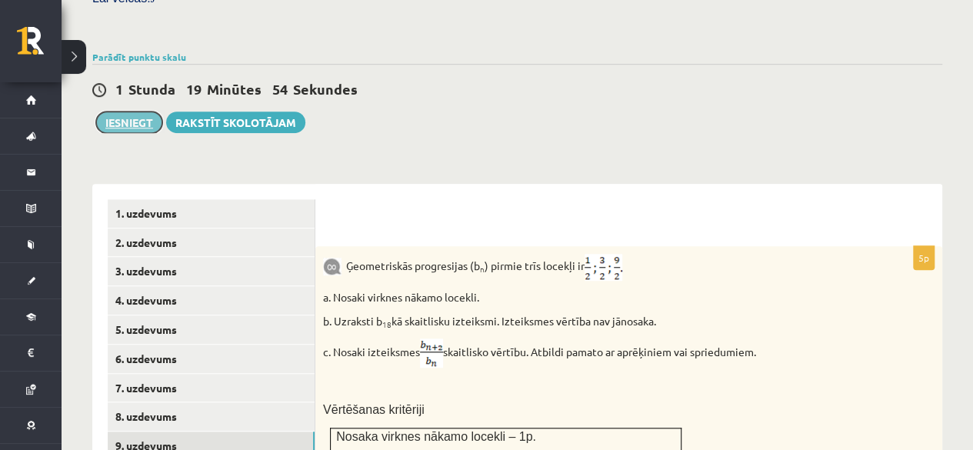
click at [109, 111] on button "Iesniegt" at bounding box center [129, 122] width 66 height 22
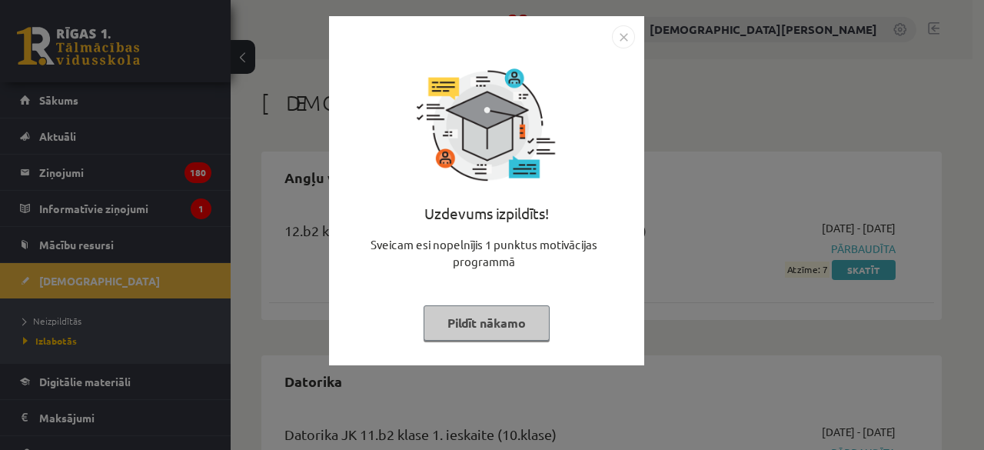
click at [620, 36] on img "Close" at bounding box center [623, 36] width 23 height 23
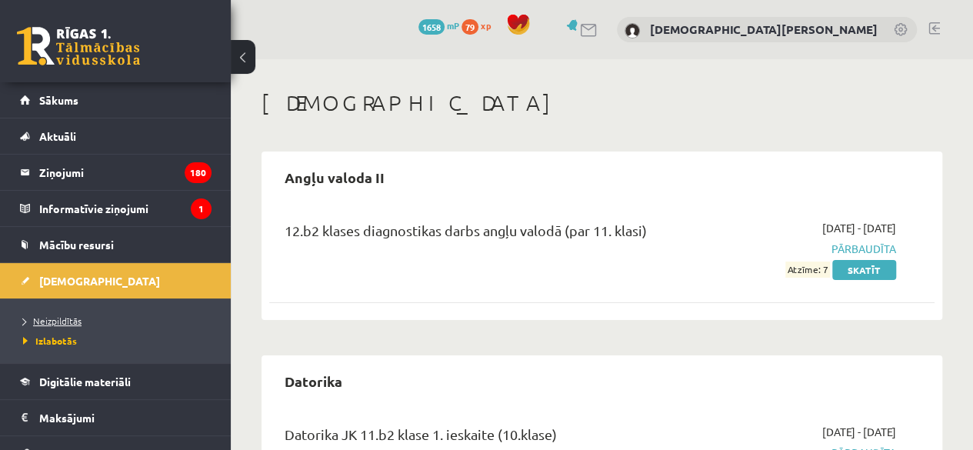
click at [65, 322] on span "Neizpildītās" at bounding box center [52, 320] width 58 height 12
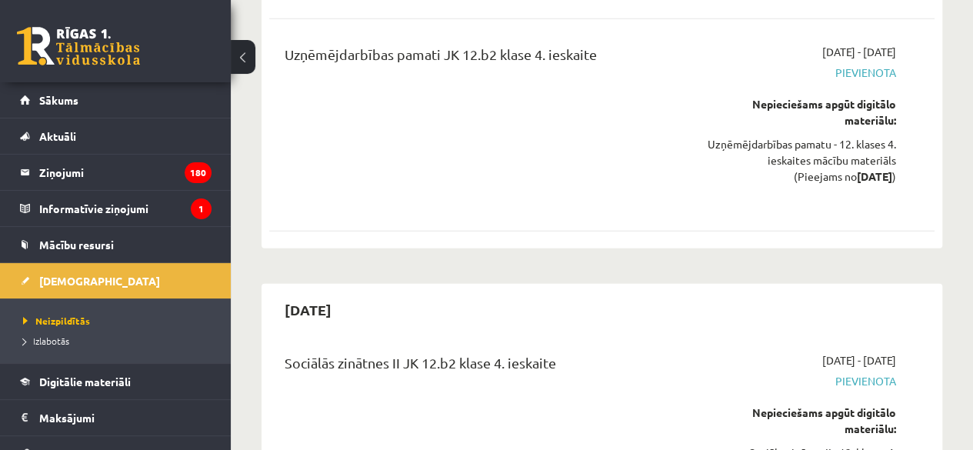
scroll to position [11034, 0]
